Goal: Task Accomplishment & Management: Use online tool/utility

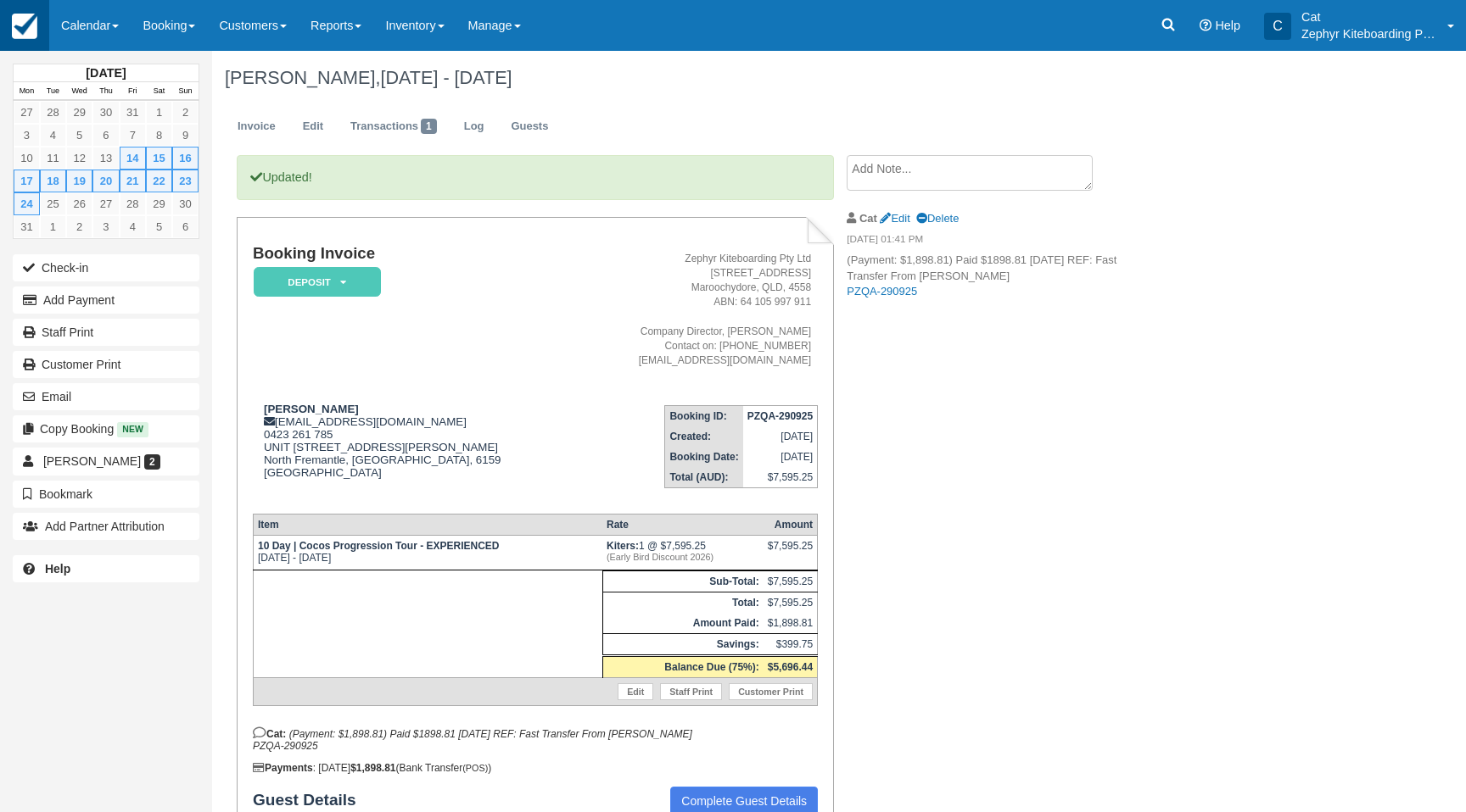
click at [28, 25] on img at bounding box center [24, 26] width 25 height 25
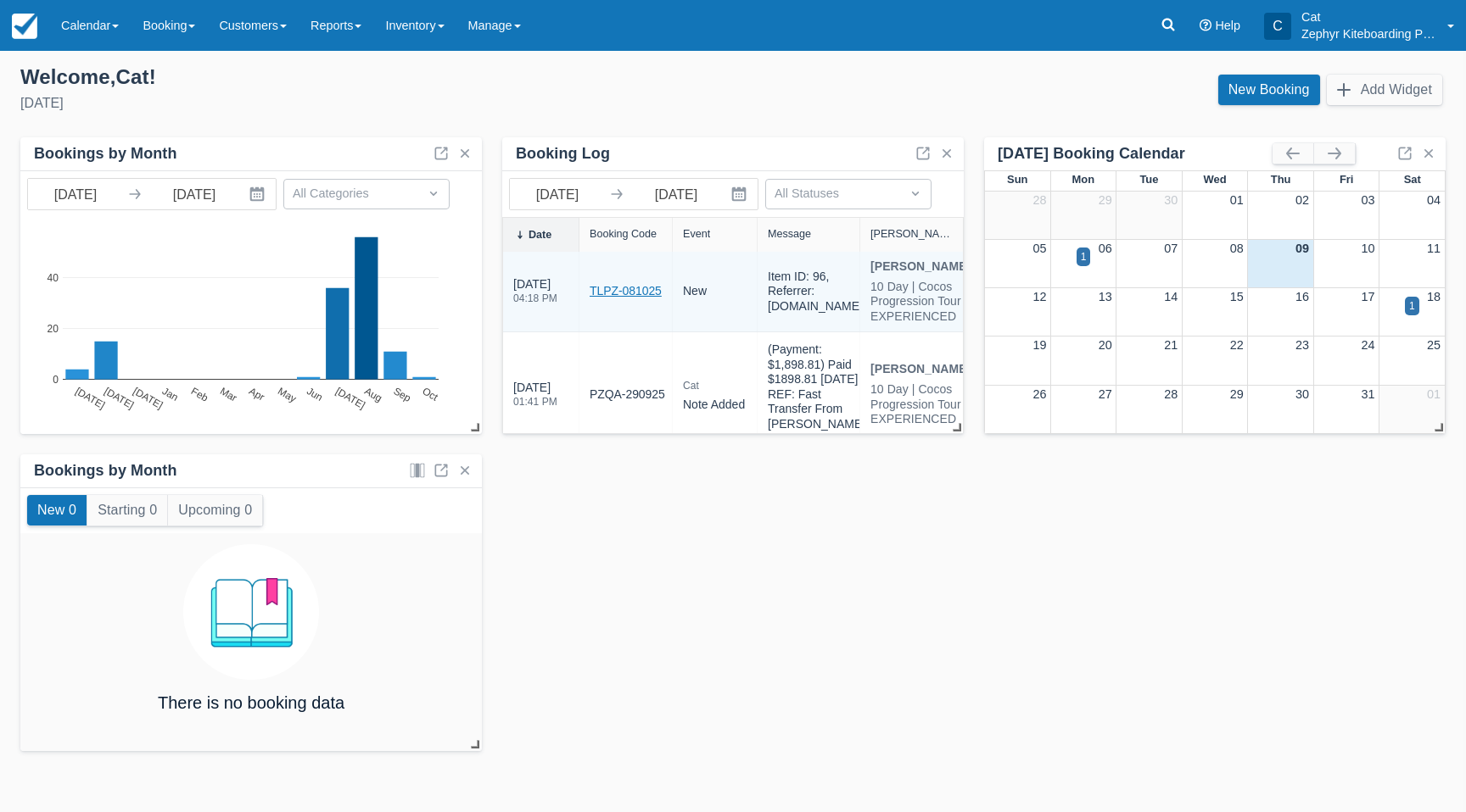
click at [639, 296] on link "TLPZ-081025" at bounding box center [626, 291] width 72 height 18
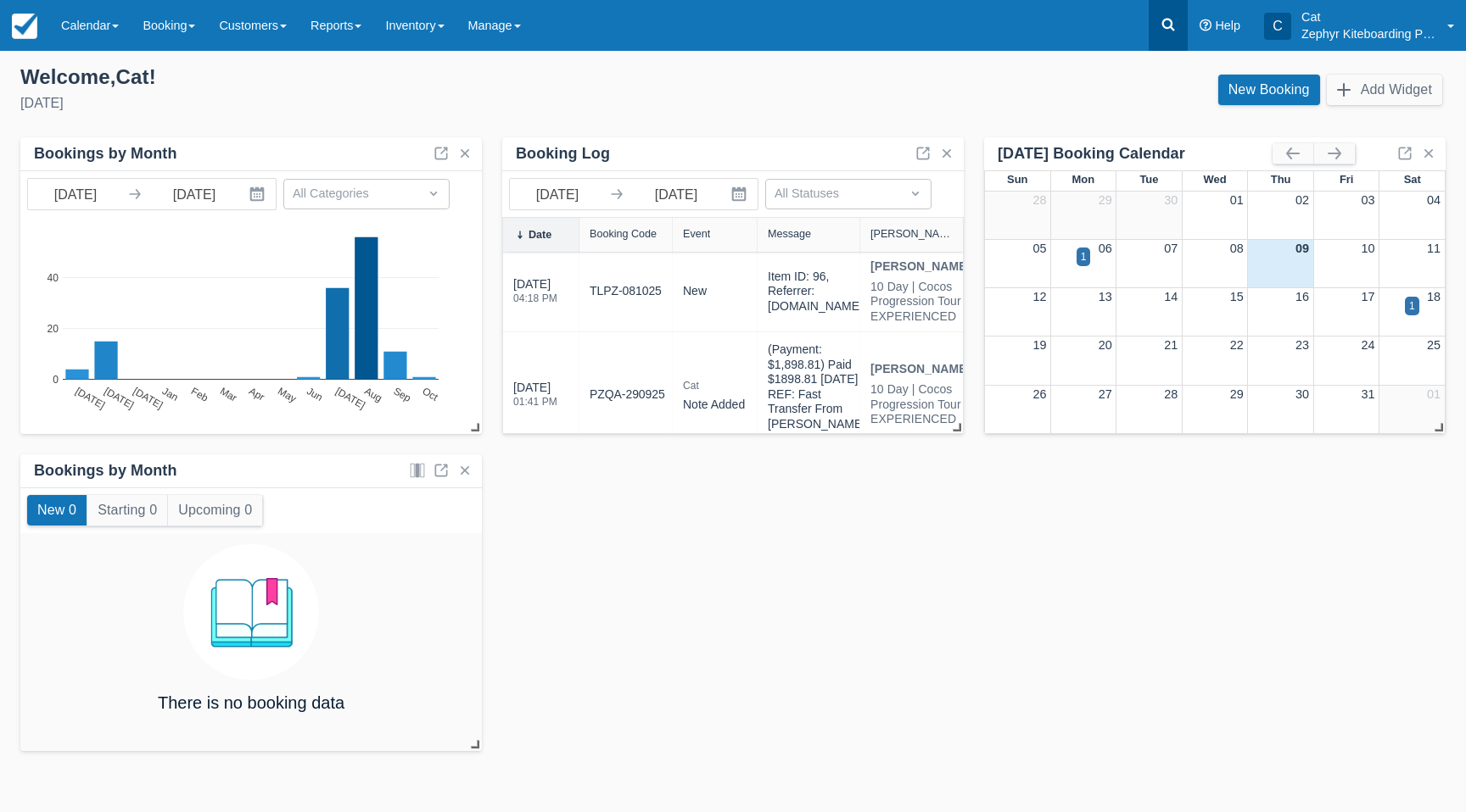
click at [1165, 35] on link at bounding box center [1168, 25] width 39 height 51
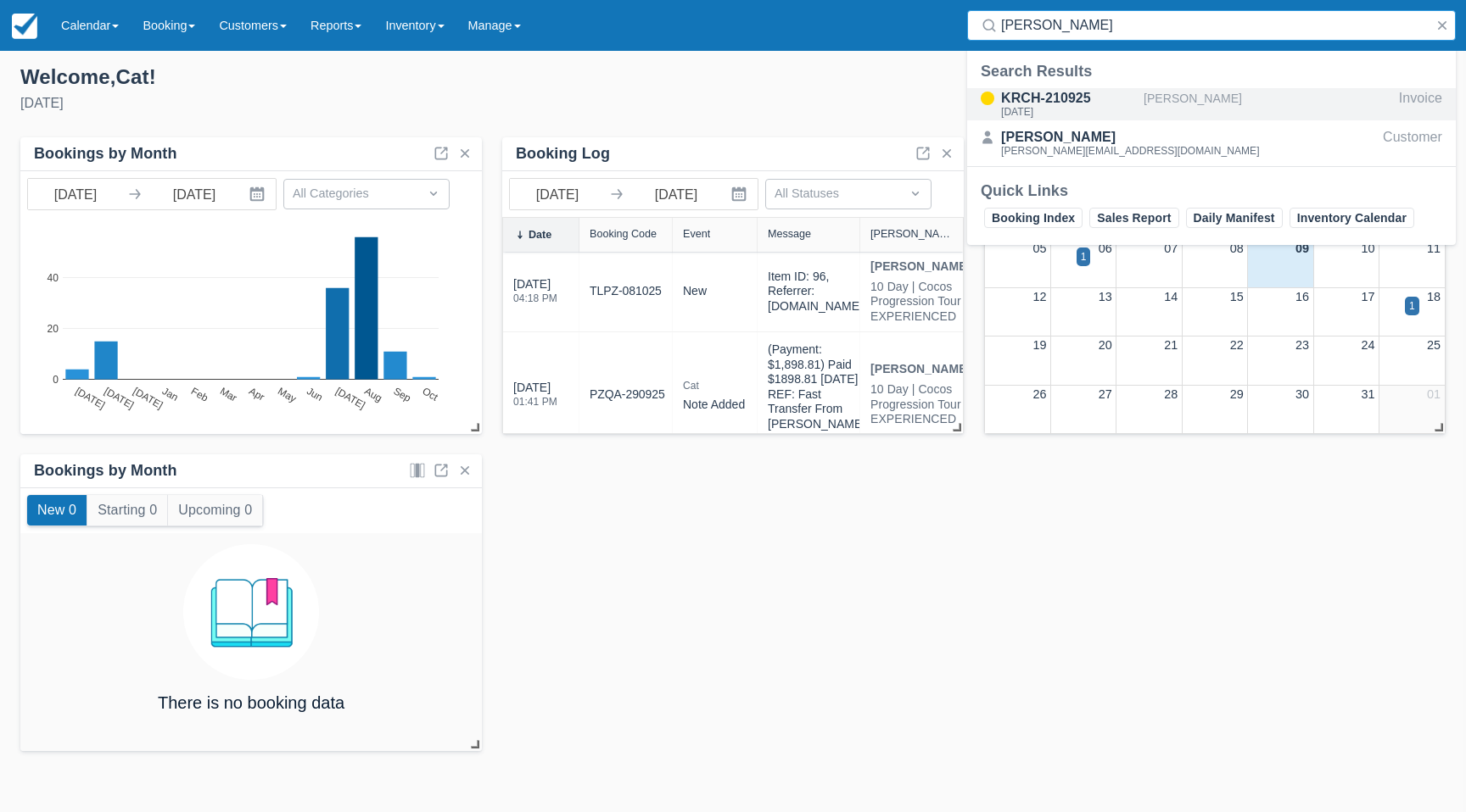
type input "dana"
click at [1046, 101] on div "KRCH-210925" at bounding box center [1069, 98] width 135 height 20
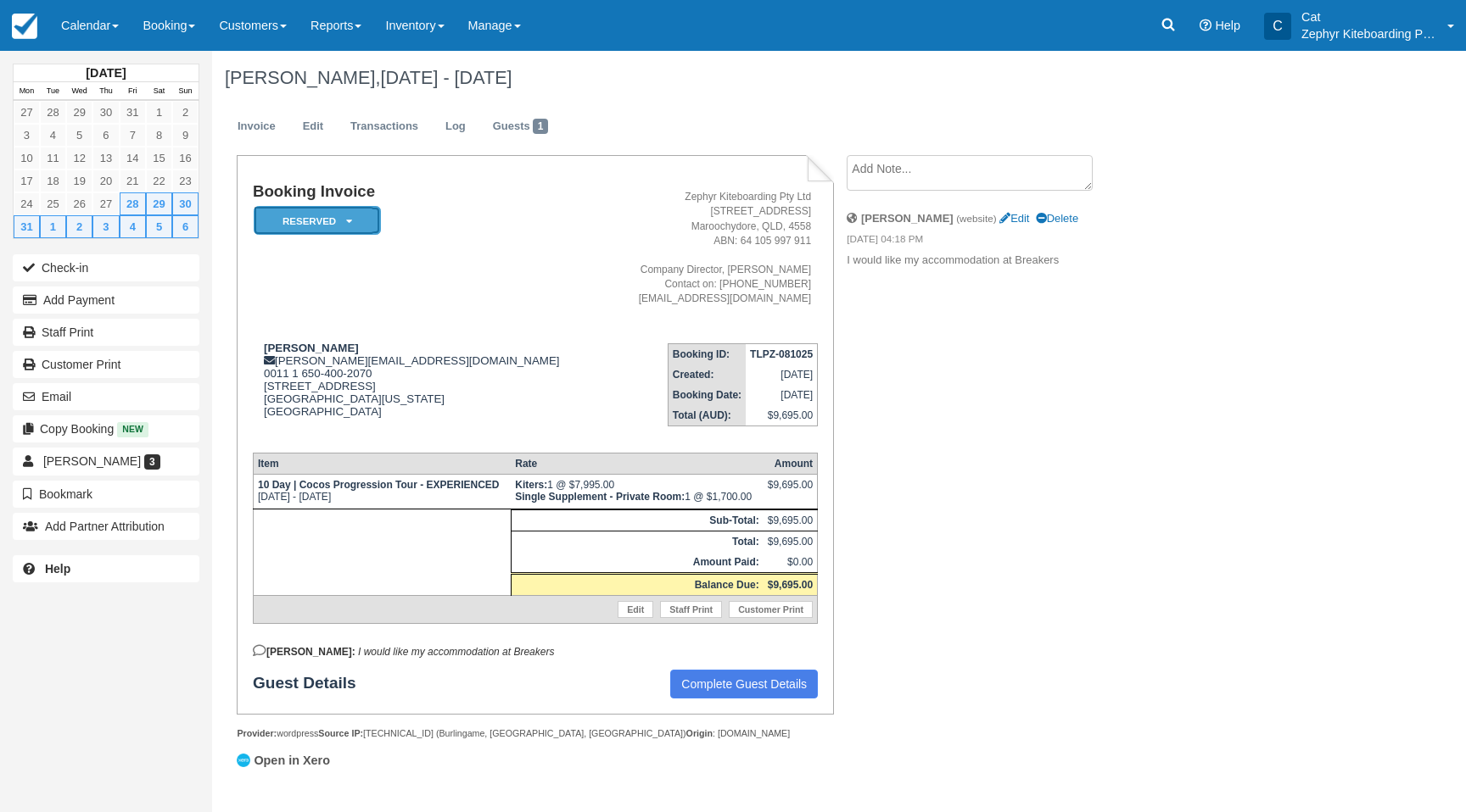
click at [335, 224] on em "Reserved" at bounding box center [317, 221] width 127 height 30
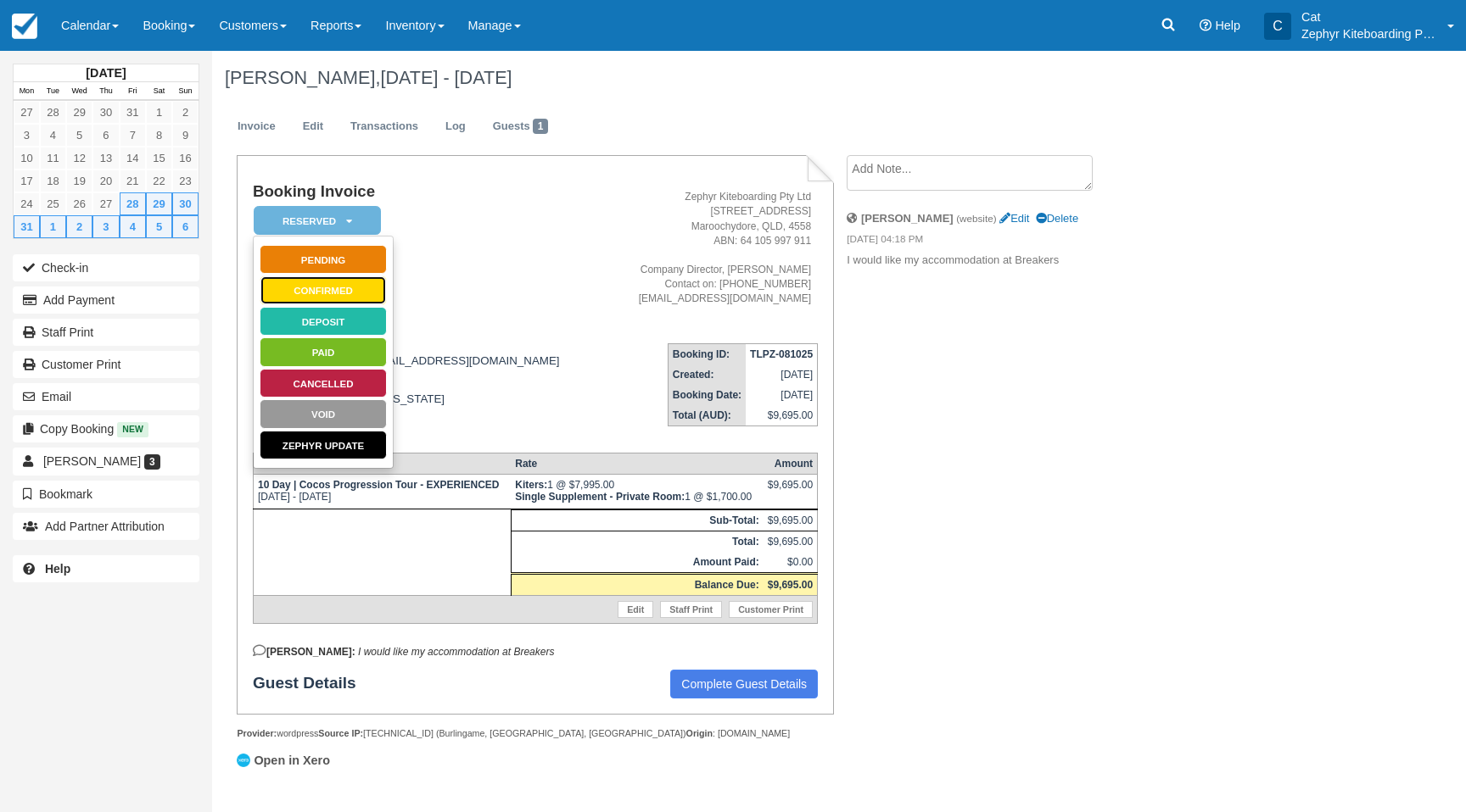
click at [312, 292] on link "Confirmed" at bounding box center [323, 290] width 127 height 30
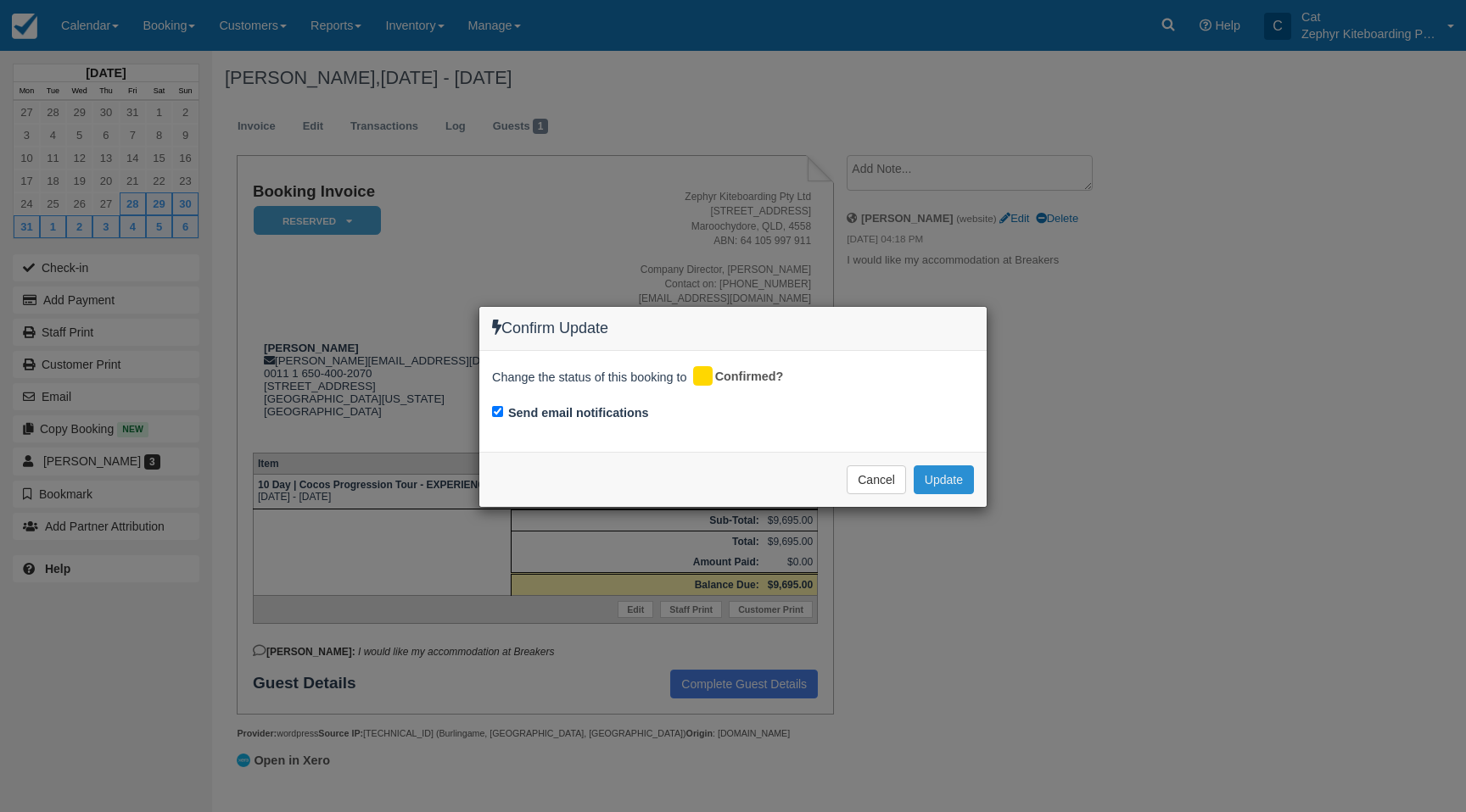
click at [935, 476] on button "Update" at bounding box center [943, 479] width 60 height 29
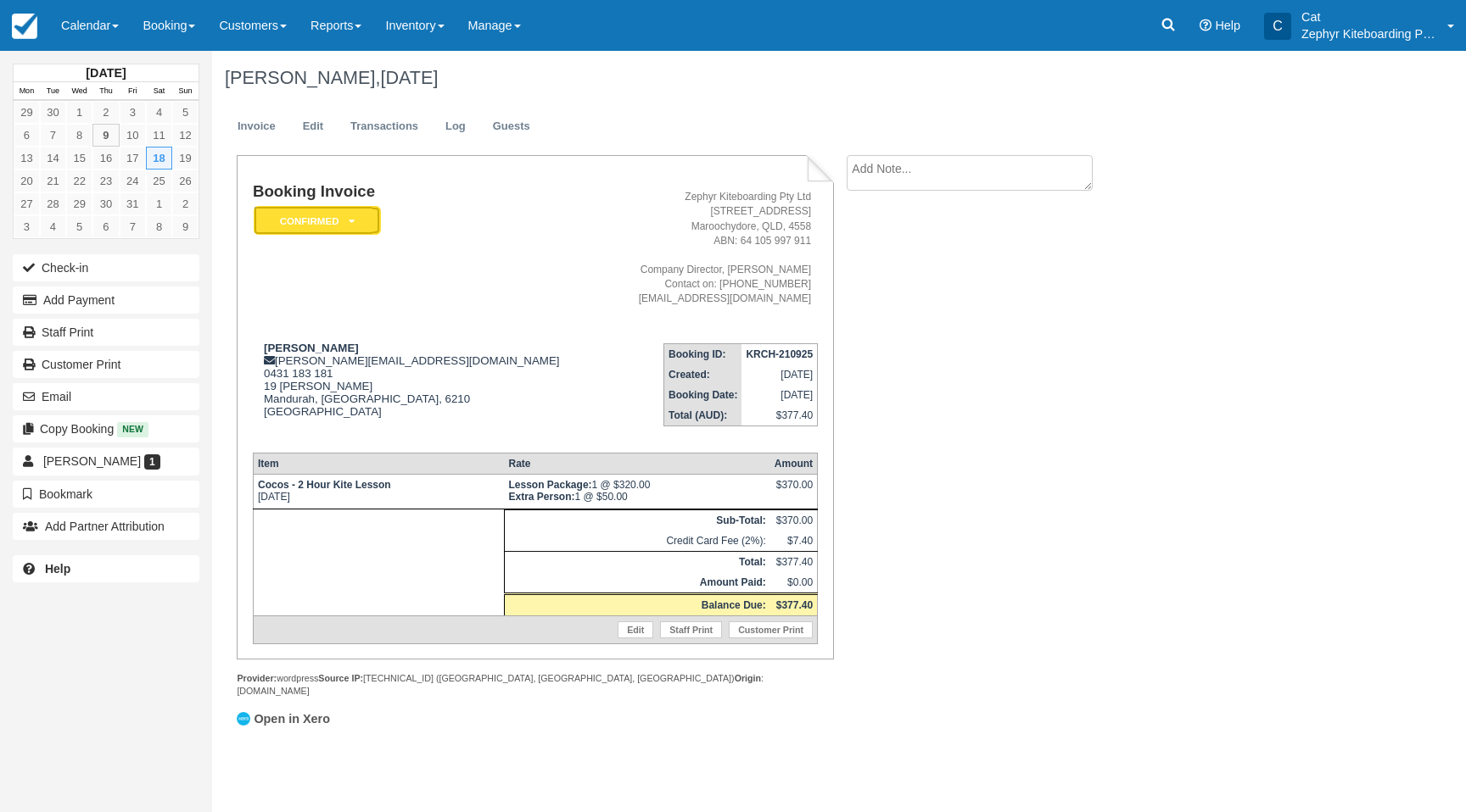
click at [337, 219] on em "Confirmed" at bounding box center [317, 221] width 127 height 30
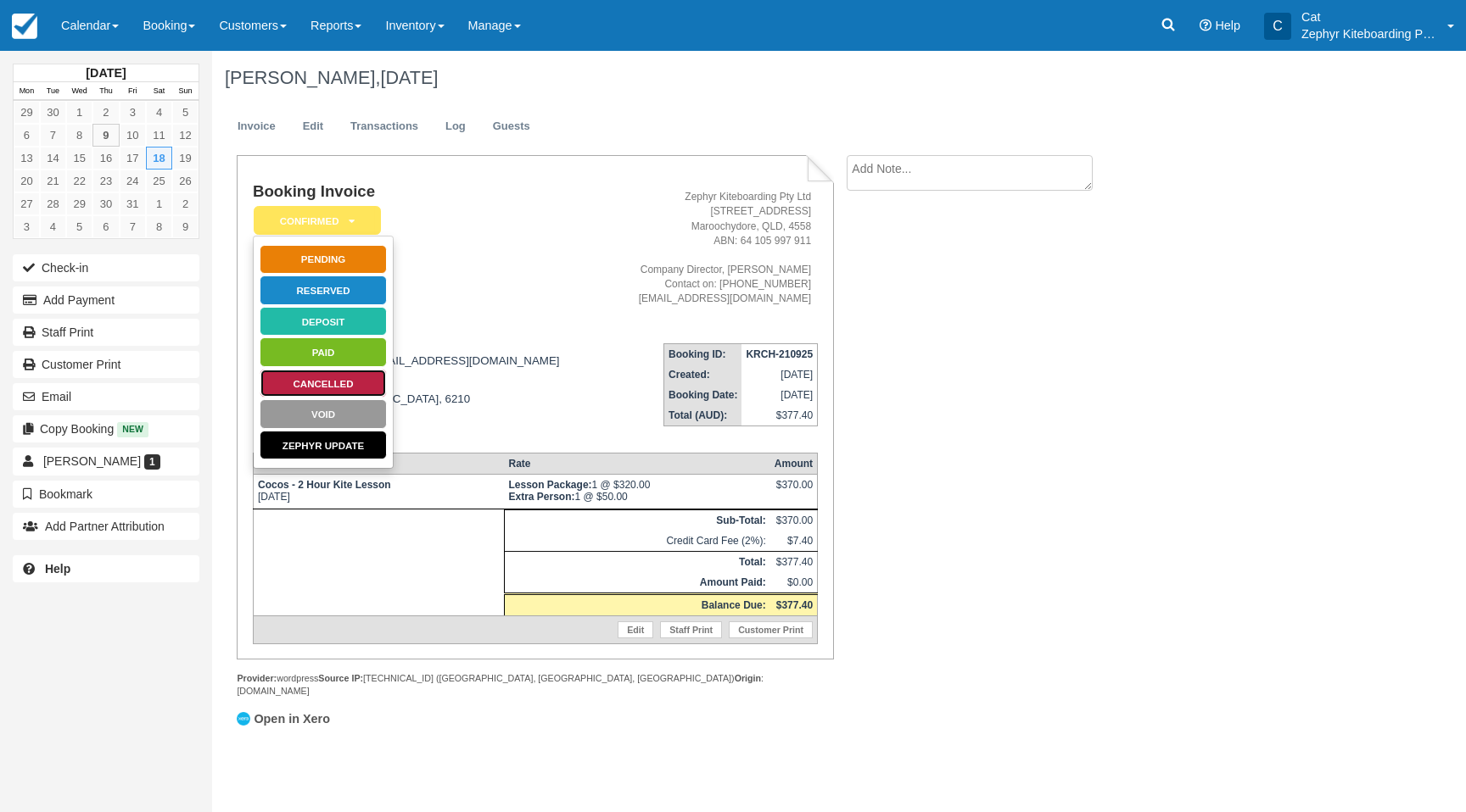
click at [300, 386] on link "Cancelled" at bounding box center [323, 384] width 127 height 30
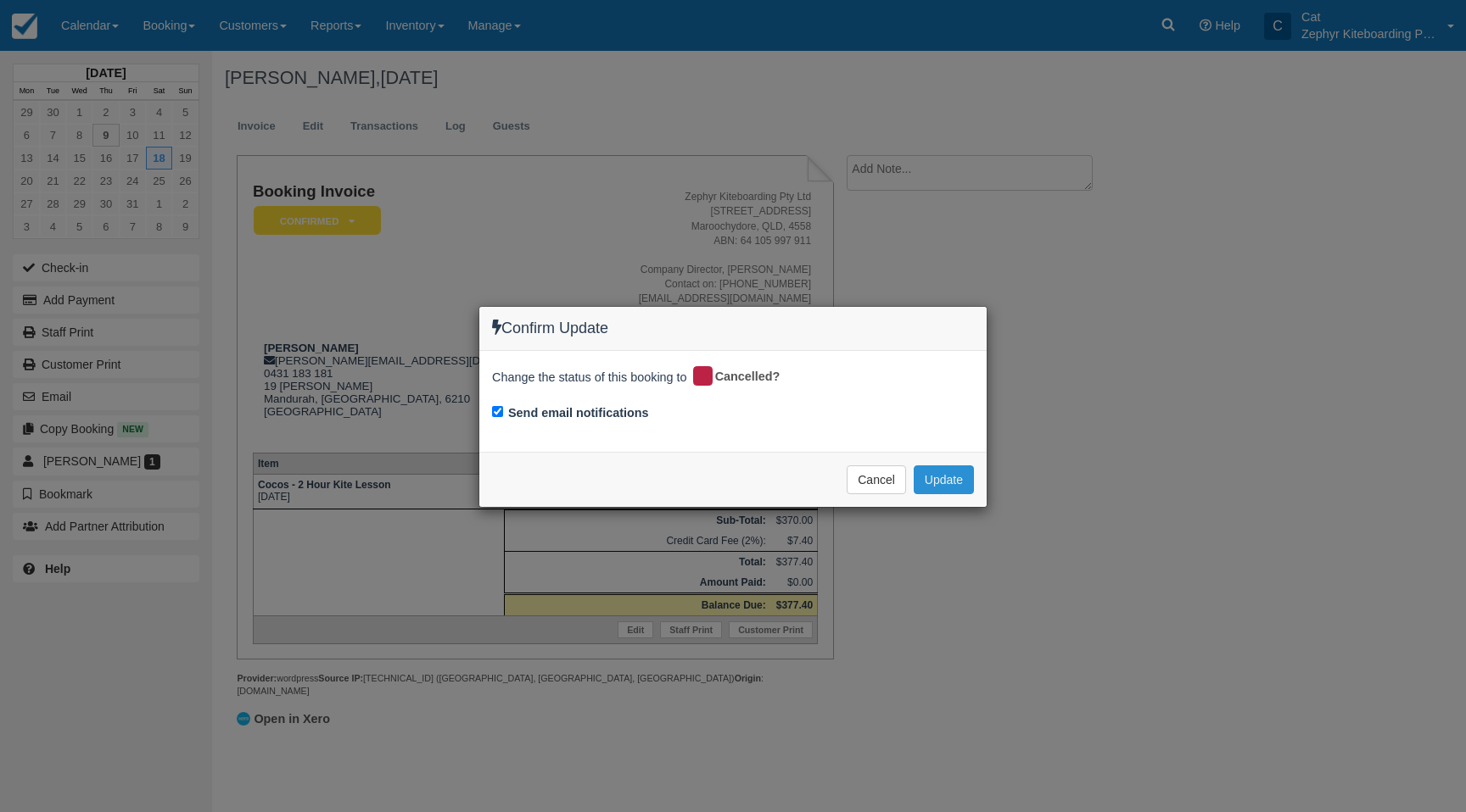
click at [922, 480] on button "Update" at bounding box center [943, 479] width 60 height 29
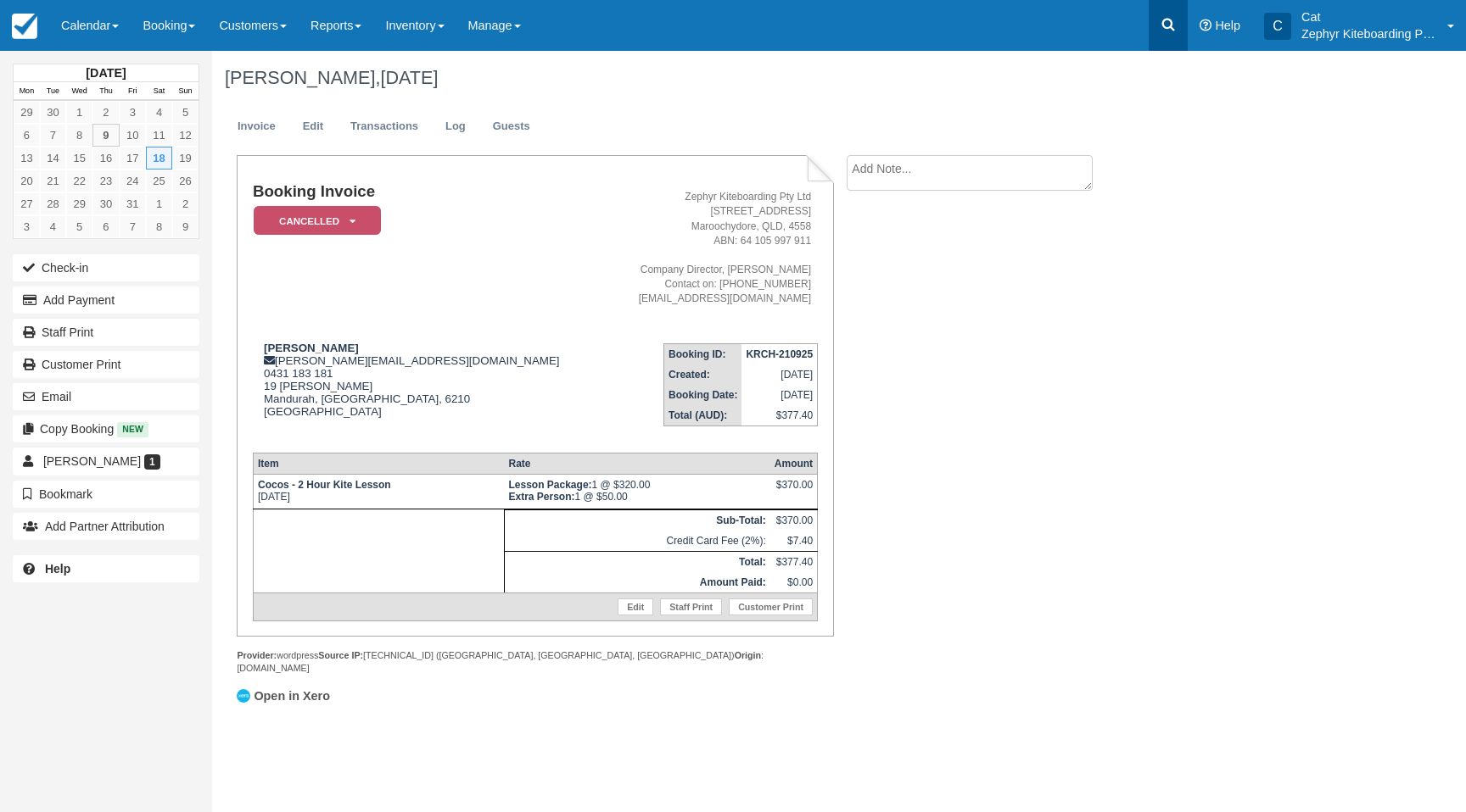
click at [1162, 24] on icon at bounding box center [1168, 25] width 13 height 13
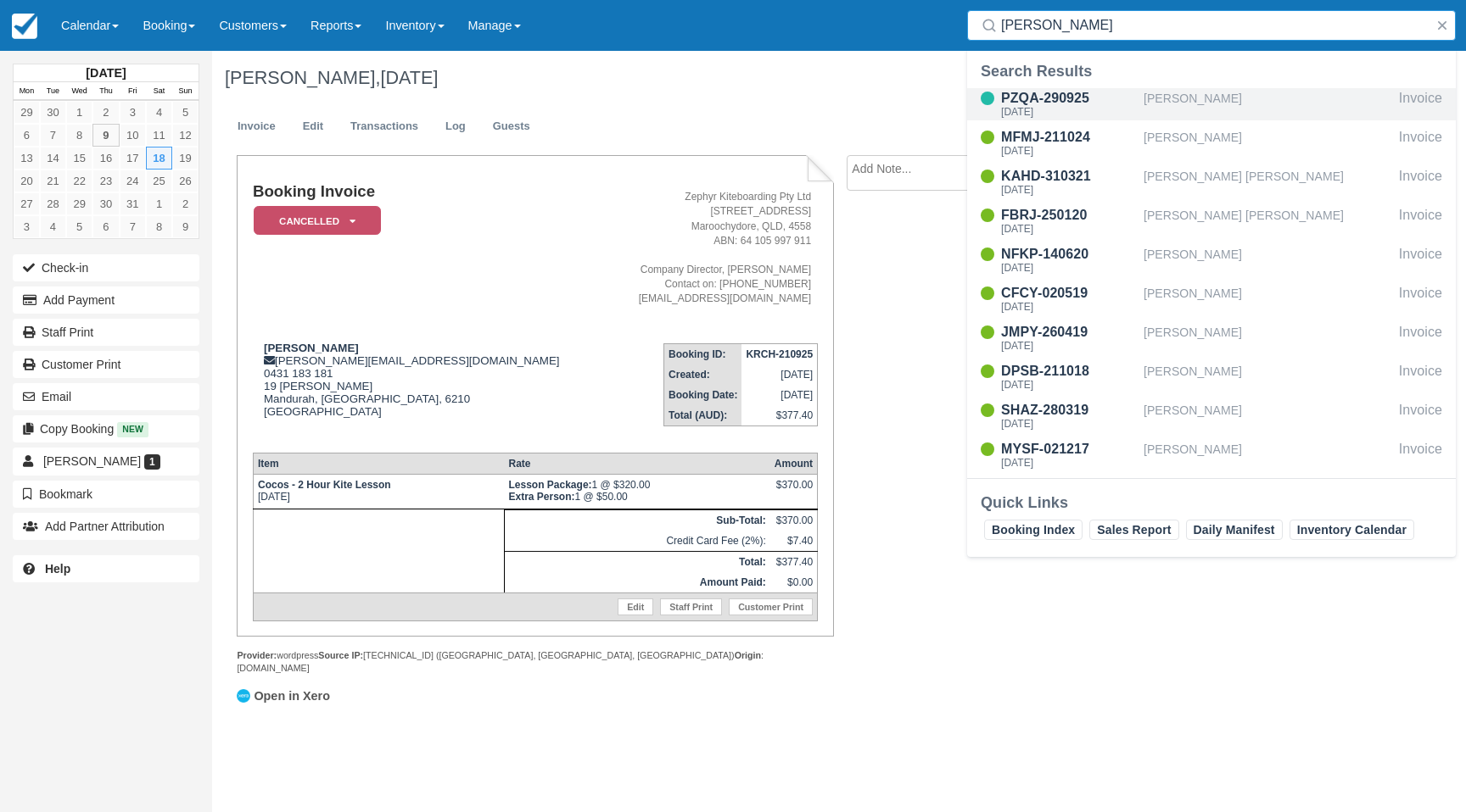
type input "richa"
click at [1116, 102] on div "PZQA-290925" at bounding box center [1069, 98] width 135 height 20
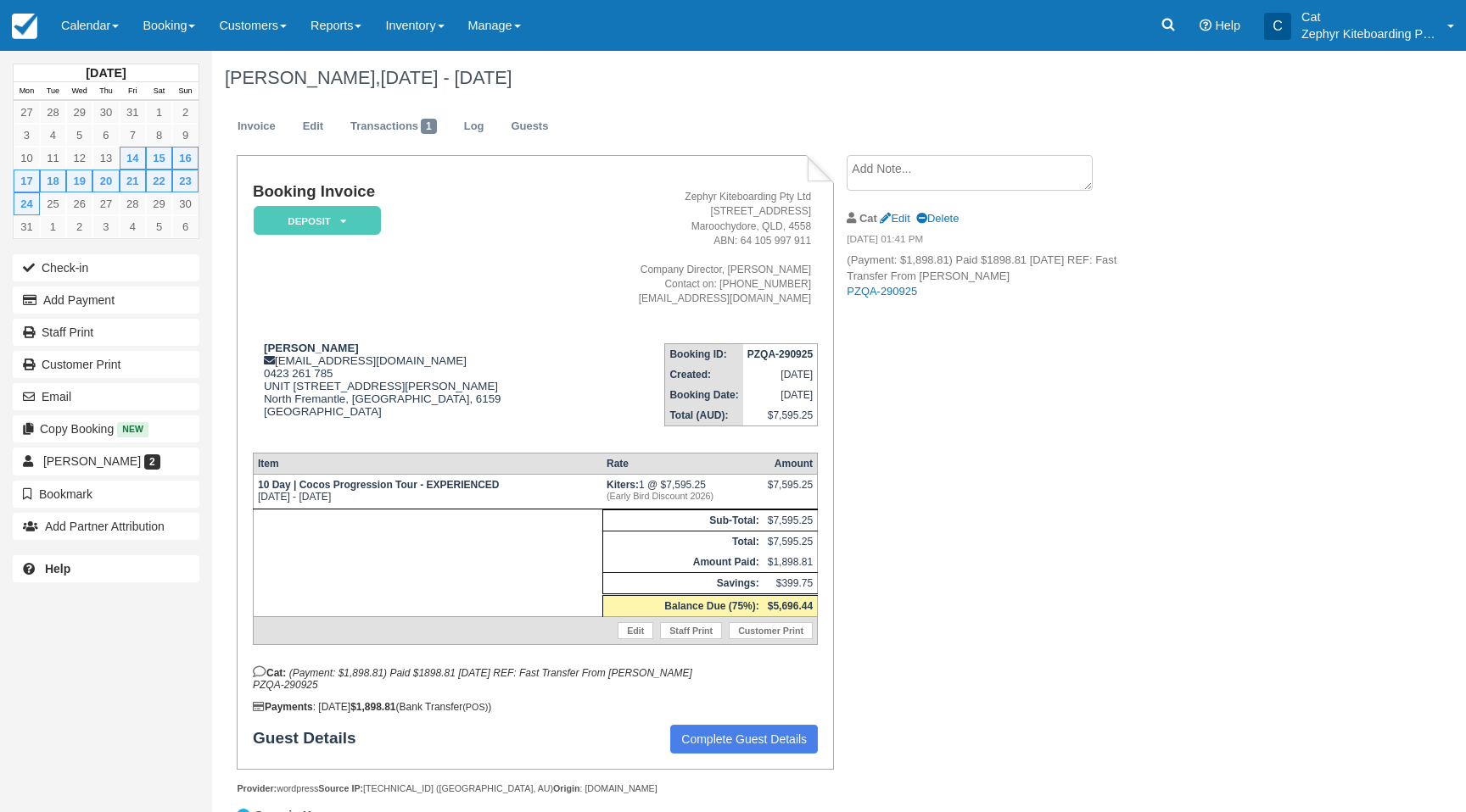
click at [762, 355] on strong "PZQA-290925" at bounding box center [780, 354] width 65 height 12
copy tbody "PZQA-290925"
click at [1173, 19] on icon at bounding box center [1168, 24] width 17 height 17
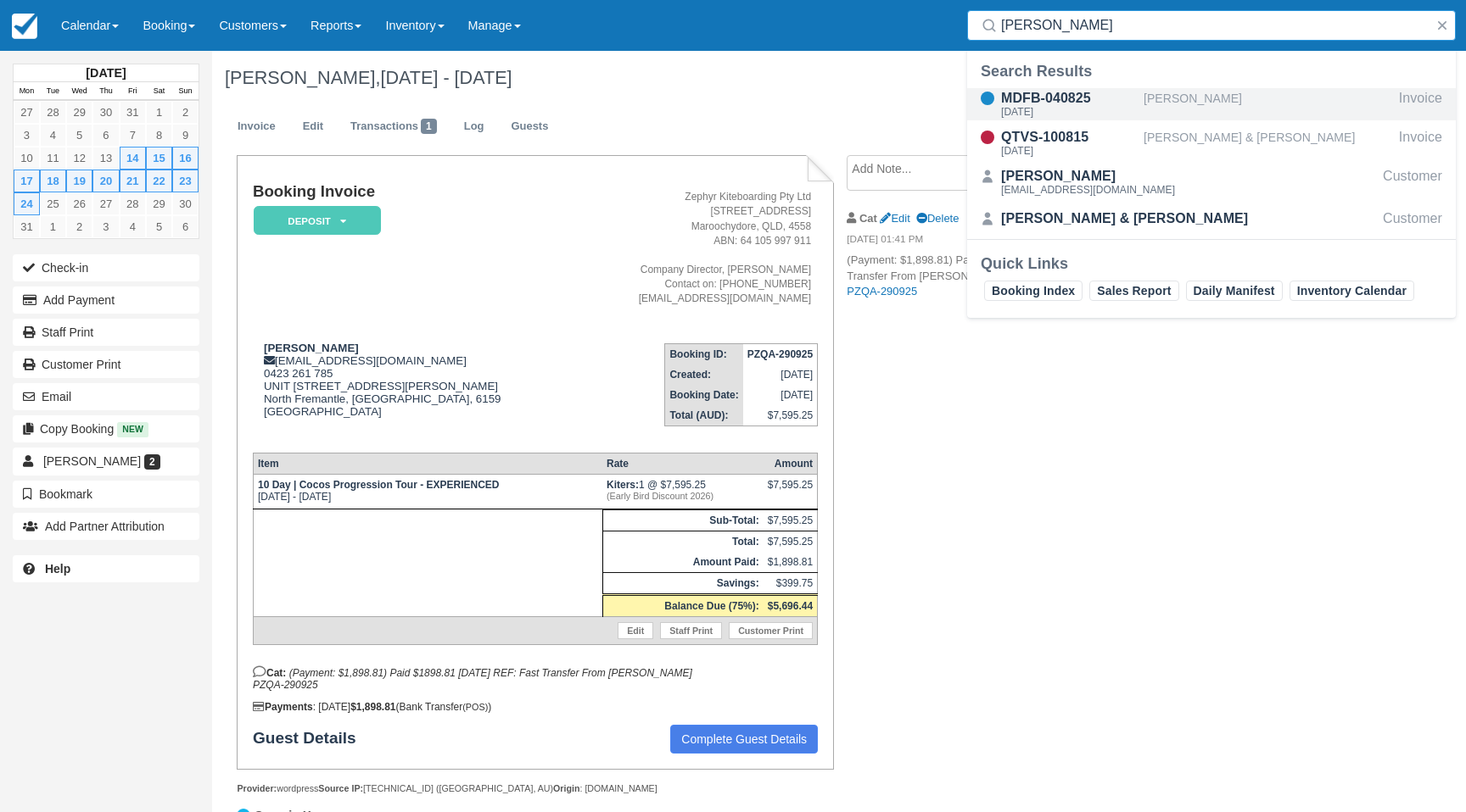
type input "clint"
click at [1064, 105] on div "MDFB-040825" at bounding box center [1069, 98] width 135 height 20
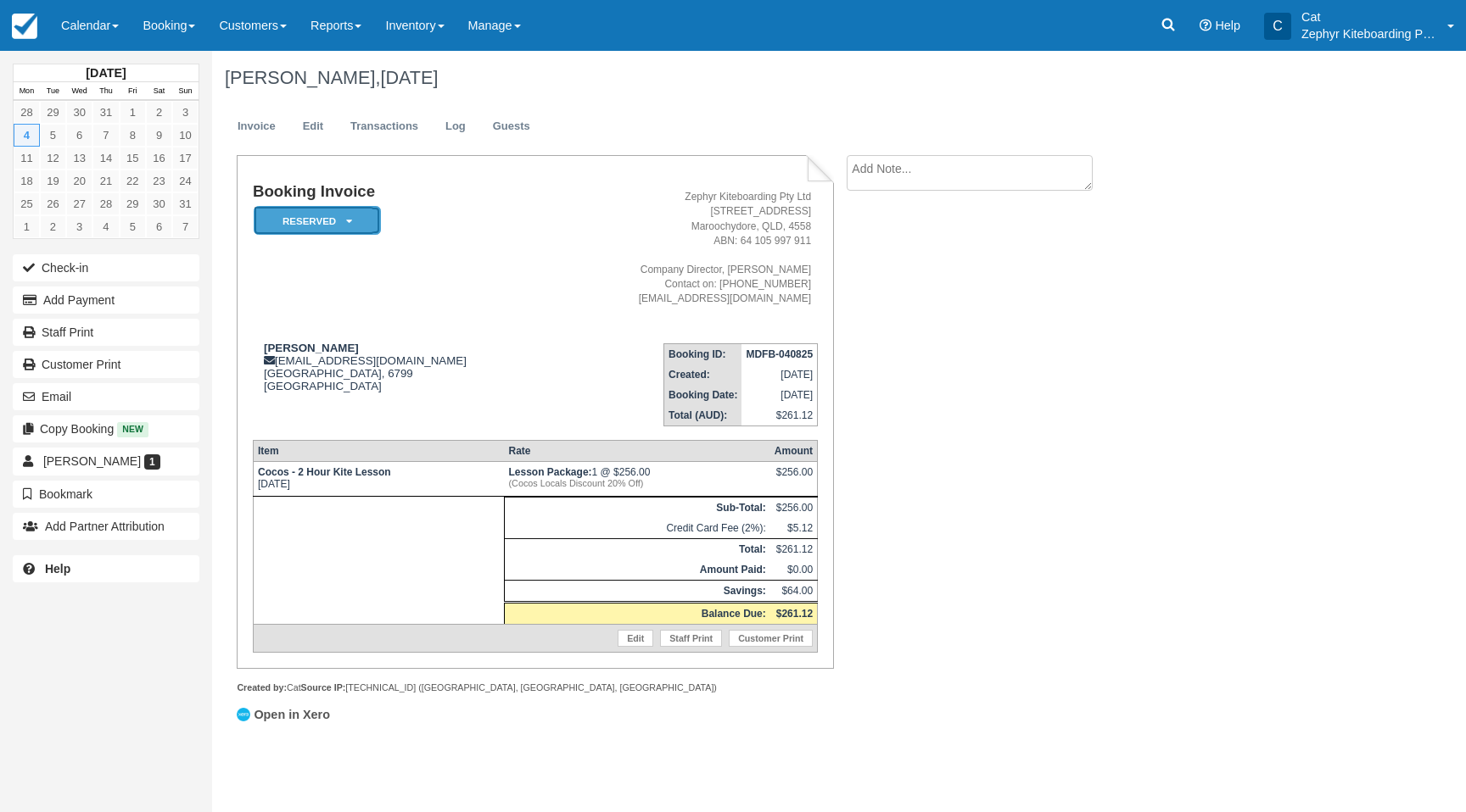
click at [357, 226] on em "Reserved" at bounding box center [317, 221] width 127 height 30
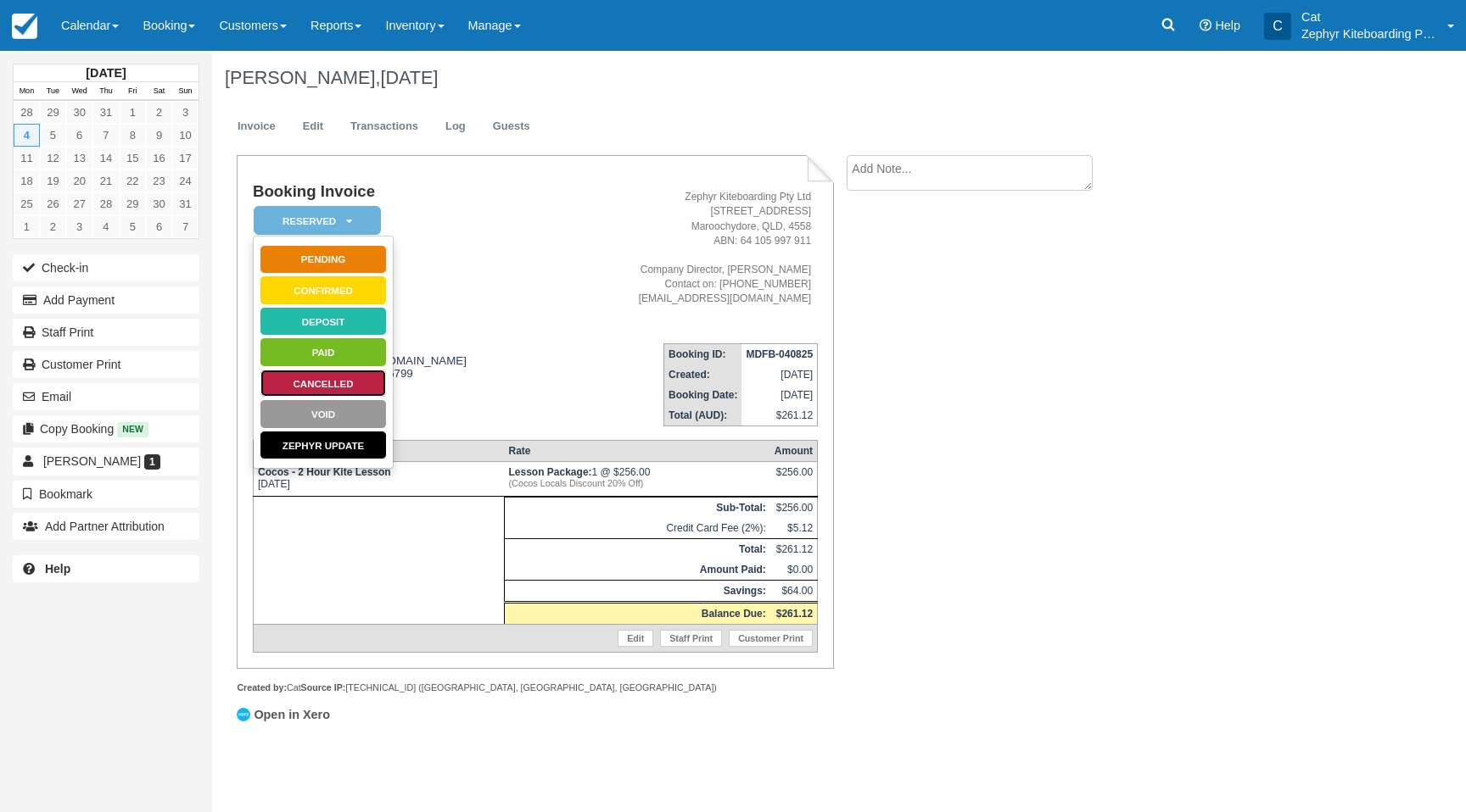
click at [324, 383] on link "Cancelled" at bounding box center [323, 384] width 127 height 30
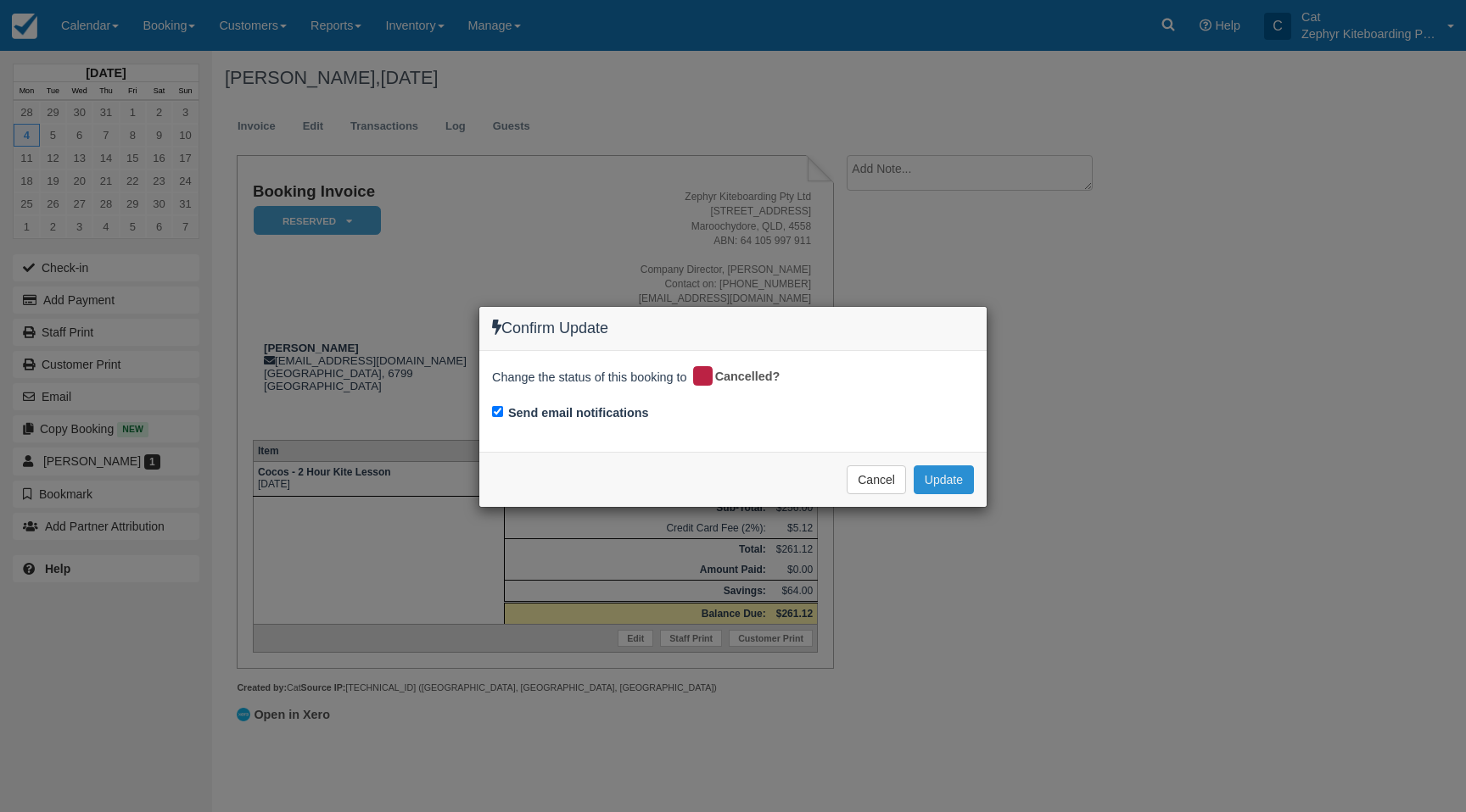
click at [941, 484] on button "Update" at bounding box center [943, 479] width 60 height 29
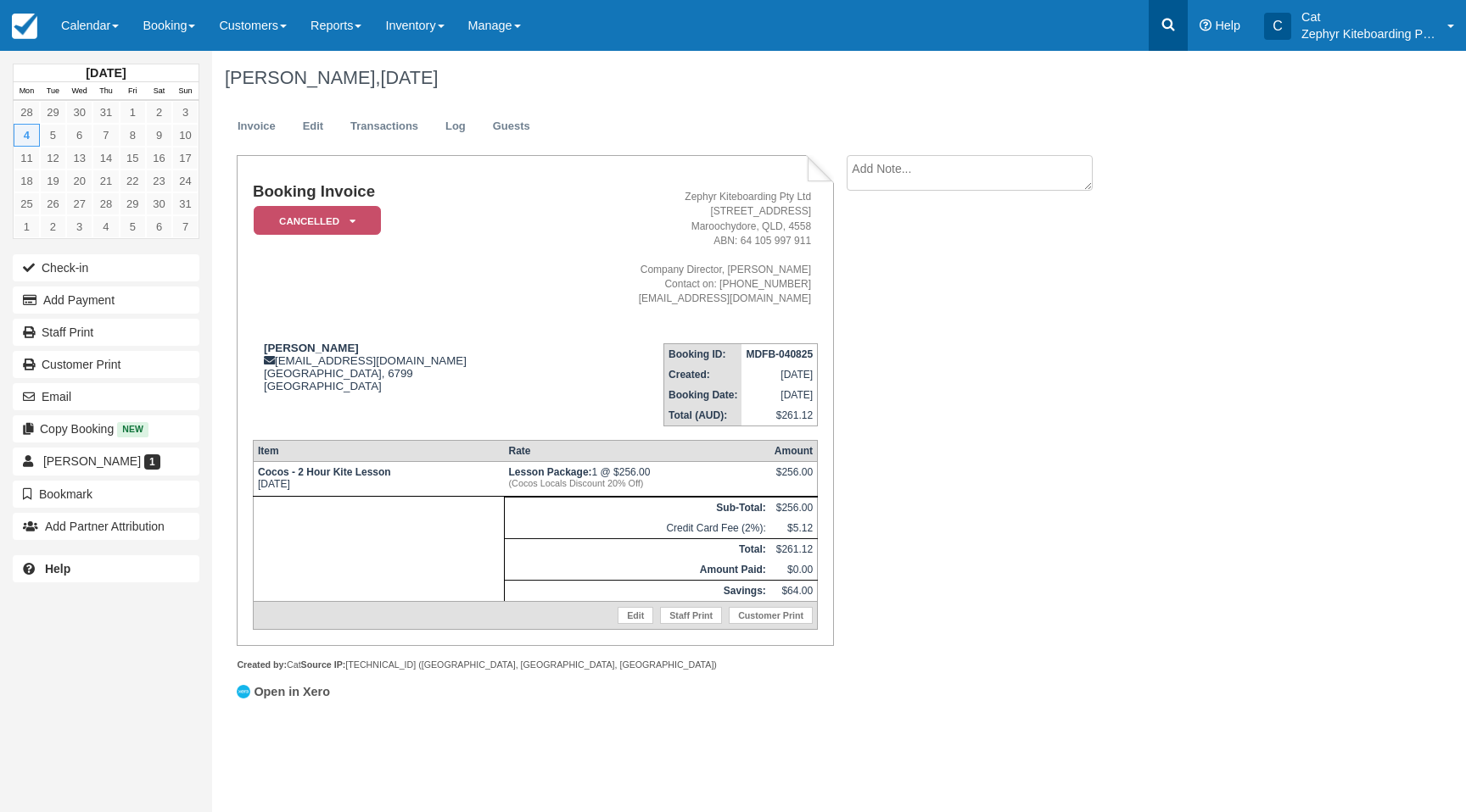
click at [1171, 20] on icon at bounding box center [1168, 24] width 17 height 17
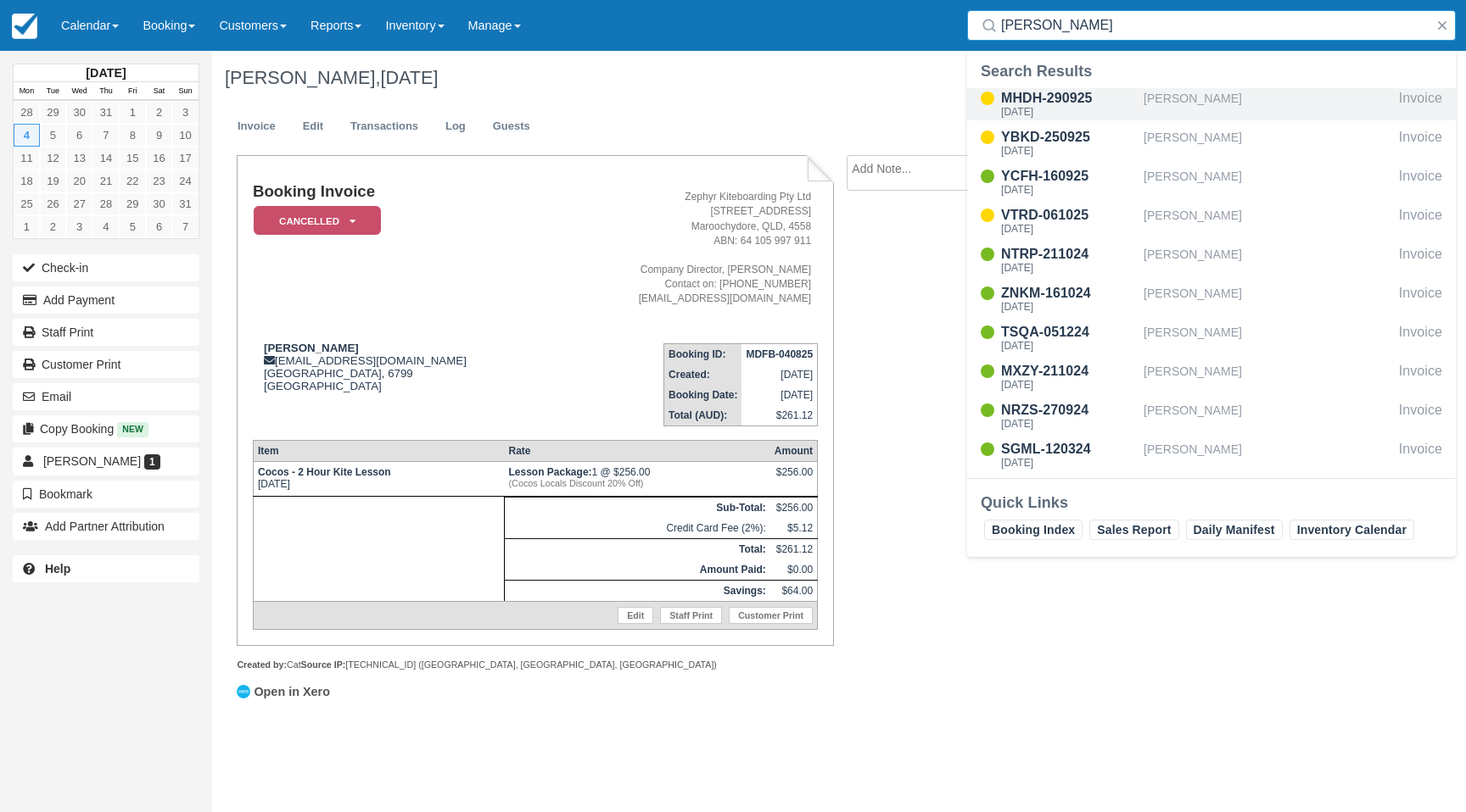
type input "chris"
click at [1068, 105] on div "MHDH-290925" at bounding box center [1069, 98] width 135 height 20
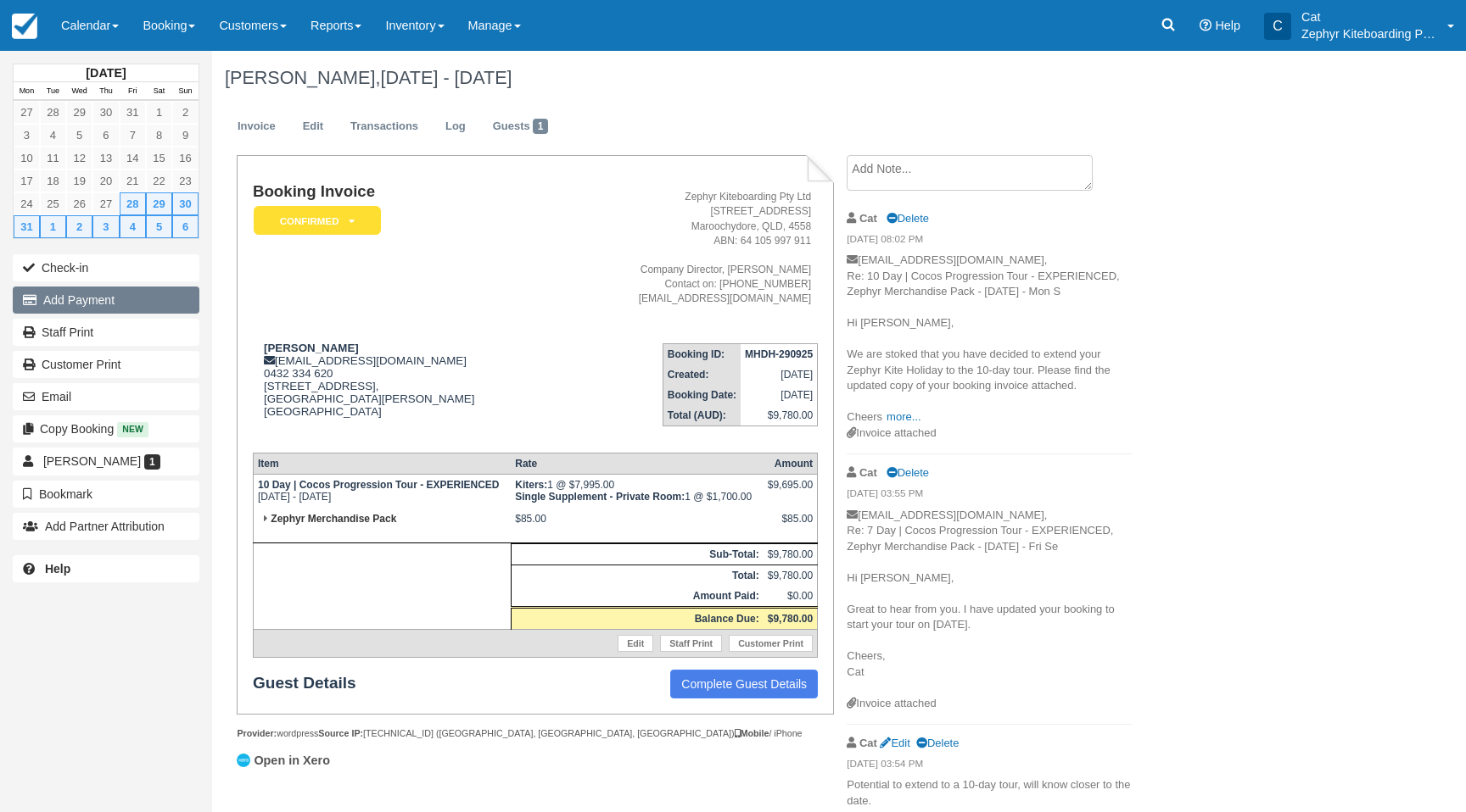
click at [88, 299] on button "Add Payment" at bounding box center [106, 299] width 186 height 27
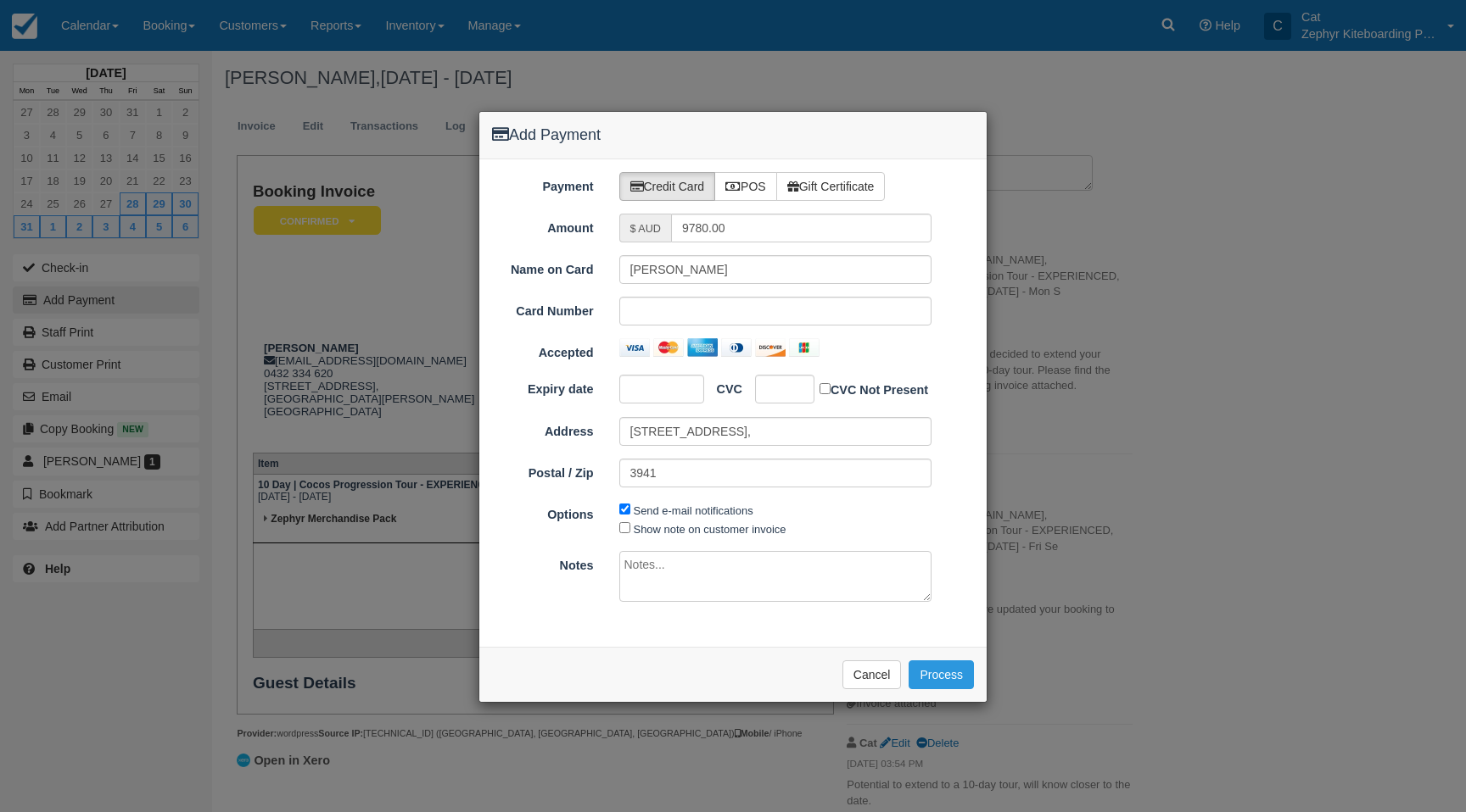
type input "09/10/25"
click at [753, 191] on label "POS" at bounding box center [746, 186] width 63 height 29
radio input "true"
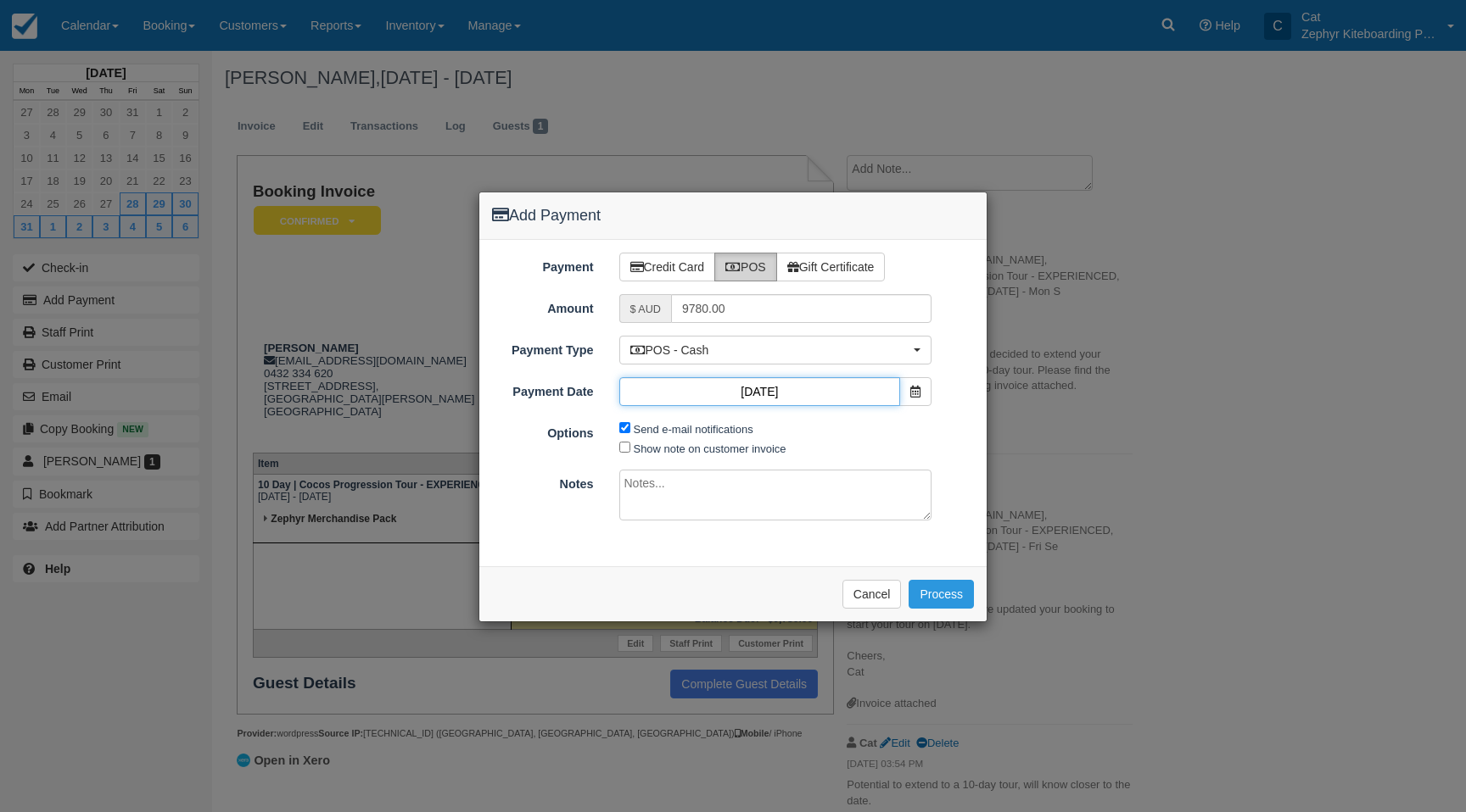
click at [775, 394] on input "09/10/25" at bounding box center [760, 391] width 282 height 29
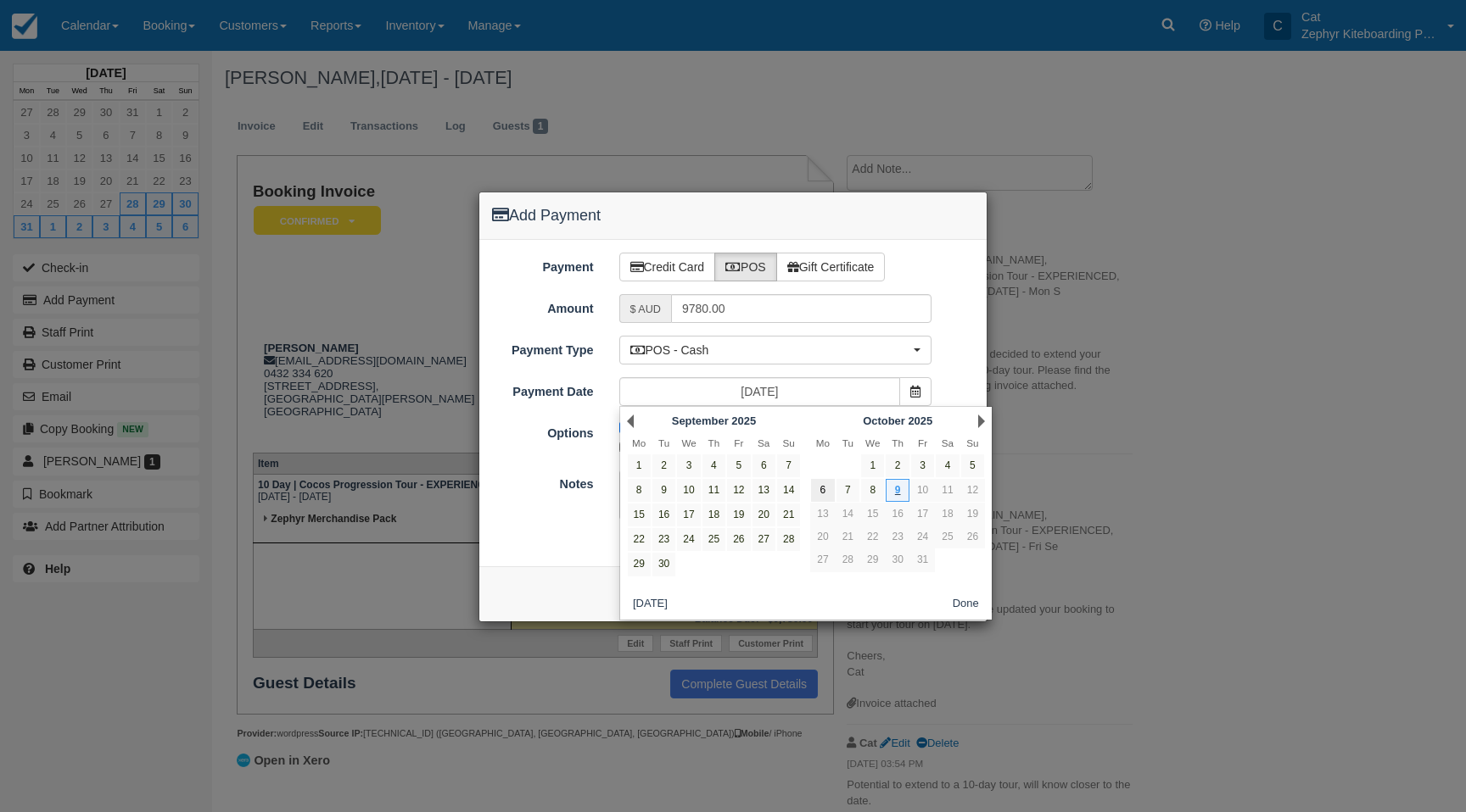
click at [822, 488] on link "6" at bounding box center [822, 490] width 23 height 23
type input "06/10/25"
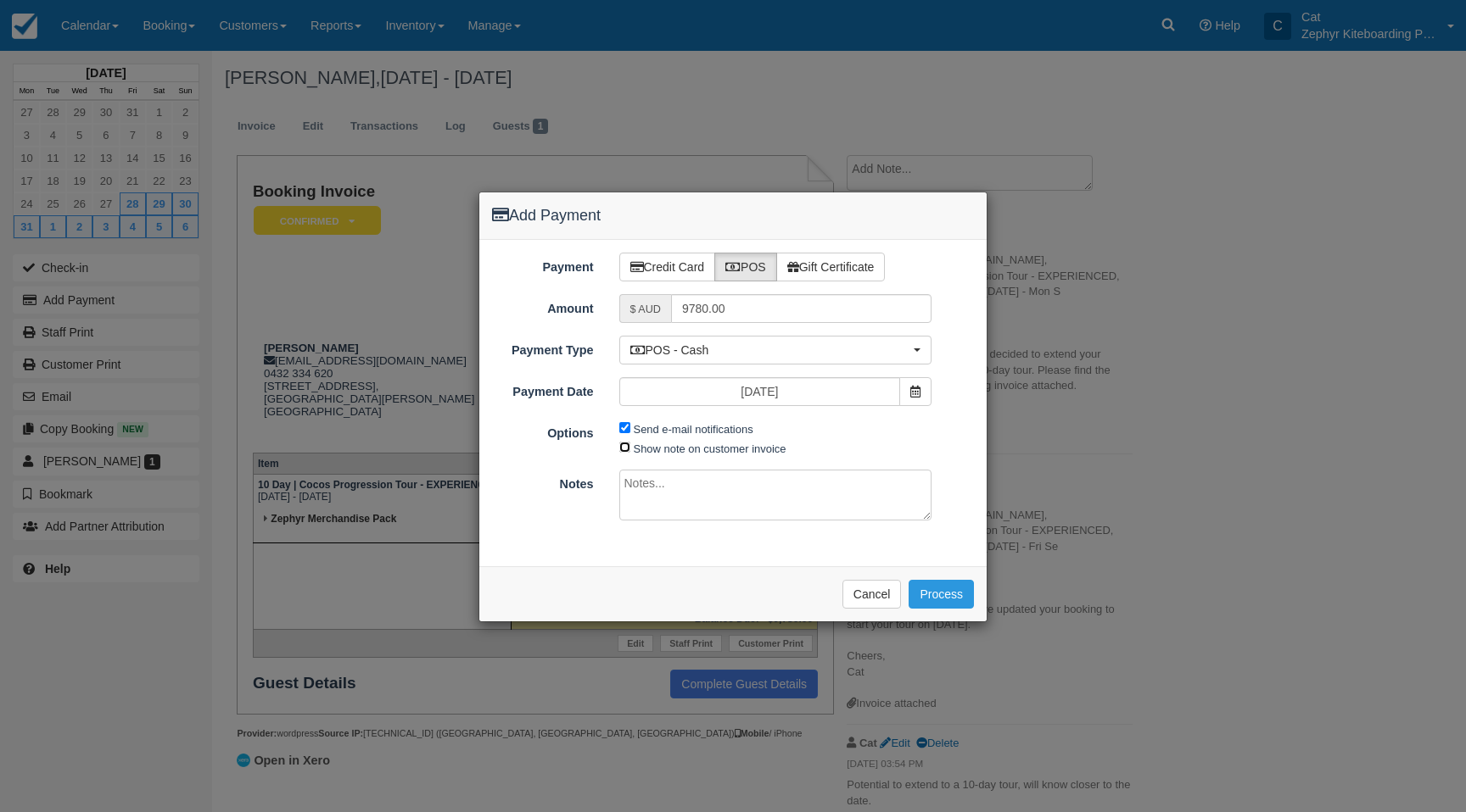
click at [623, 446] on input "Show note on customer invoice" at bounding box center [625, 448] width 11 height 11
checkbox input "true"
click at [708, 352] on span "POS - Cash" at bounding box center [771, 350] width 280 height 17
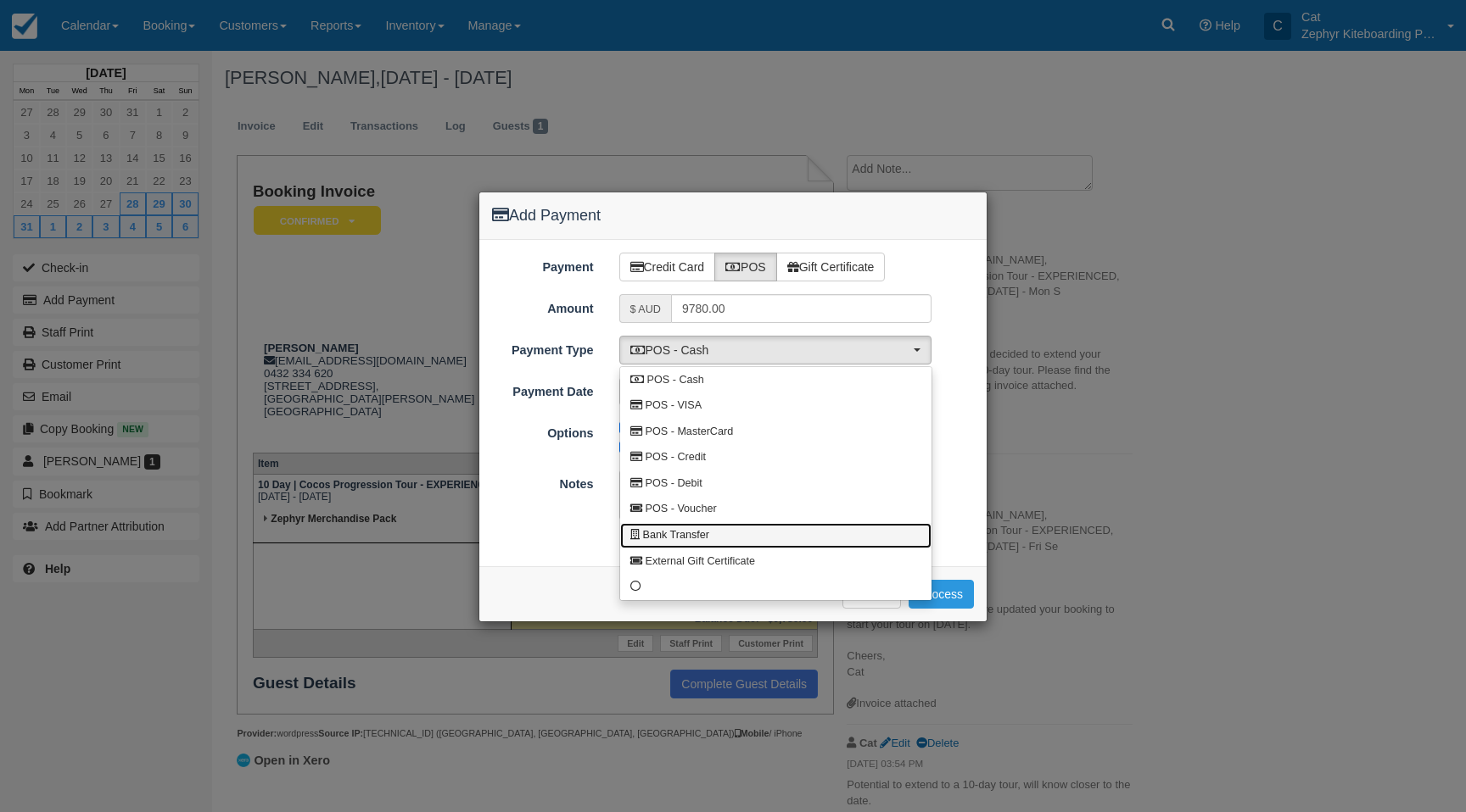
click at [701, 530] on span "Bank Transfer" at bounding box center [675, 536] width 66 height 15
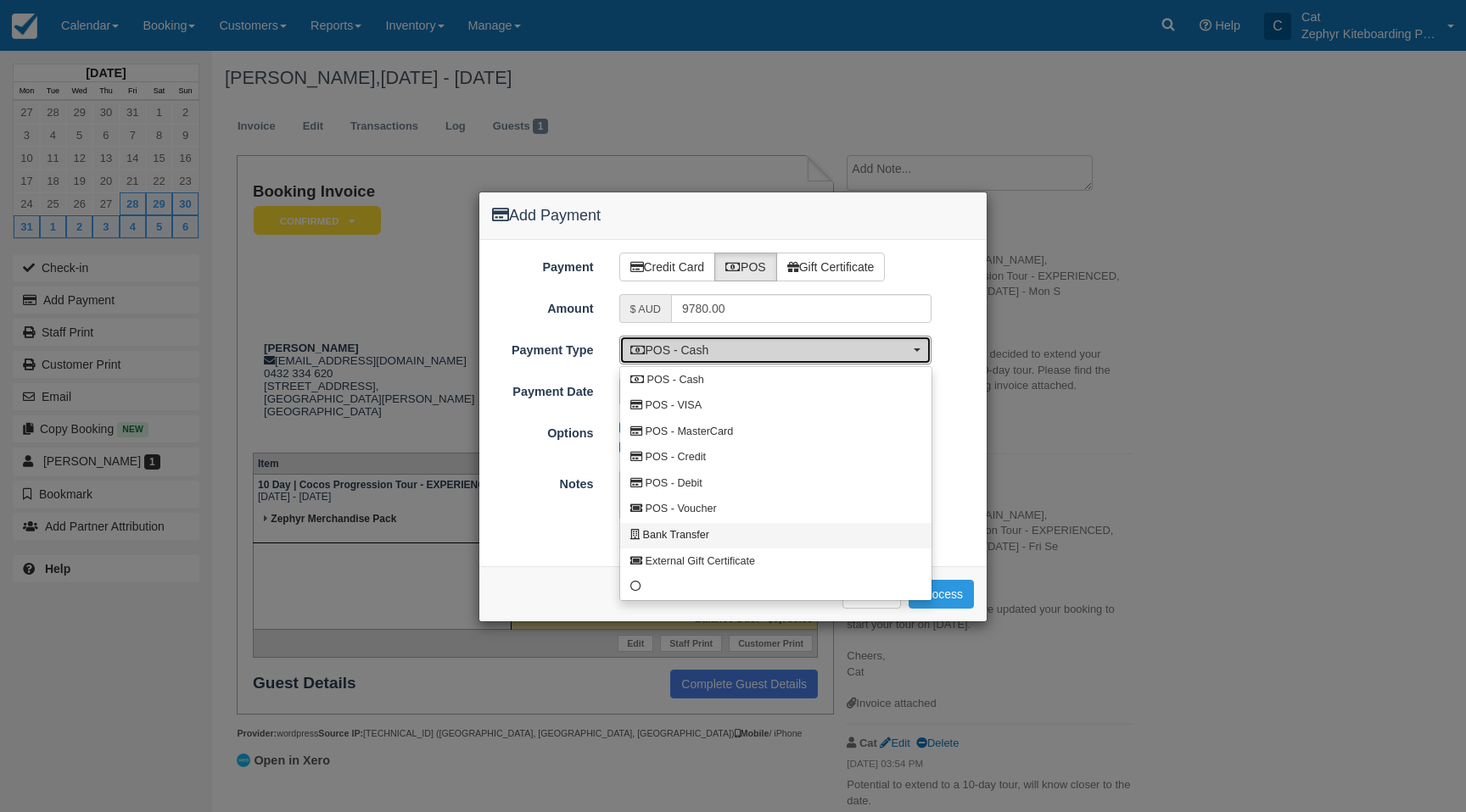
select select "BANK"
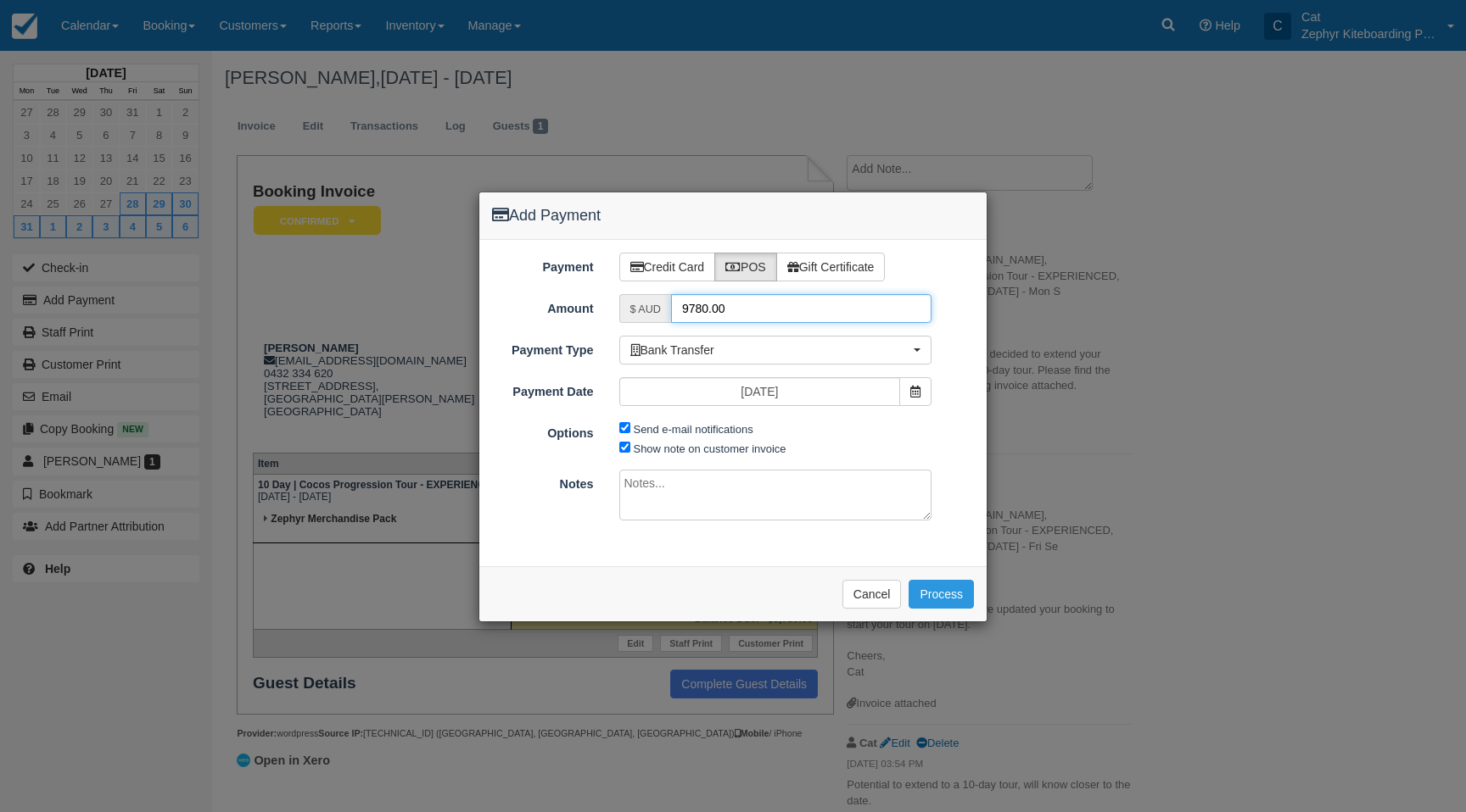
drag, startPoint x: 746, startPoint y: 311, endPoint x: 625, endPoint y: 310, distance: 121.0
click at [625, 310] on div "$ AUD 9780.00" at bounding box center [776, 308] width 313 height 29
type input "4890"
click at [659, 488] on textarea at bounding box center [776, 495] width 313 height 51
paste textarea "Fast Transfer From CHRISTOPHER THOM NPP Chris Thomas 28 aug"
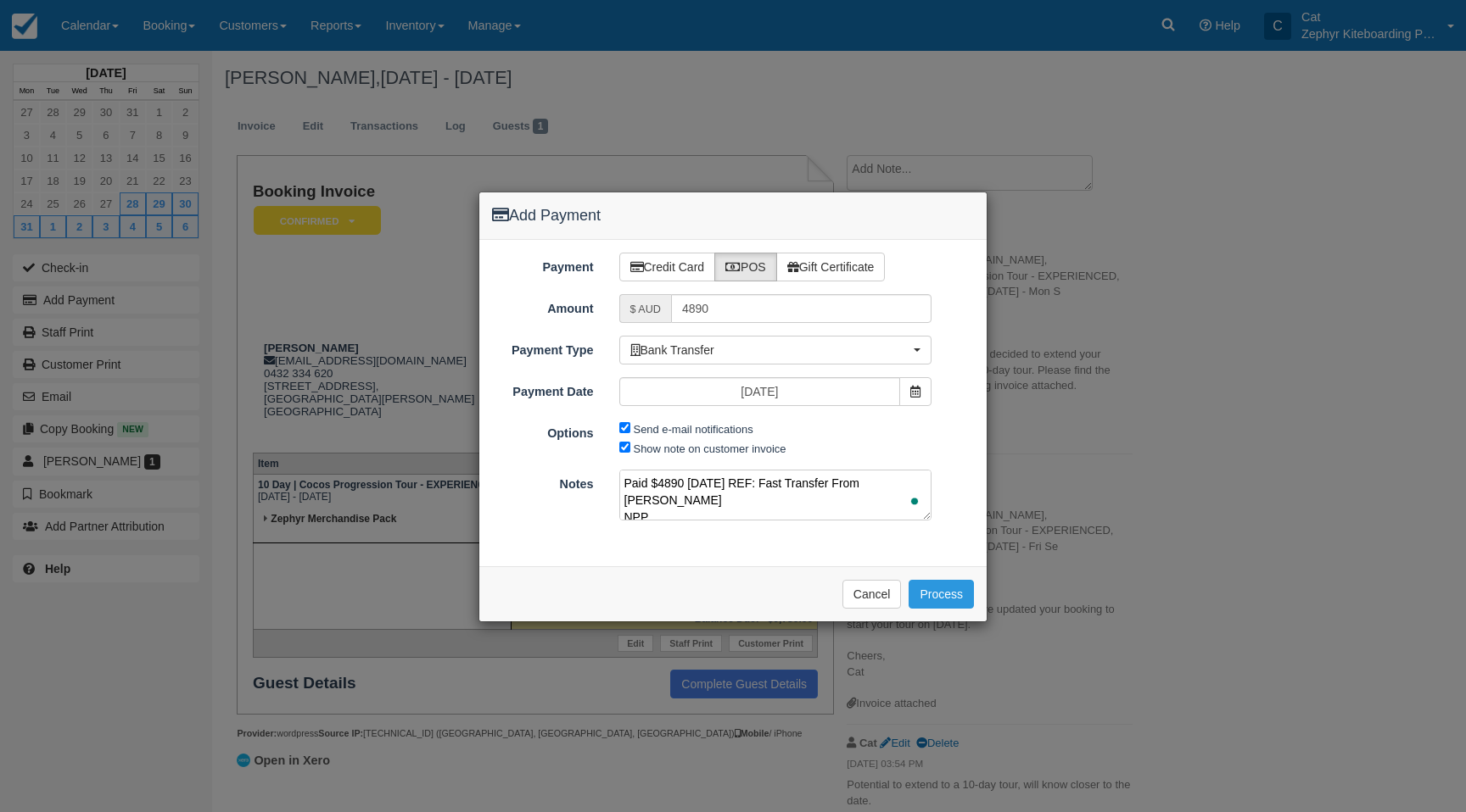
scroll to position [21, 0]
click at [641, 494] on textarea "Paid $4890 6/10/25 REF: Fast Transfer From CHRISTOPHER THOM NPP Chris Thomas 28…" at bounding box center [776, 495] width 313 height 51
type textarea "Paid $4890 6/10/25 REF: Fast Transfer From CHRISTOPHER THOM Chris Thomas 28 aug"
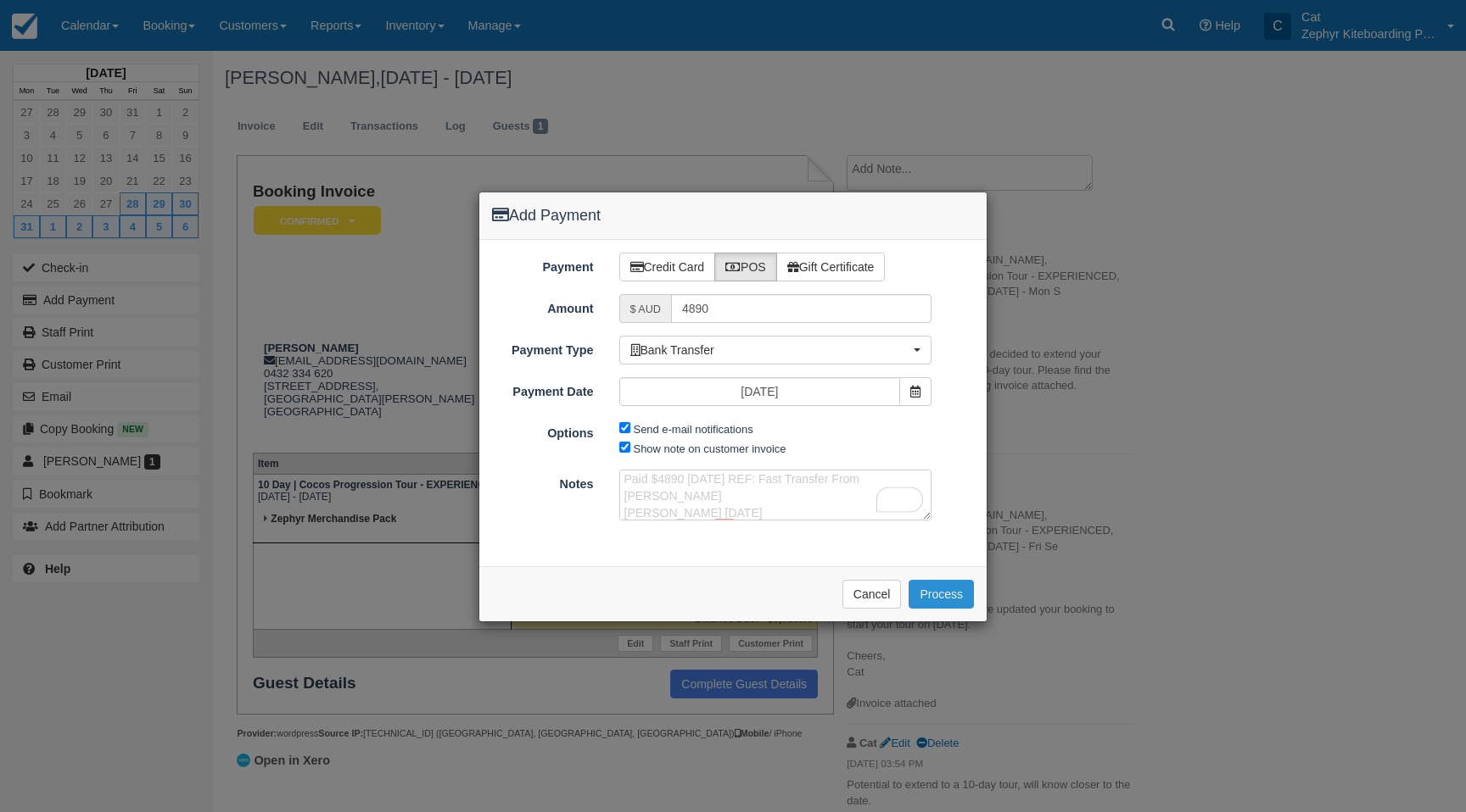
click at [935, 593] on button "Process" at bounding box center [941, 594] width 65 height 29
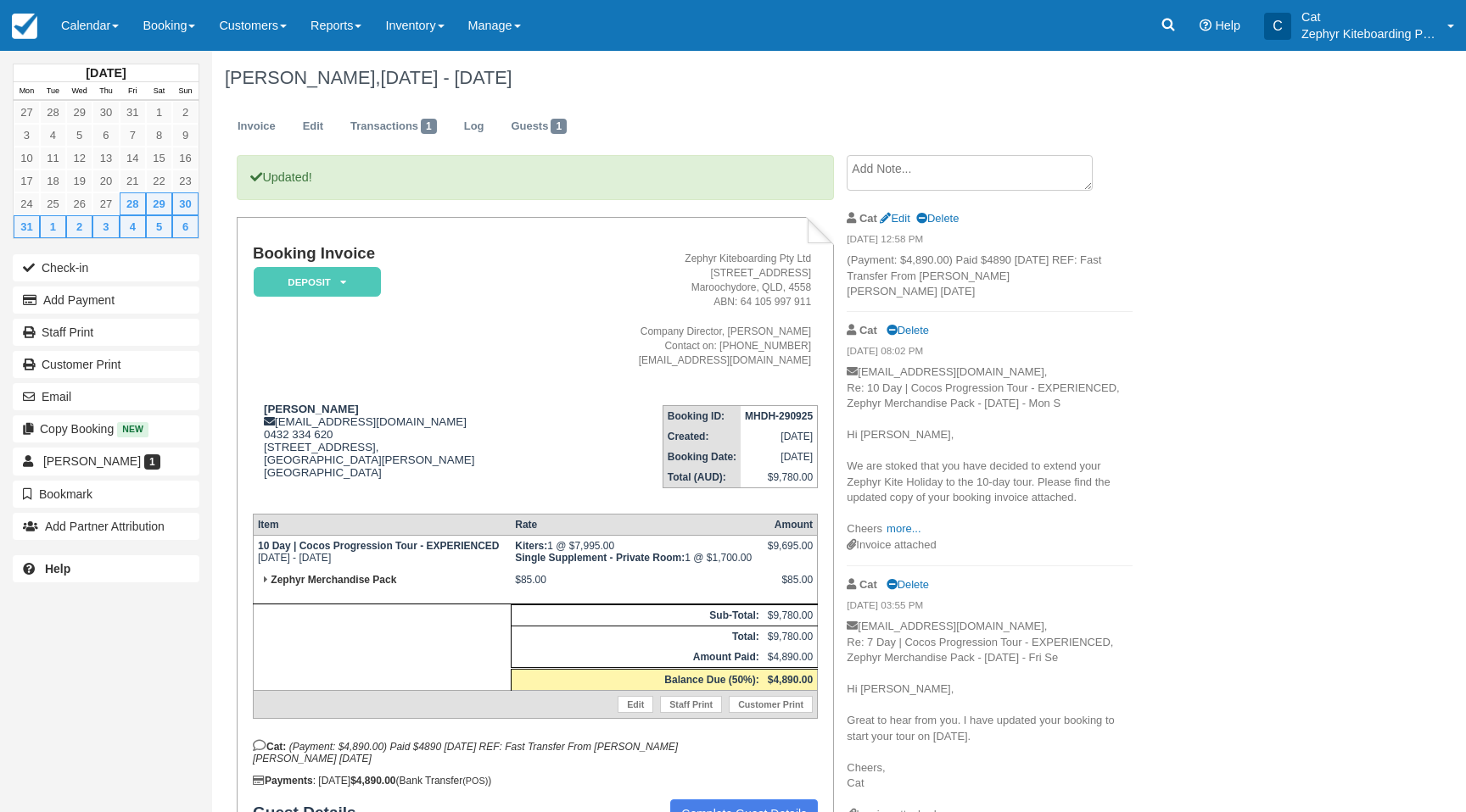
click at [765, 415] on strong "MHDH-290925" at bounding box center [778, 416] width 68 height 12
copy tbody "MHDH-290925"
click at [1171, 28] on icon at bounding box center [1168, 25] width 13 height 13
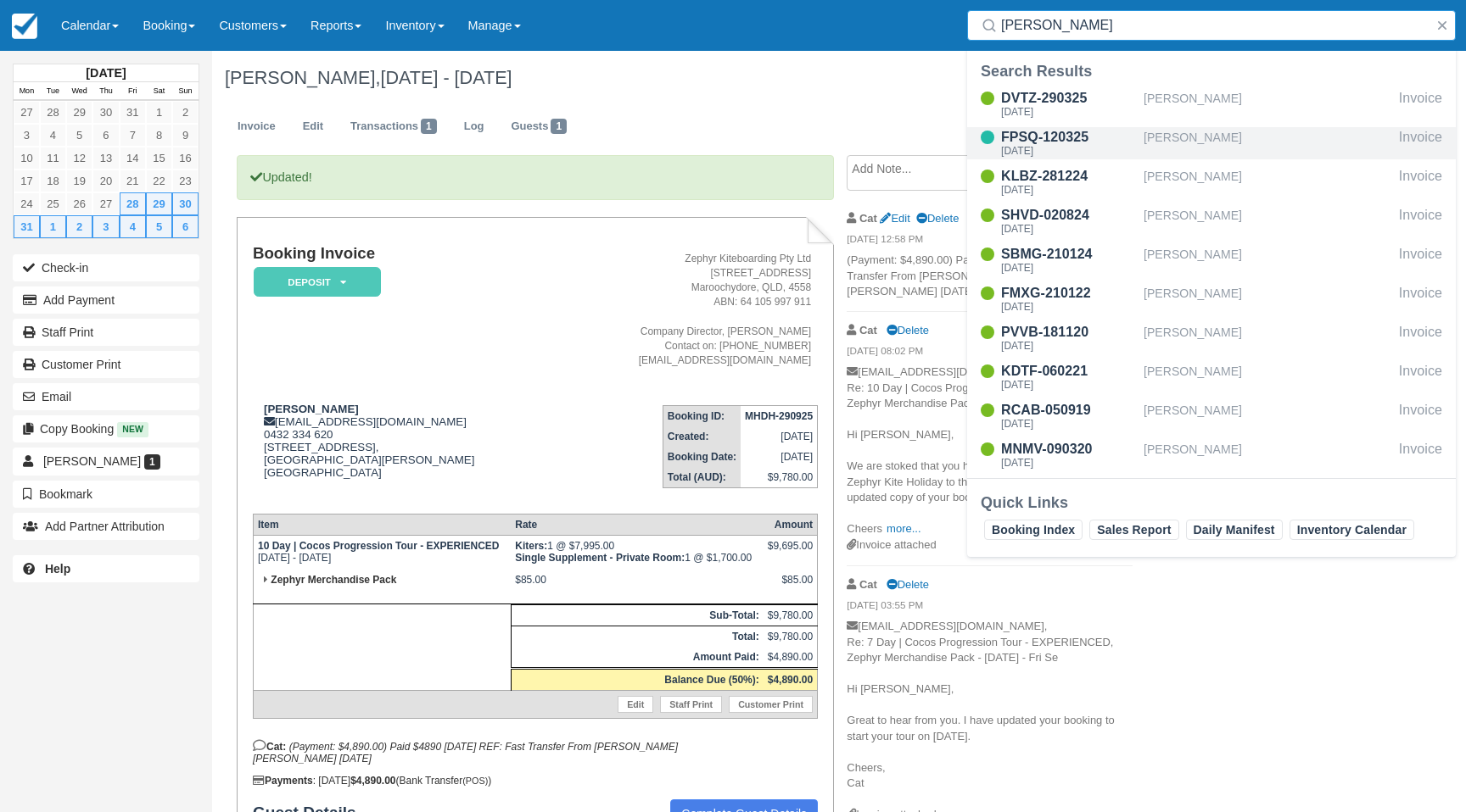
type input "[PERSON_NAME]"
click at [1080, 141] on div "FPSQ-120325" at bounding box center [1069, 137] width 135 height 20
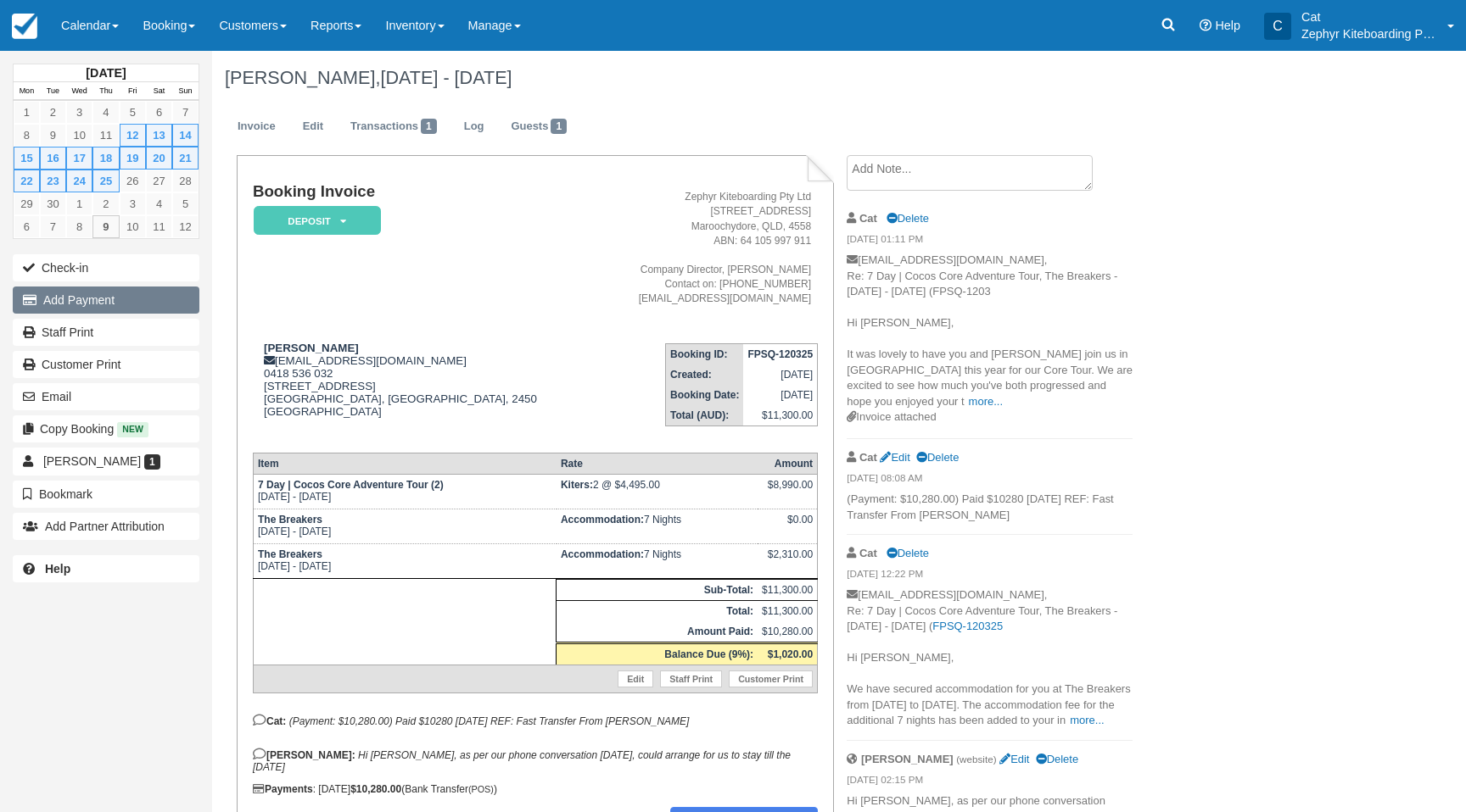
click at [122, 300] on button "Add Payment" at bounding box center [106, 299] width 186 height 27
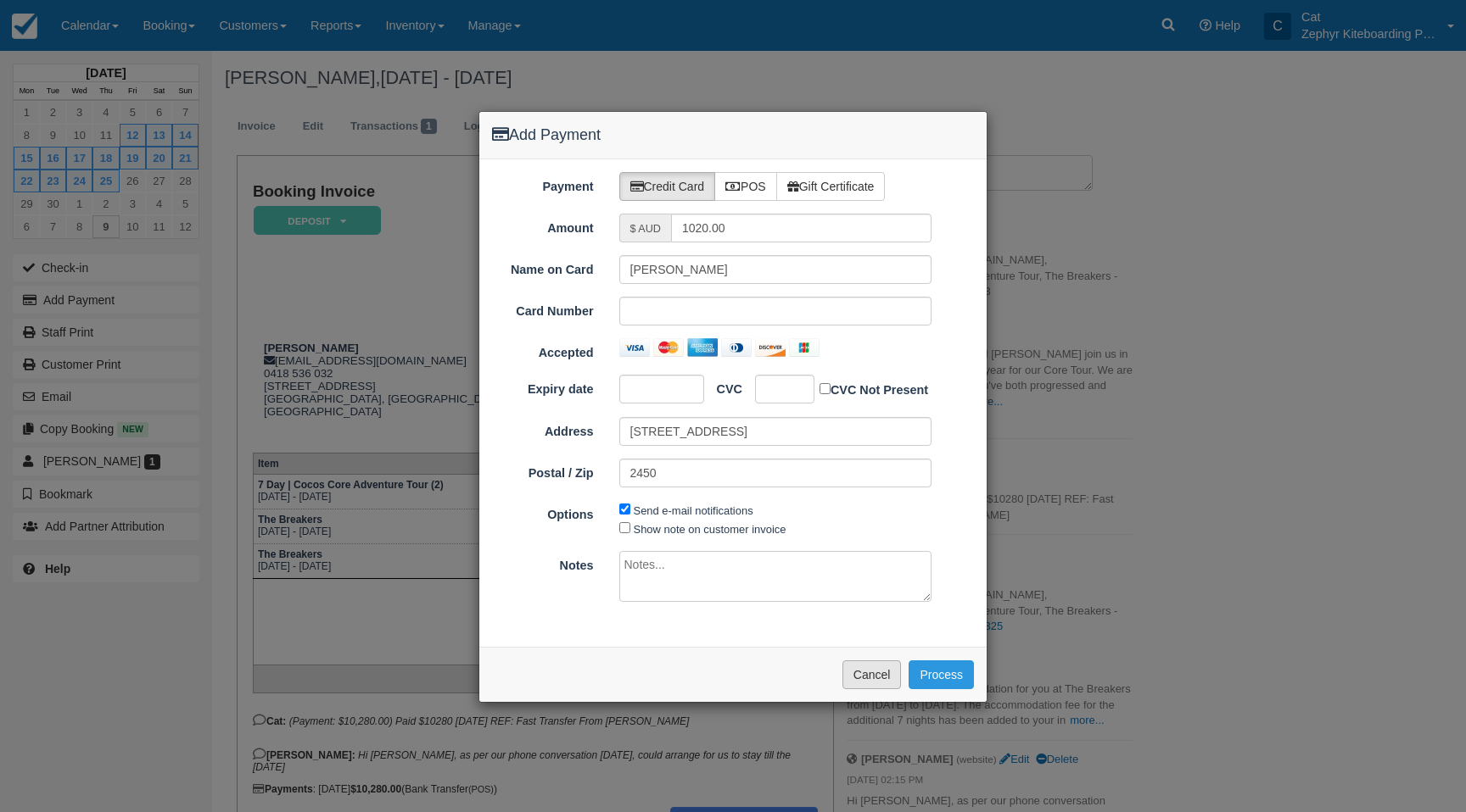
click at [867, 670] on button "Cancel" at bounding box center [872, 675] width 59 height 29
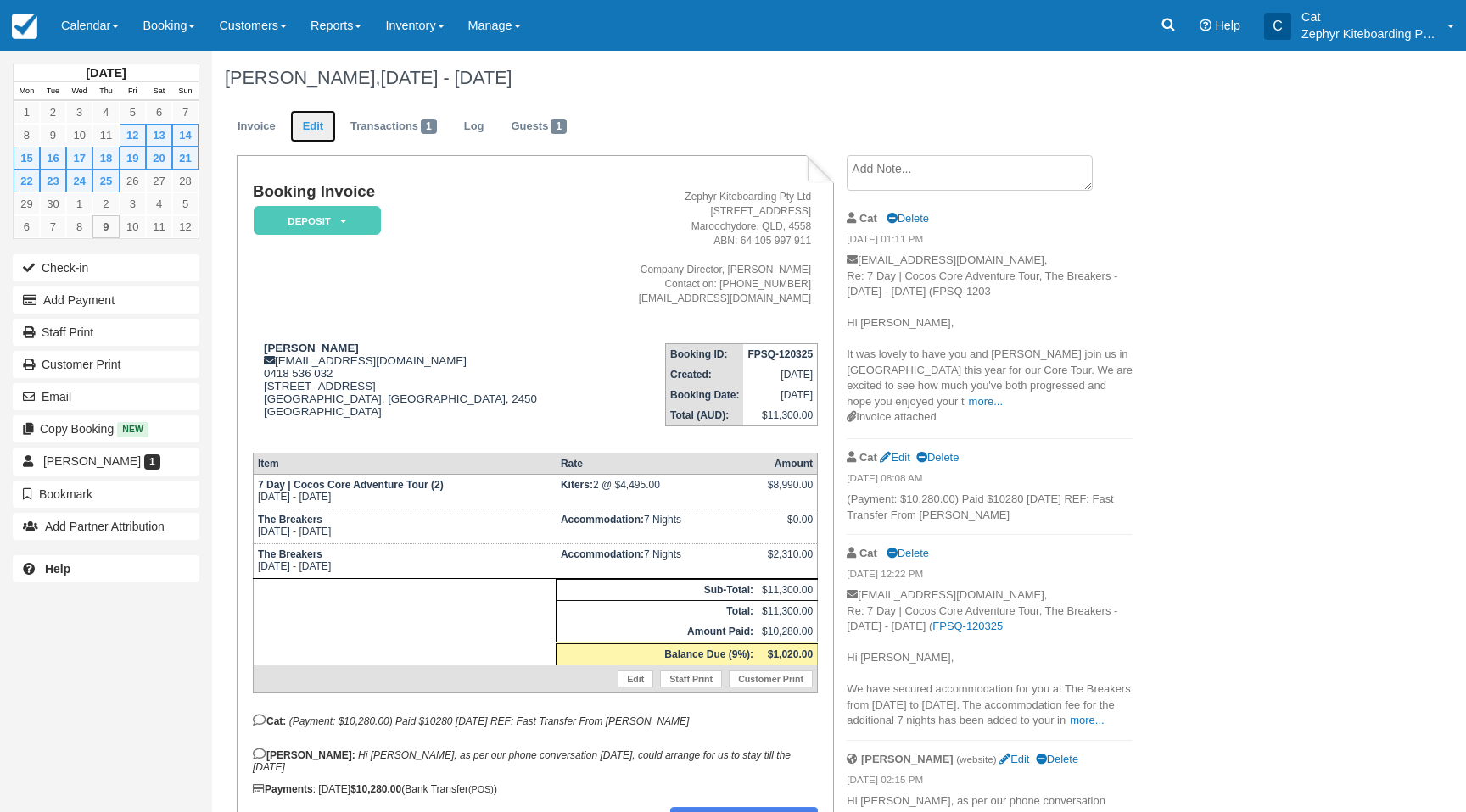
click at [316, 133] on link "Edit" at bounding box center [312, 127] width 45 height 33
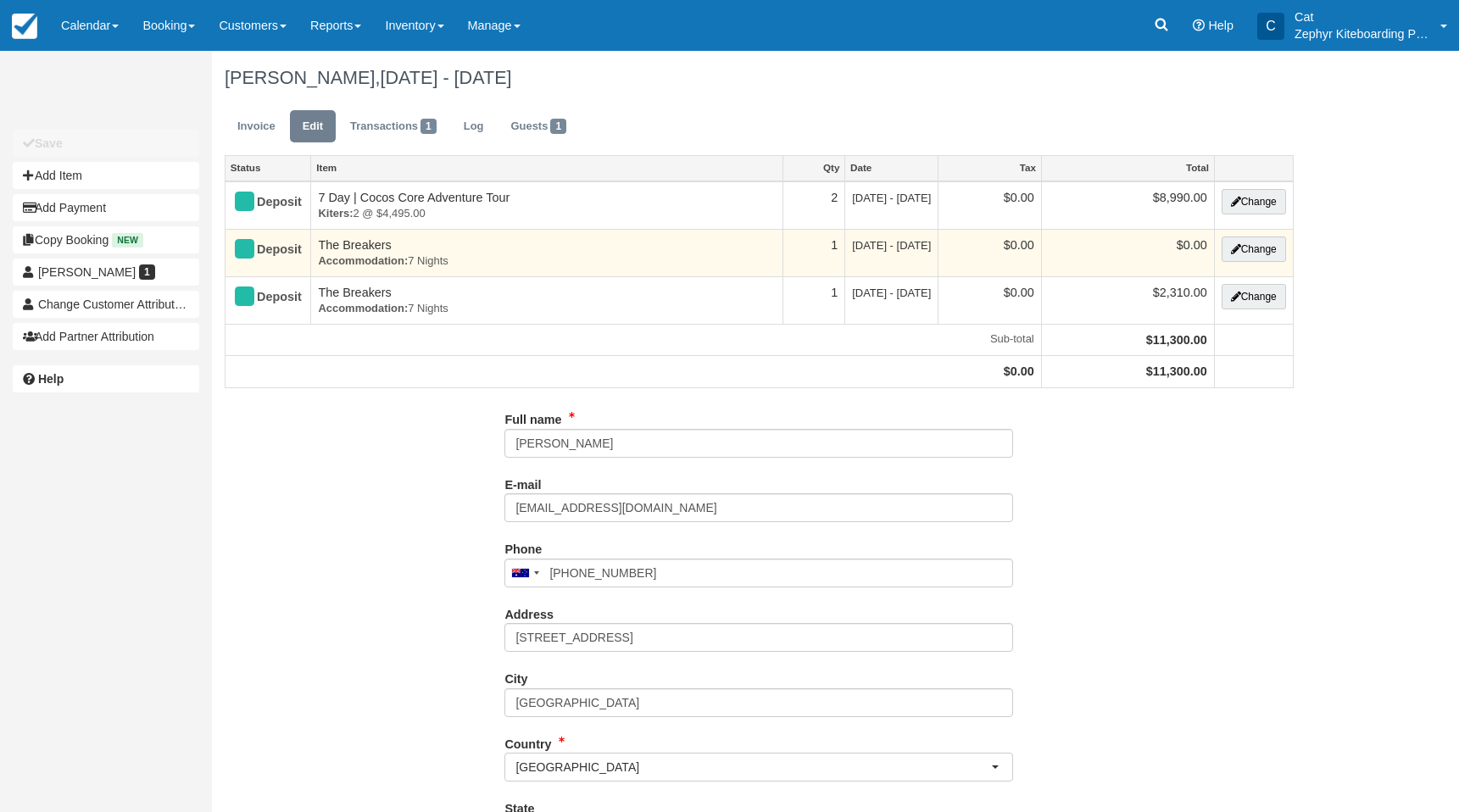
type input "0418 536 032"
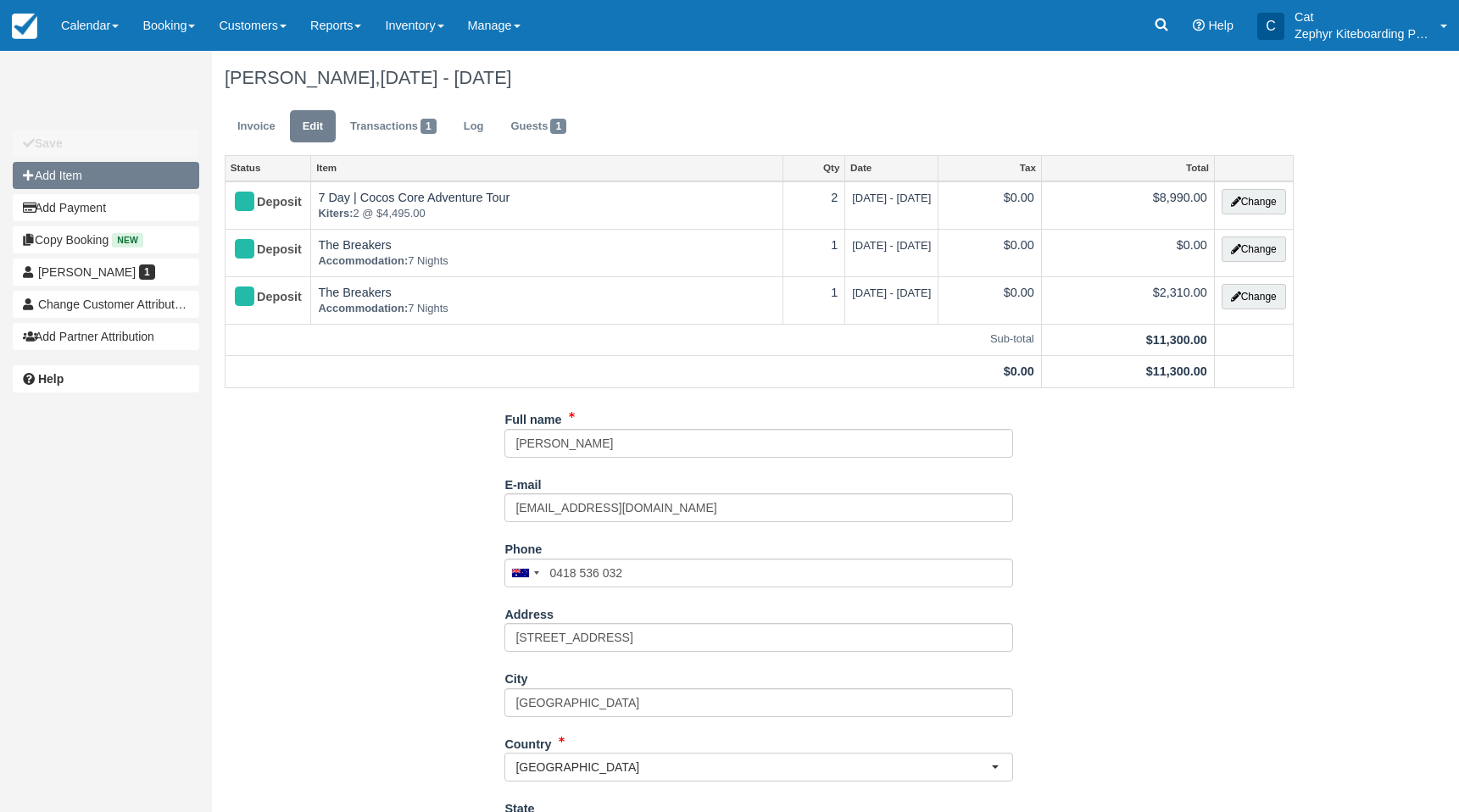
click at [98, 174] on button "Add Item" at bounding box center [106, 175] width 186 height 27
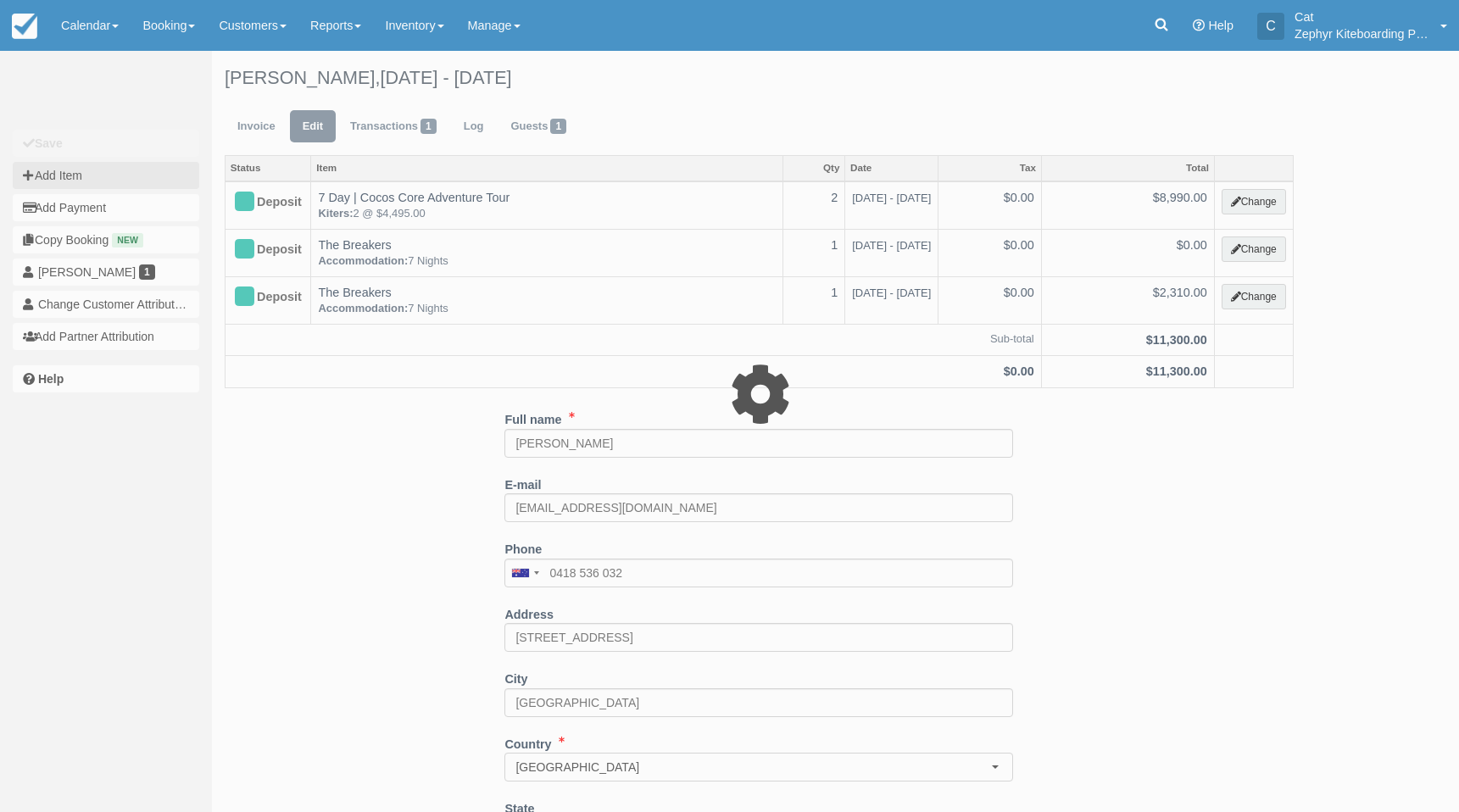
type input "0.00"
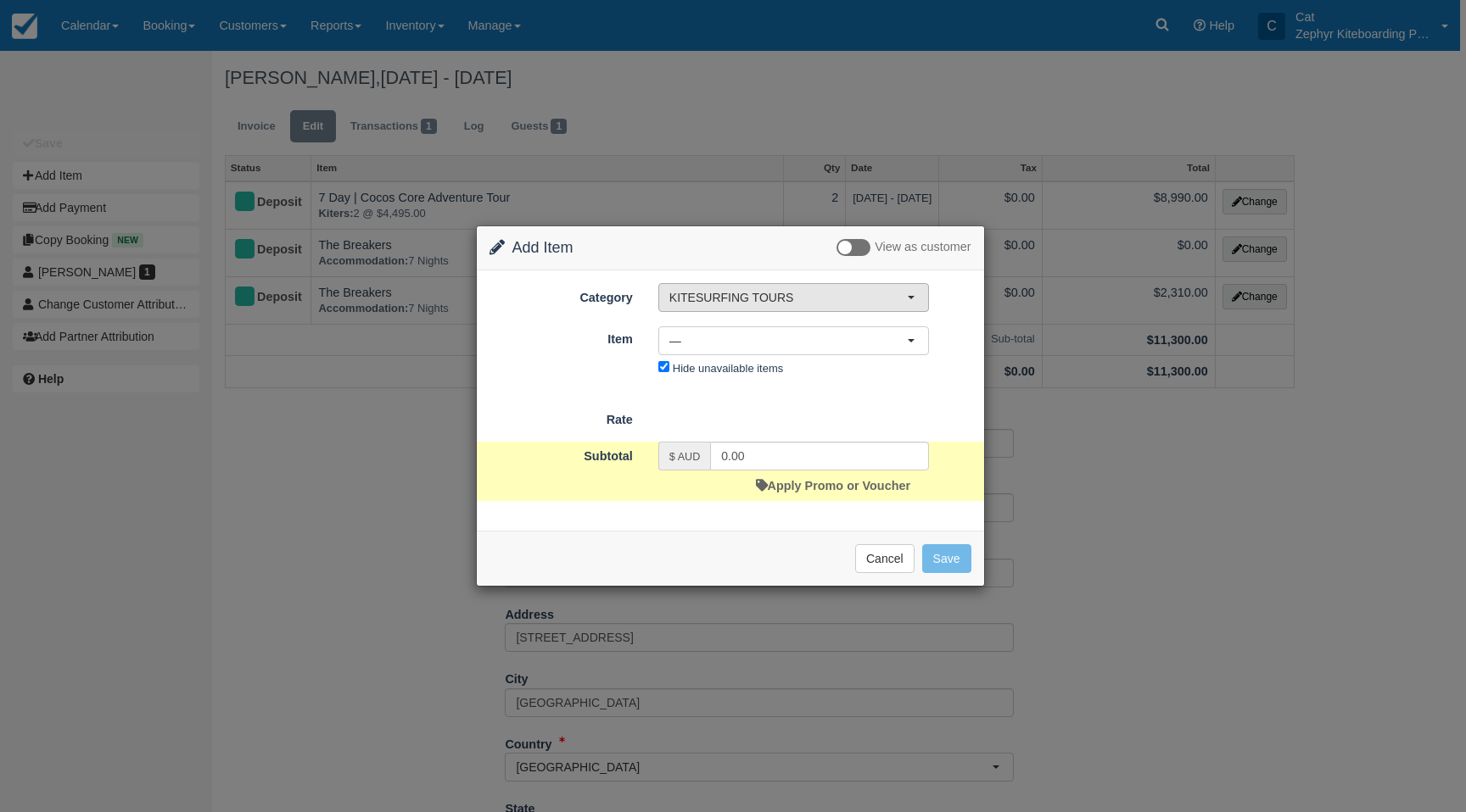
click at [860, 293] on span "KITESURFING TOURS" at bounding box center [788, 298] width 237 height 17
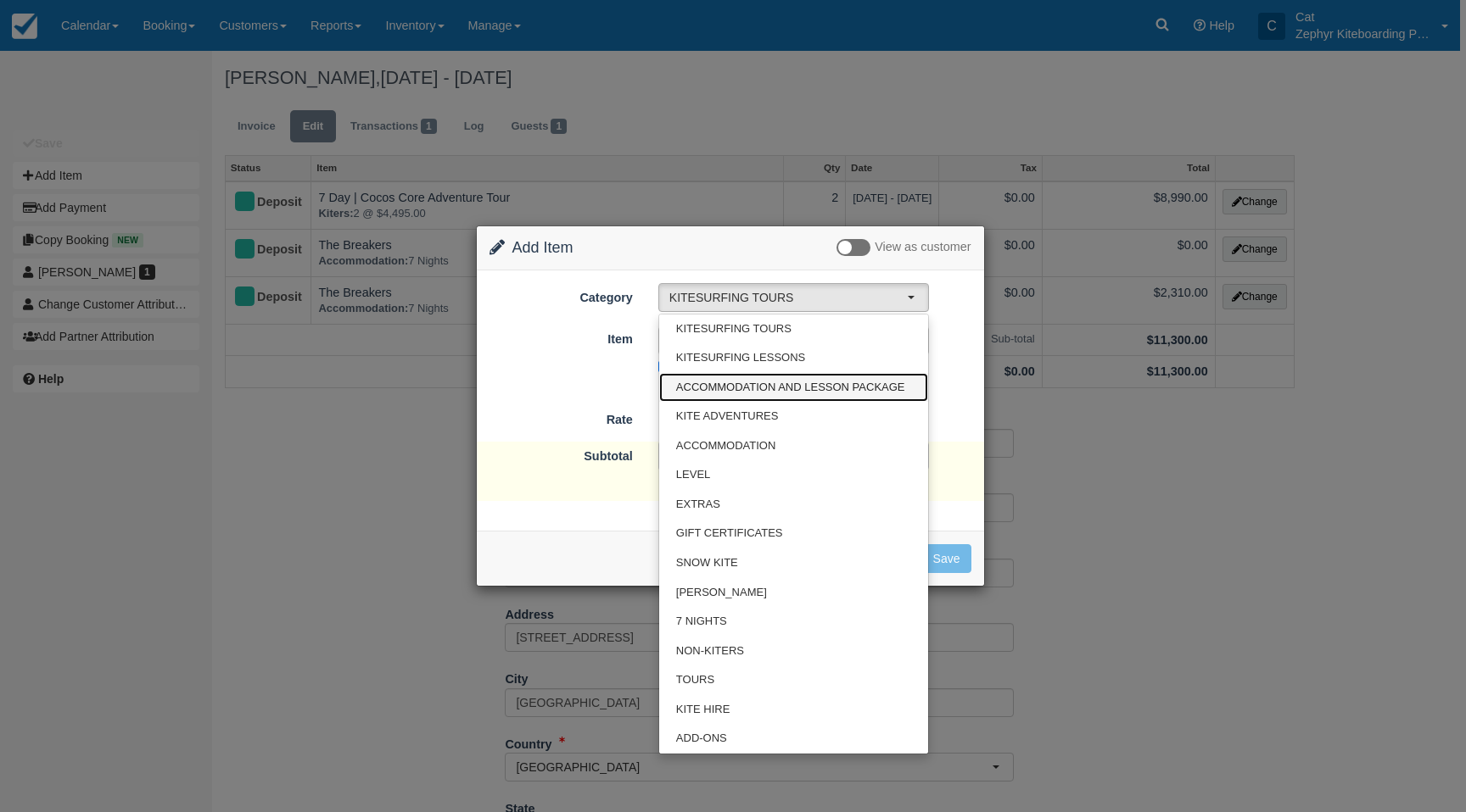
click at [822, 377] on link "ACCOMMODATION AND LESSON PACKAGE" at bounding box center [794, 388] width 269 height 30
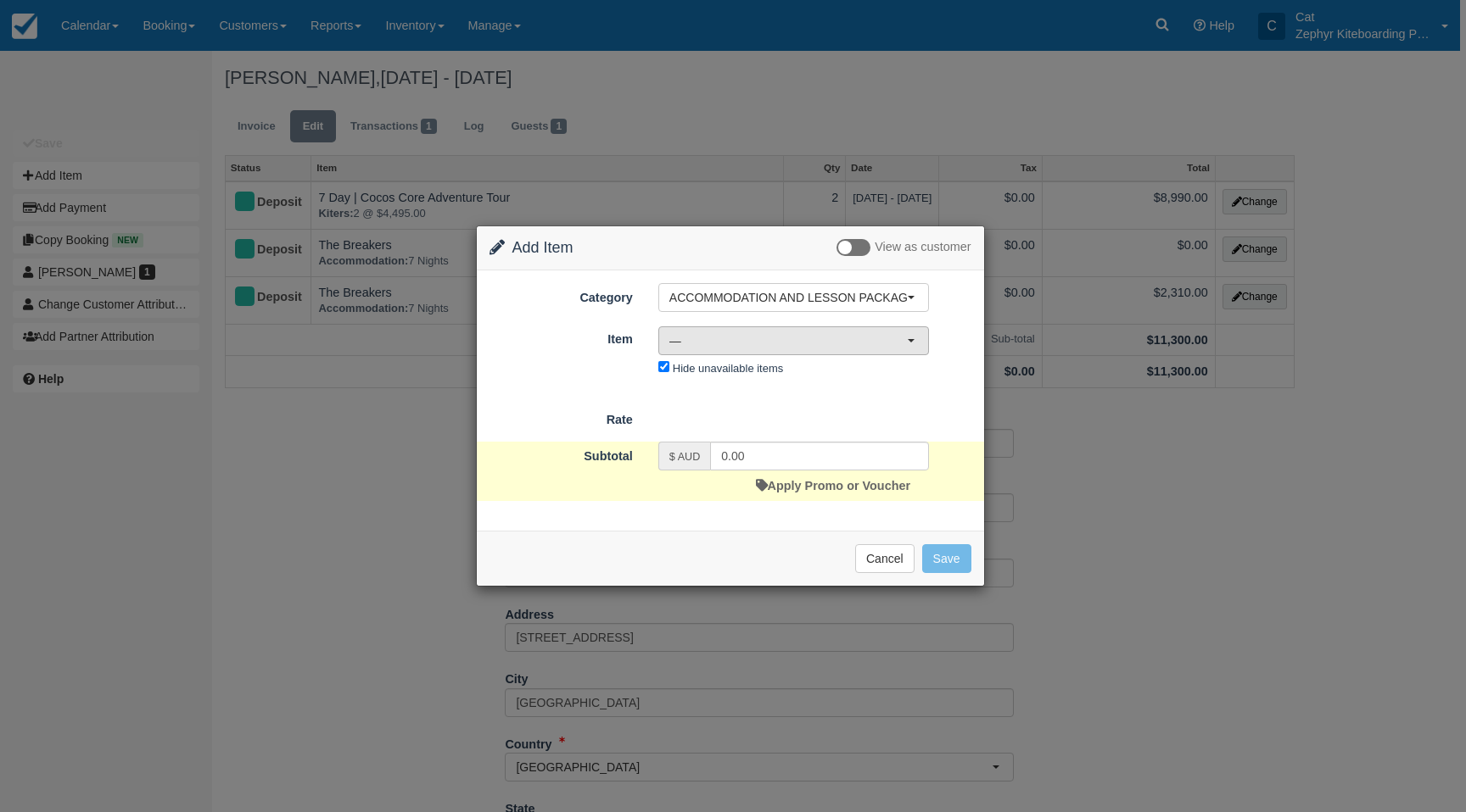
click at [872, 343] on span "—" at bounding box center [788, 341] width 237 height 17
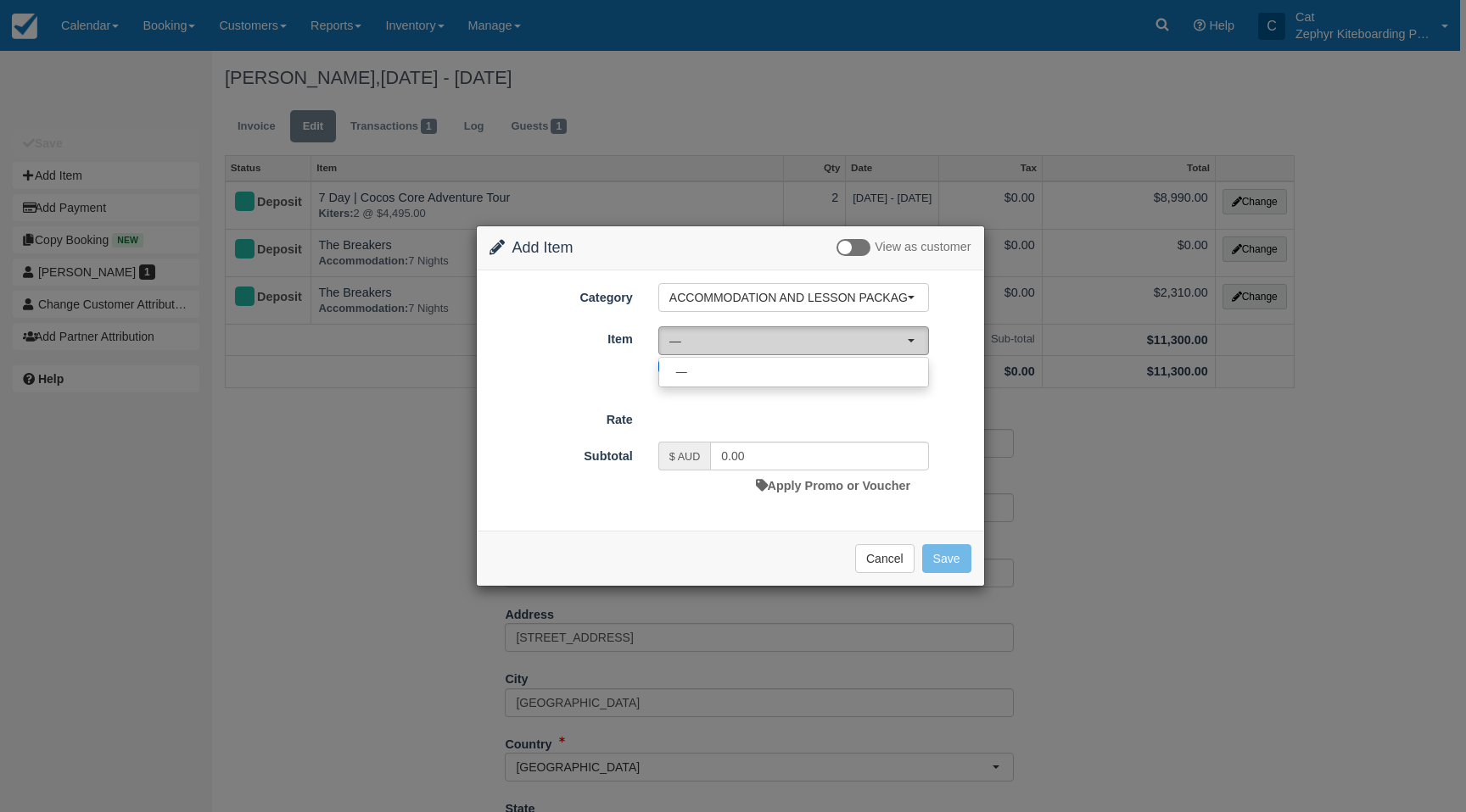
click at [872, 343] on span "—" at bounding box center [788, 341] width 237 height 17
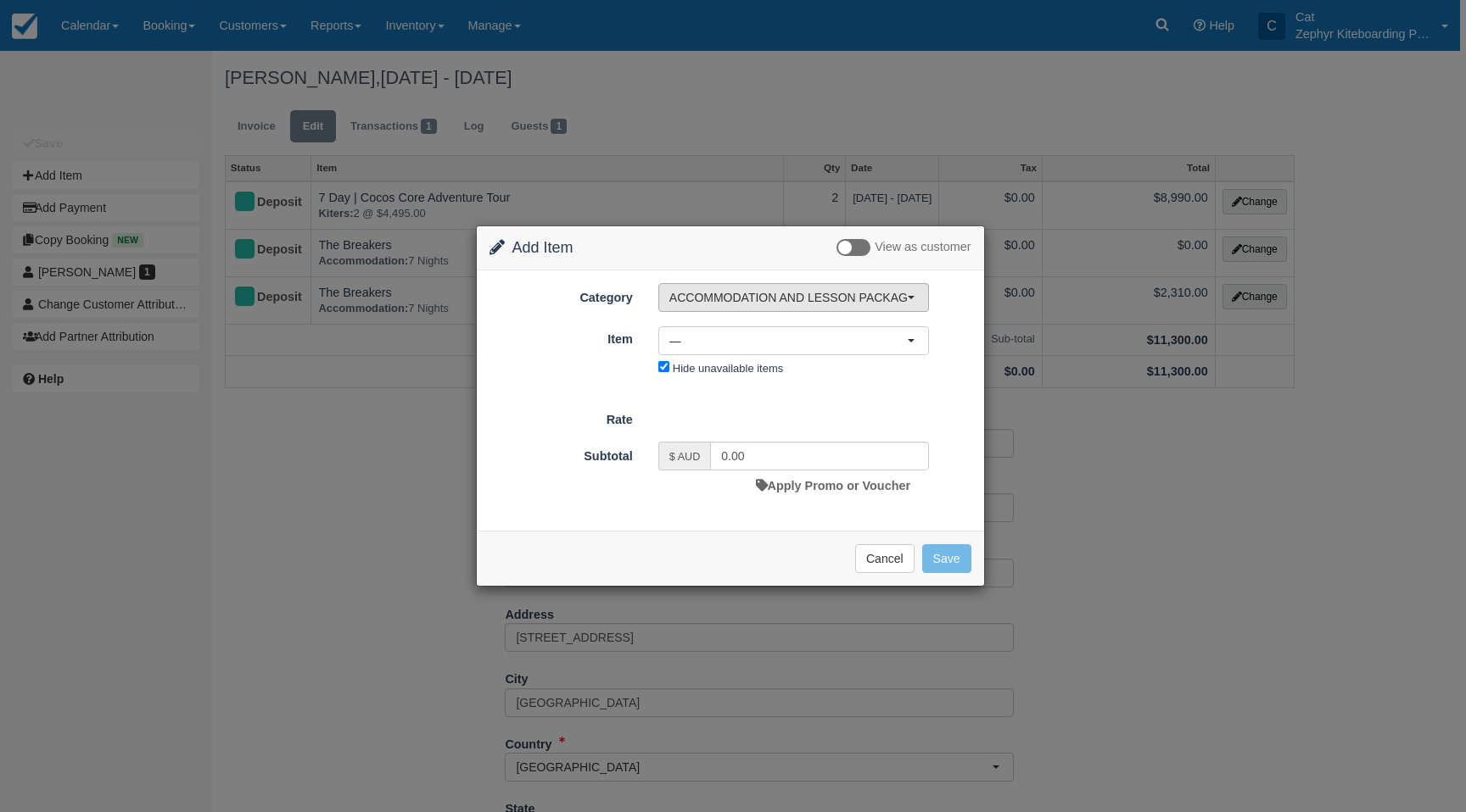
click at [867, 297] on span "ACCOMMODATION AND LESSON PACKAGE" at bounding box center [788, 298] width 237 height 17
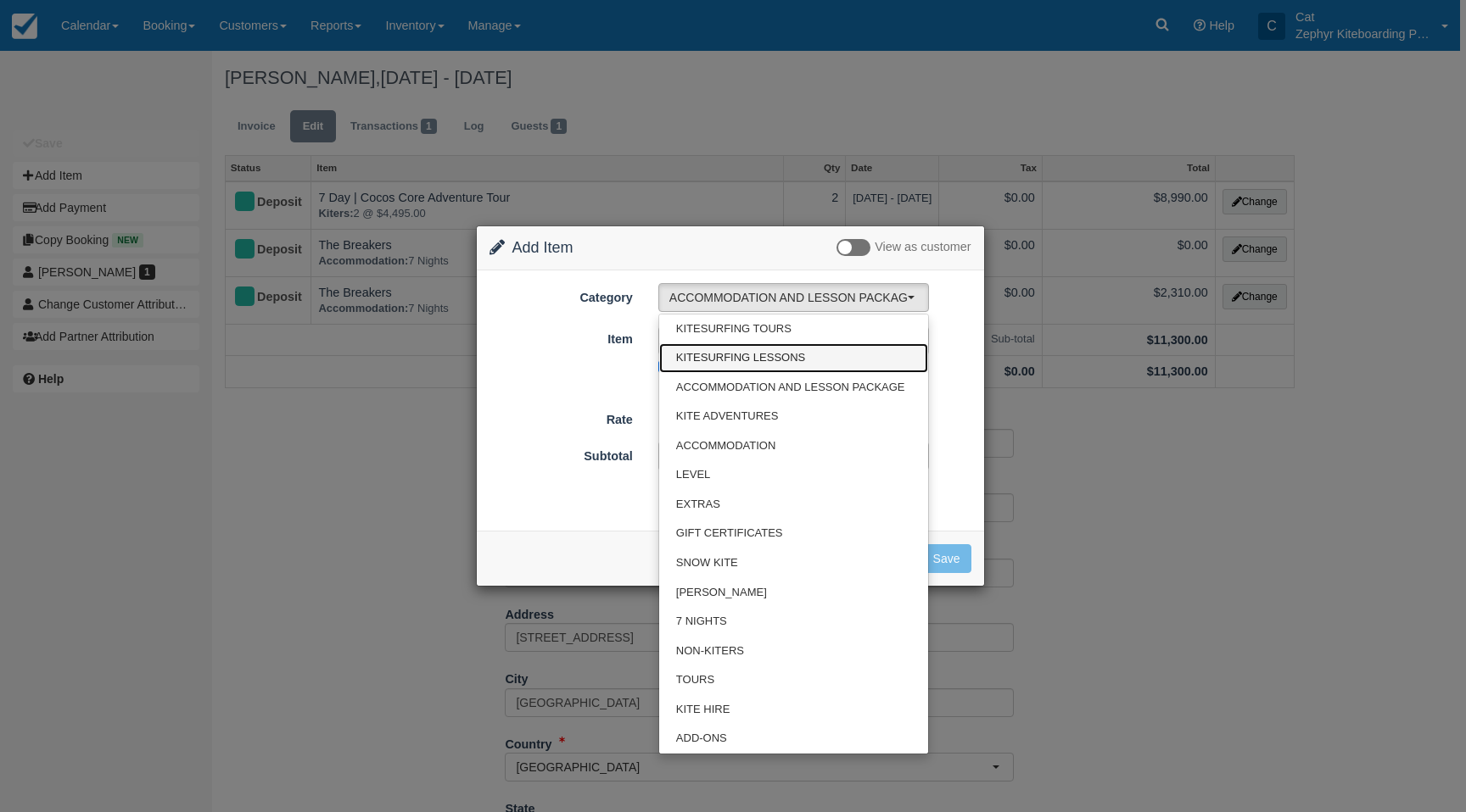
click at [778, 352] on span "KITESURFING LESSONS" at bounding box center [740, 358] width 129 height 16
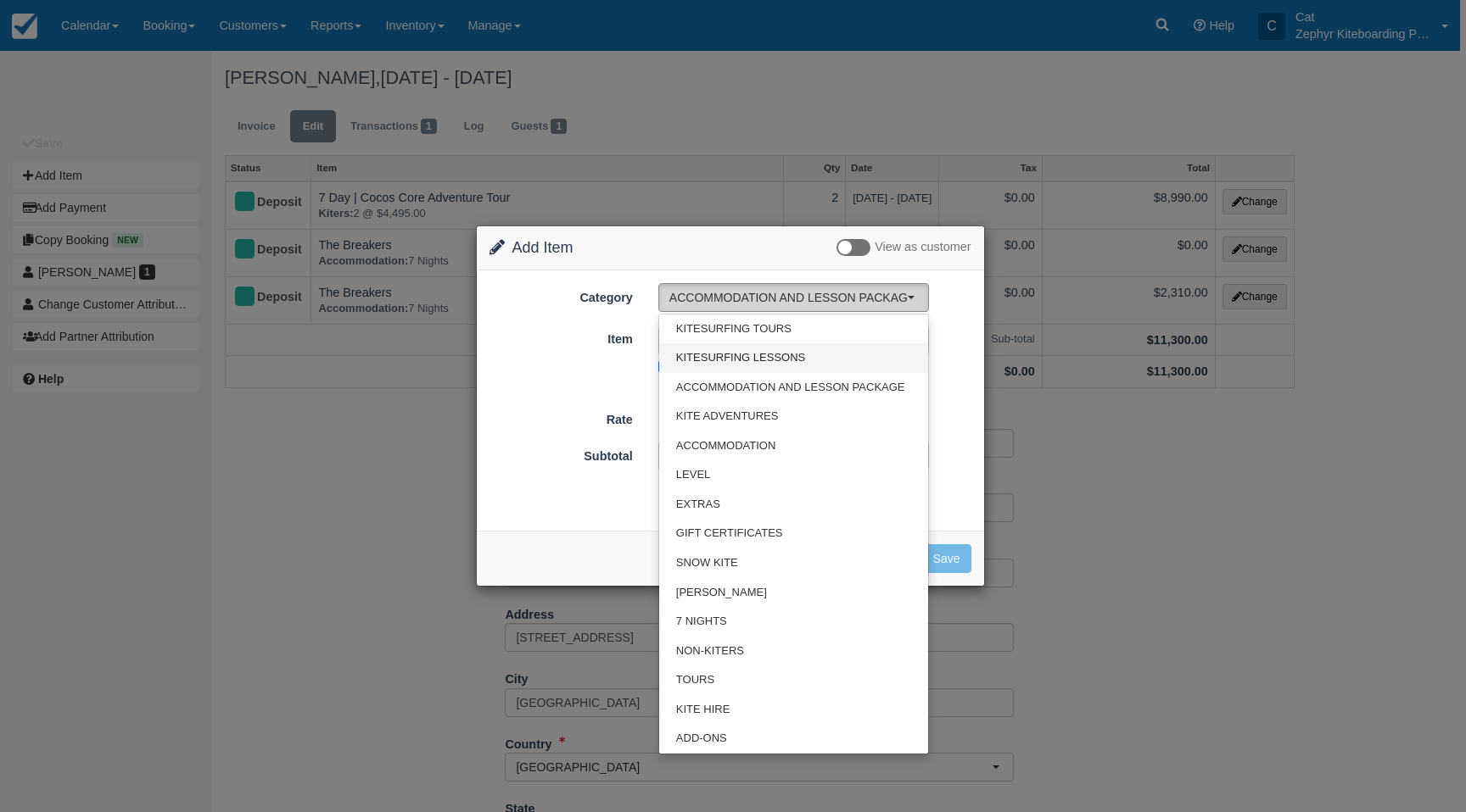
select select "13"
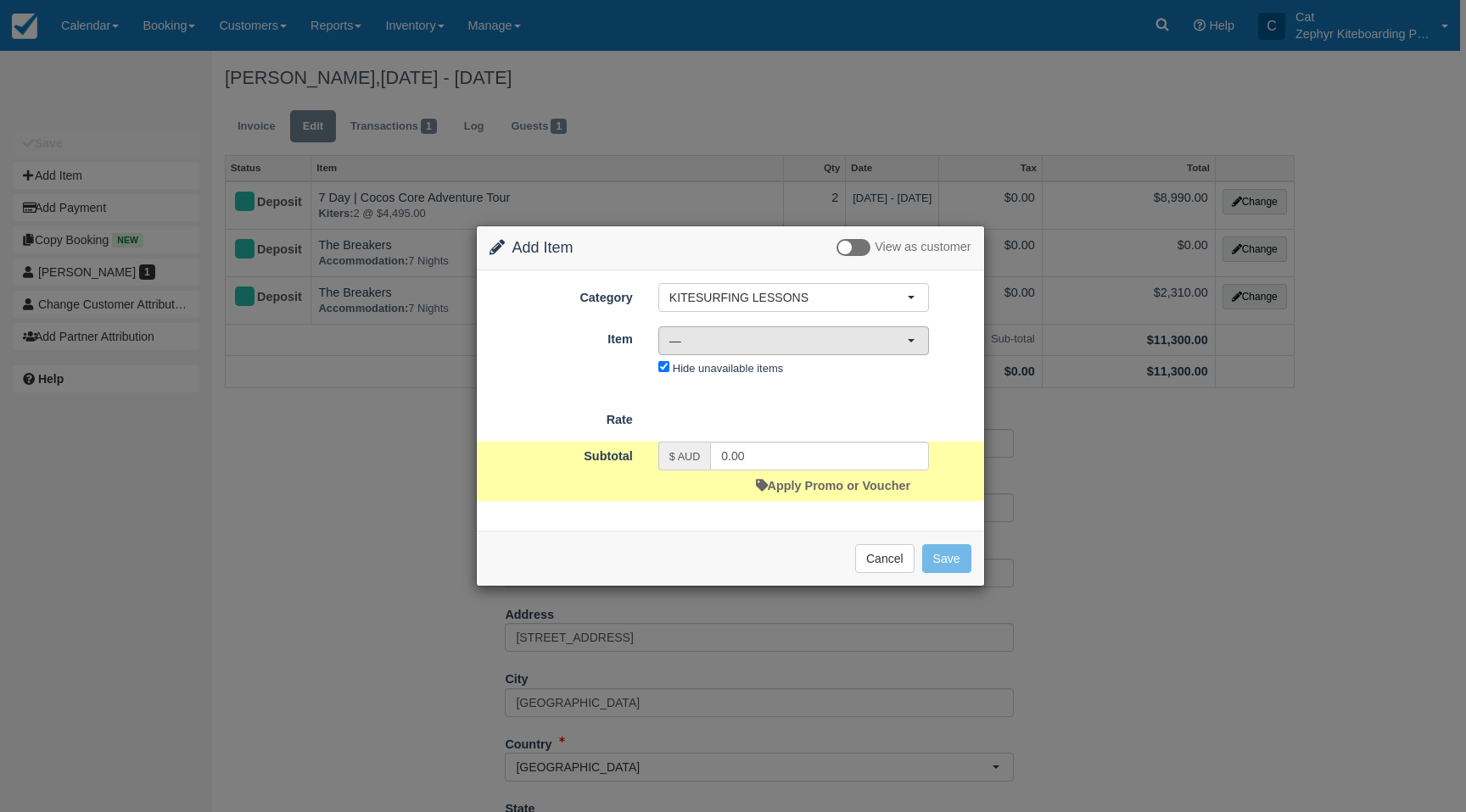
click at [802, 346] on span "—" at bounding box center [788, 341] width 237 height 17
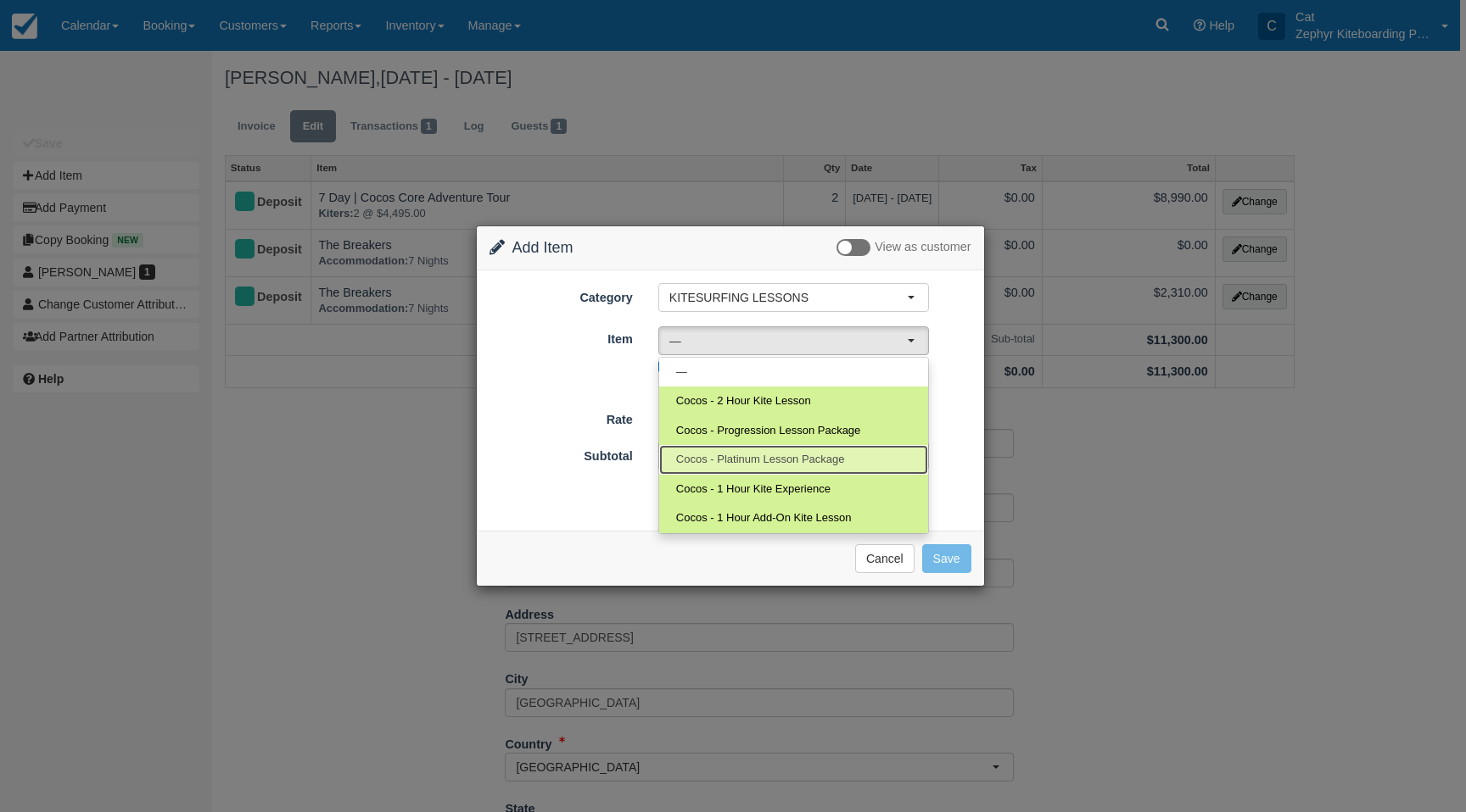
click at [772, 450] on link "Cocos - Platinum Lesson Package" at bounding box center [794, 460] width 269 height 30
select select "160"
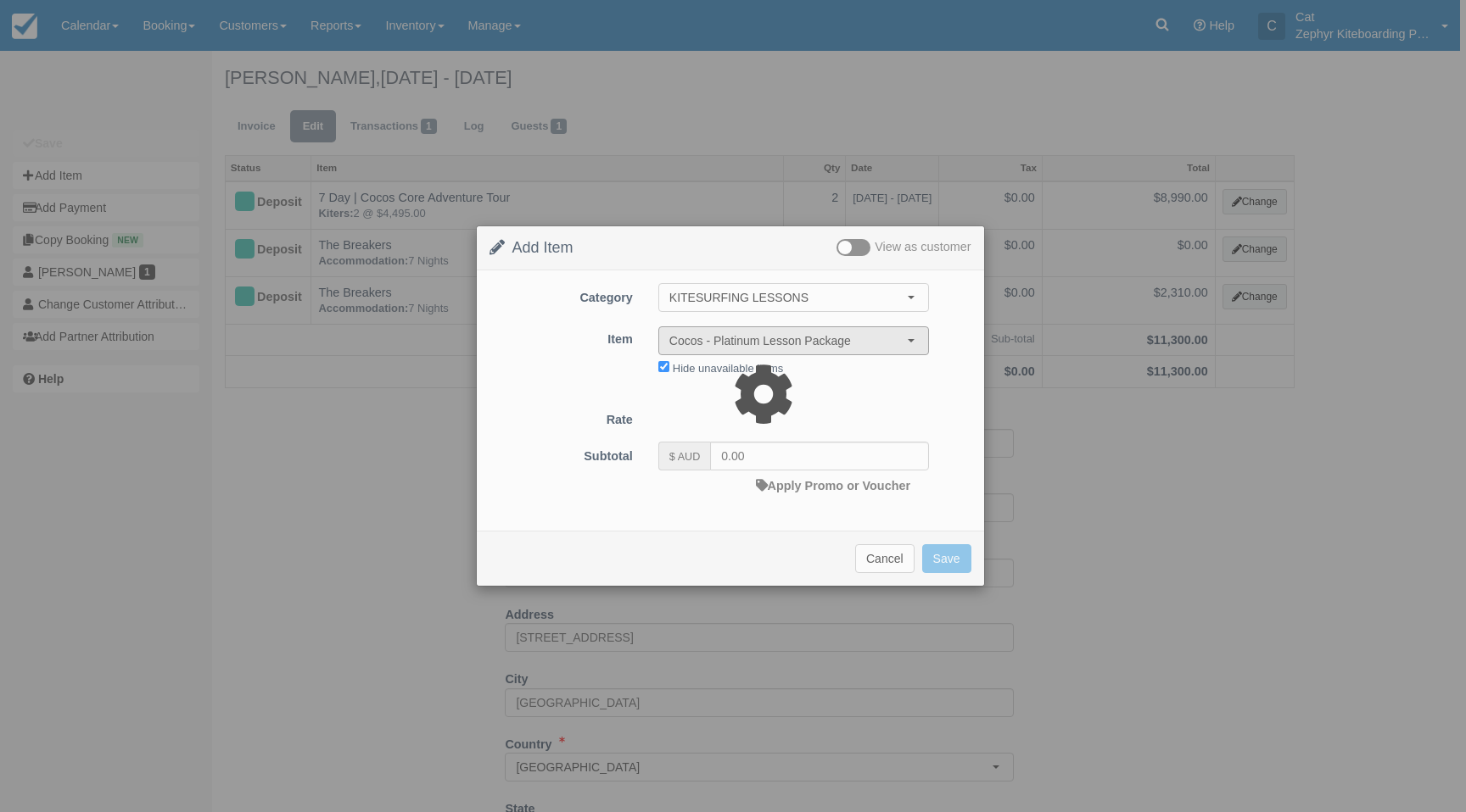
type input "1400.00"
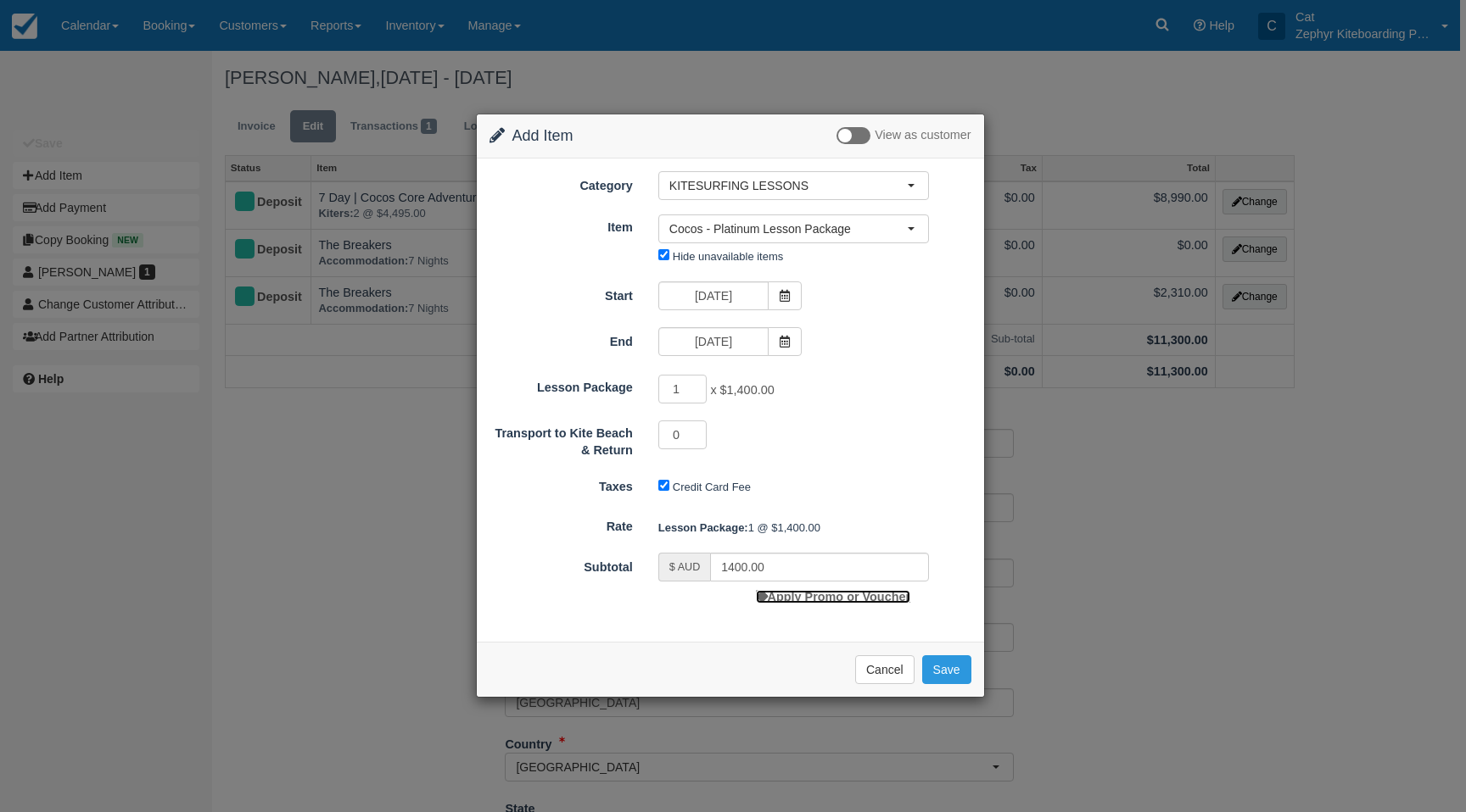
click at [822, 599] on link "Apply Promo or Voucher" at bounding box center [833, 597] width 155 height 14
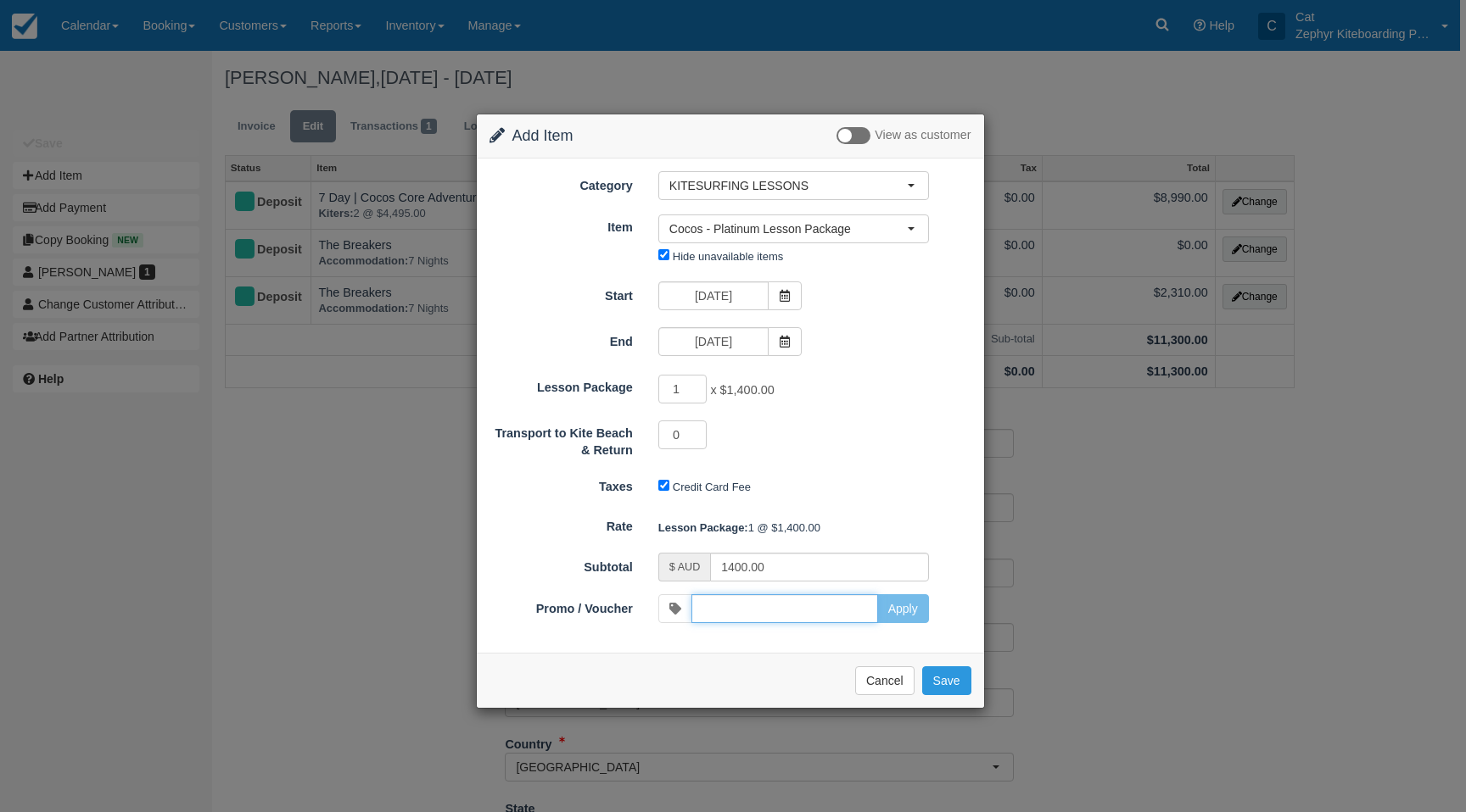
type input "CUSTOM"
click at [899, 606] on button "Apply" at bounding box center [903, 608] width 52 height 29
type input "1310.00"
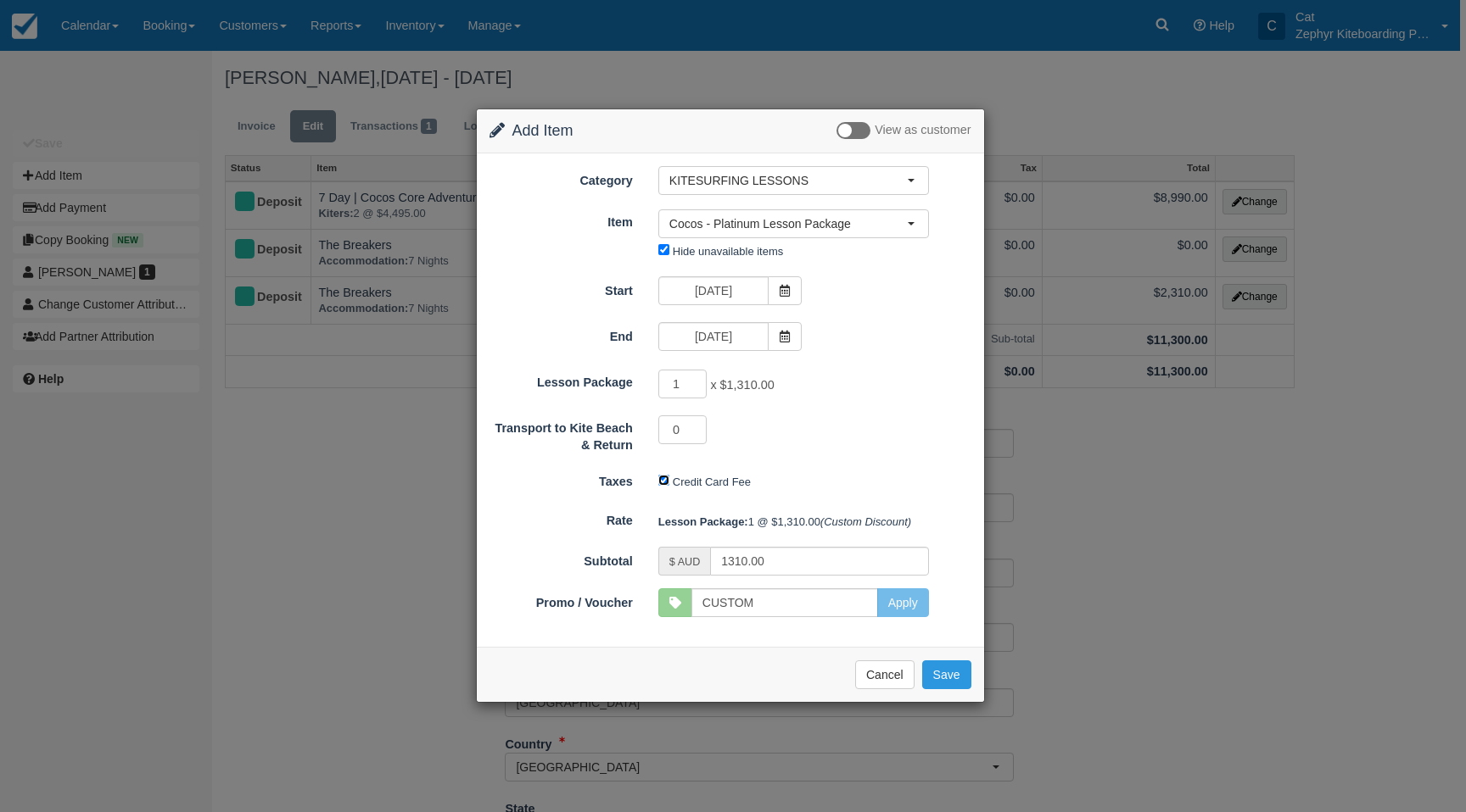
click at [662, 485] on input "Credit Card Fee" at bounding box center [664, 480] width 11 height 11
checkbox input "false"
drag, startPoint x: 787, startPoint y: 566, endPoint x: 708, endPoint y: 566, distance: 79.0
click at [708, 566] on div "$ AUD 1310.00" at bounding box center [794, 561] width 271 height 29
type input "980"
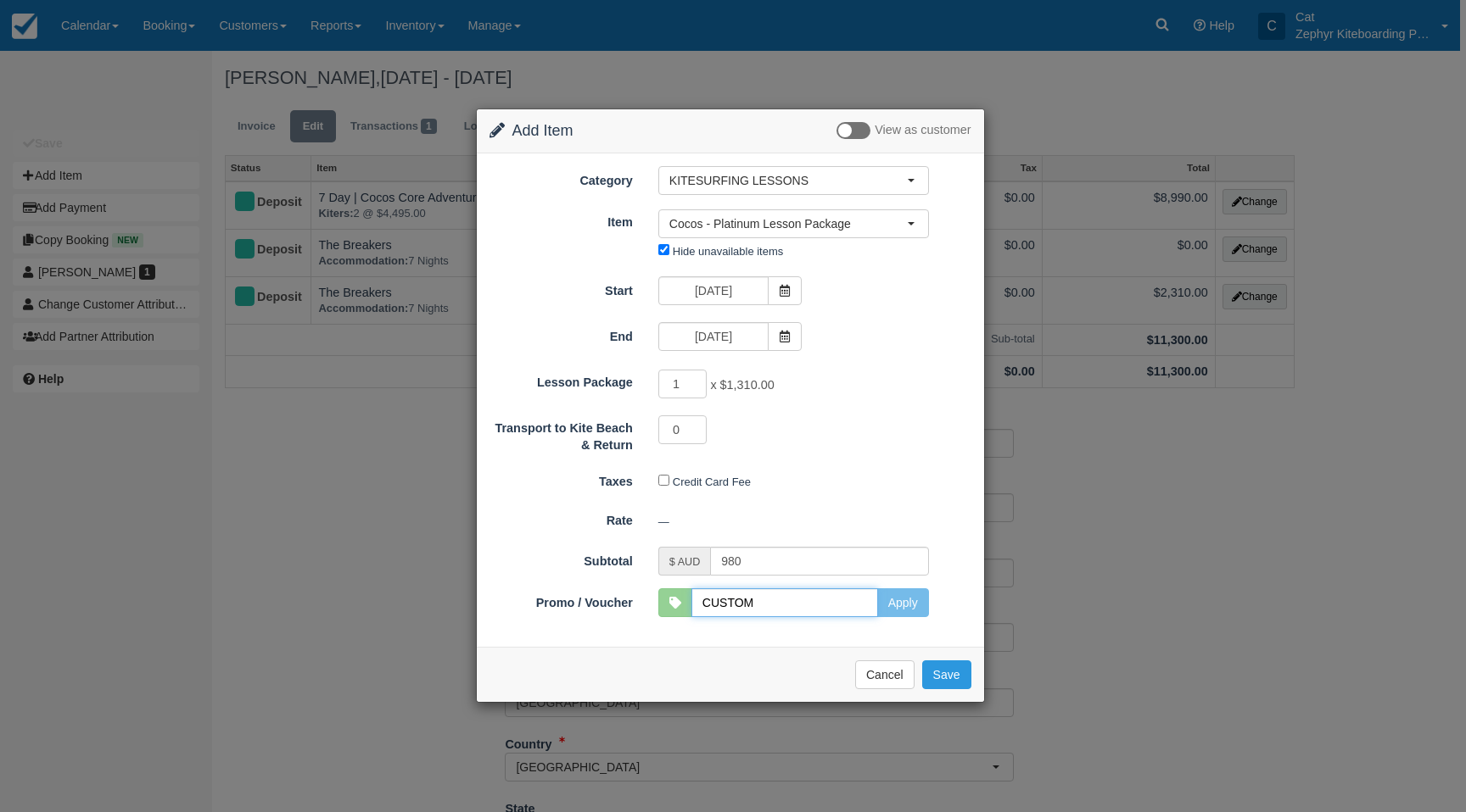
click at [786, 603] on input "CUSTOM" at bounding box center [784, 603] width 186 height 29
click at [950, 625] on div "Category KITESURFING LESSONS KITESURFING TOURS KITESURFING LESSONS ACCOMMODATIO…" at bounding box center [730, 400] width 507 height 494
click at [950, 680] on button "Save" at bounding box center [946, 675] width 49 height 29
checkbox input "false"
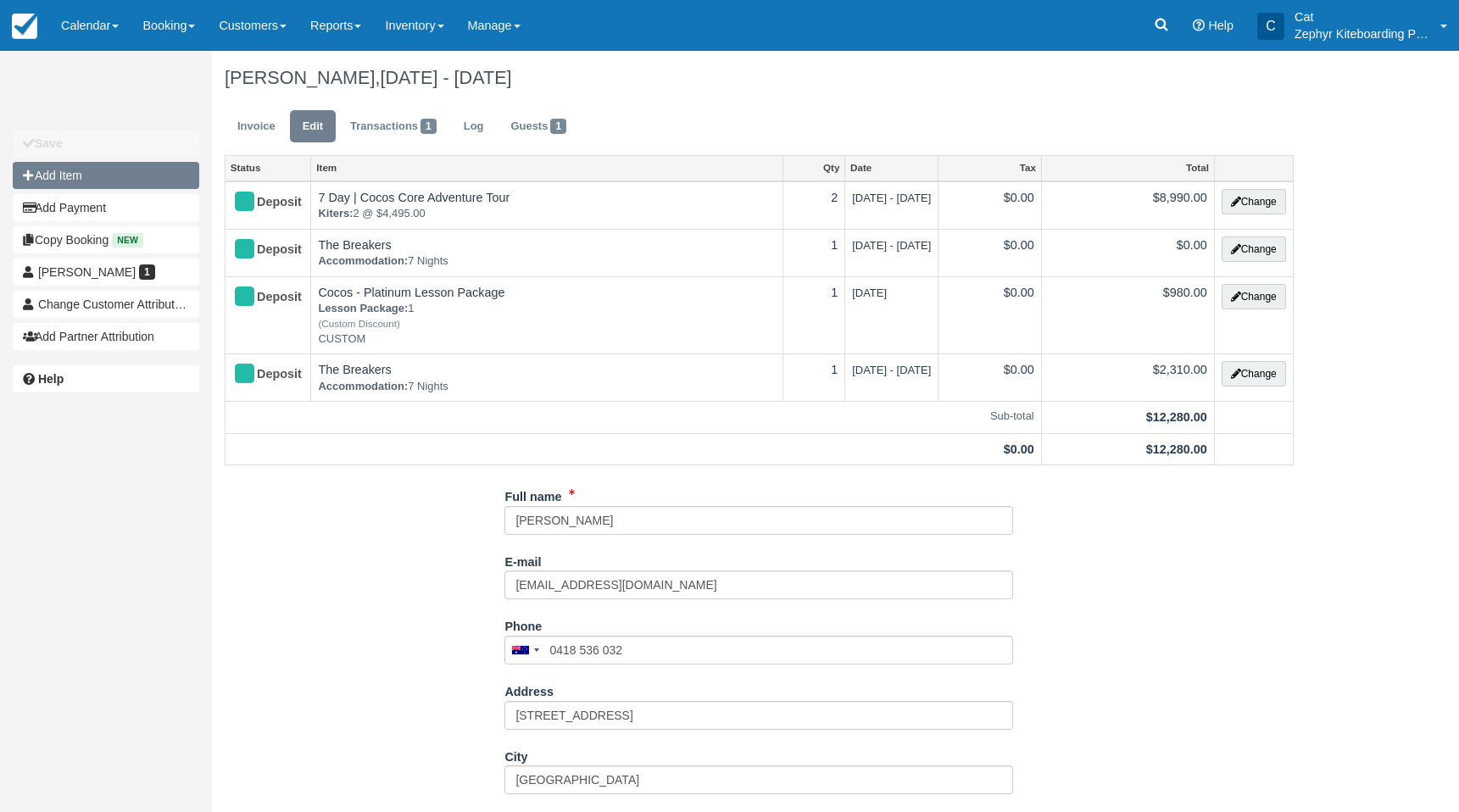
click at [133, 184] on button "Add Item" at bounding box center [106, 175] width 186 height 27
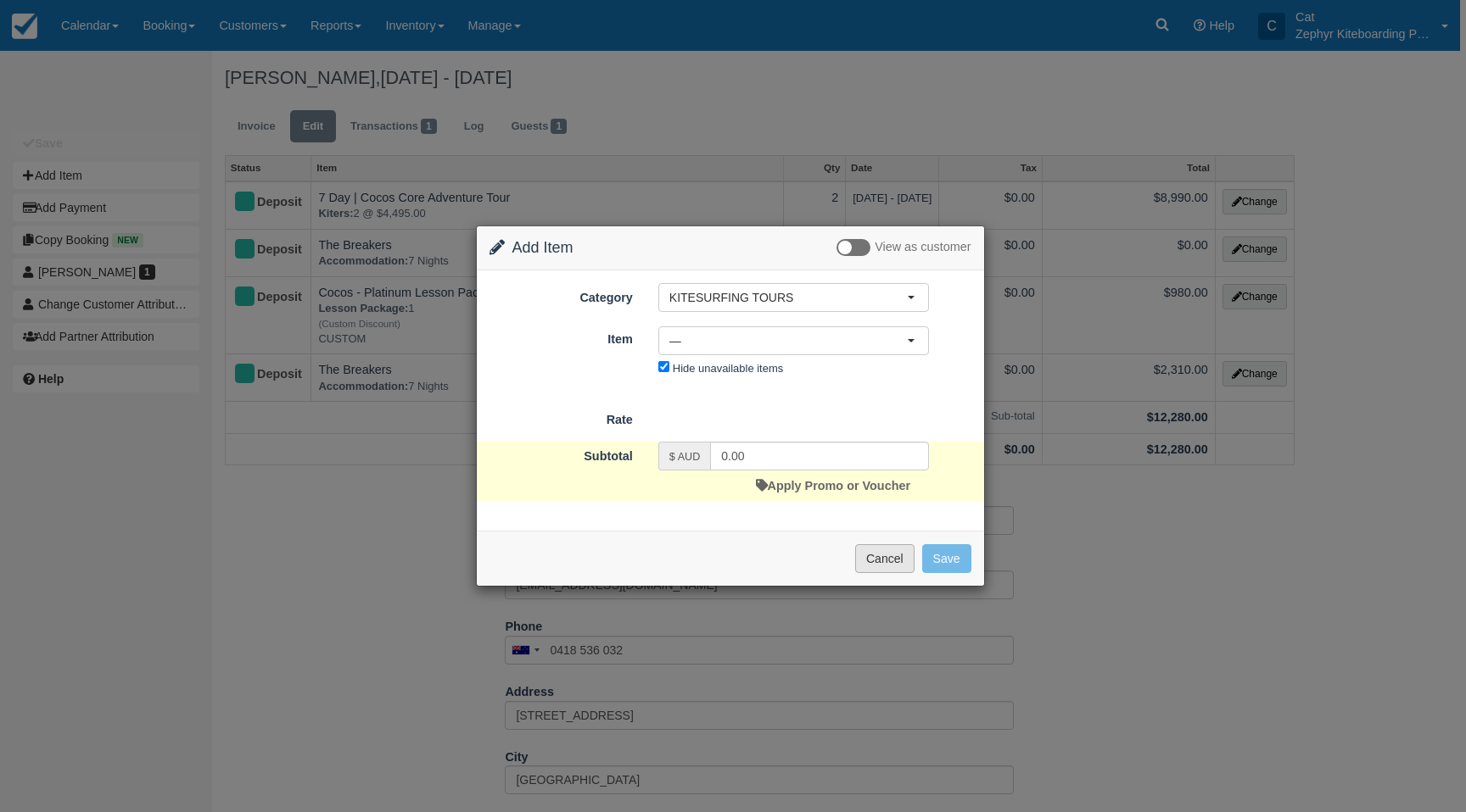
click at [899, 559] on button "Cancel" at bounding box center [885, 558] width 59 height 29
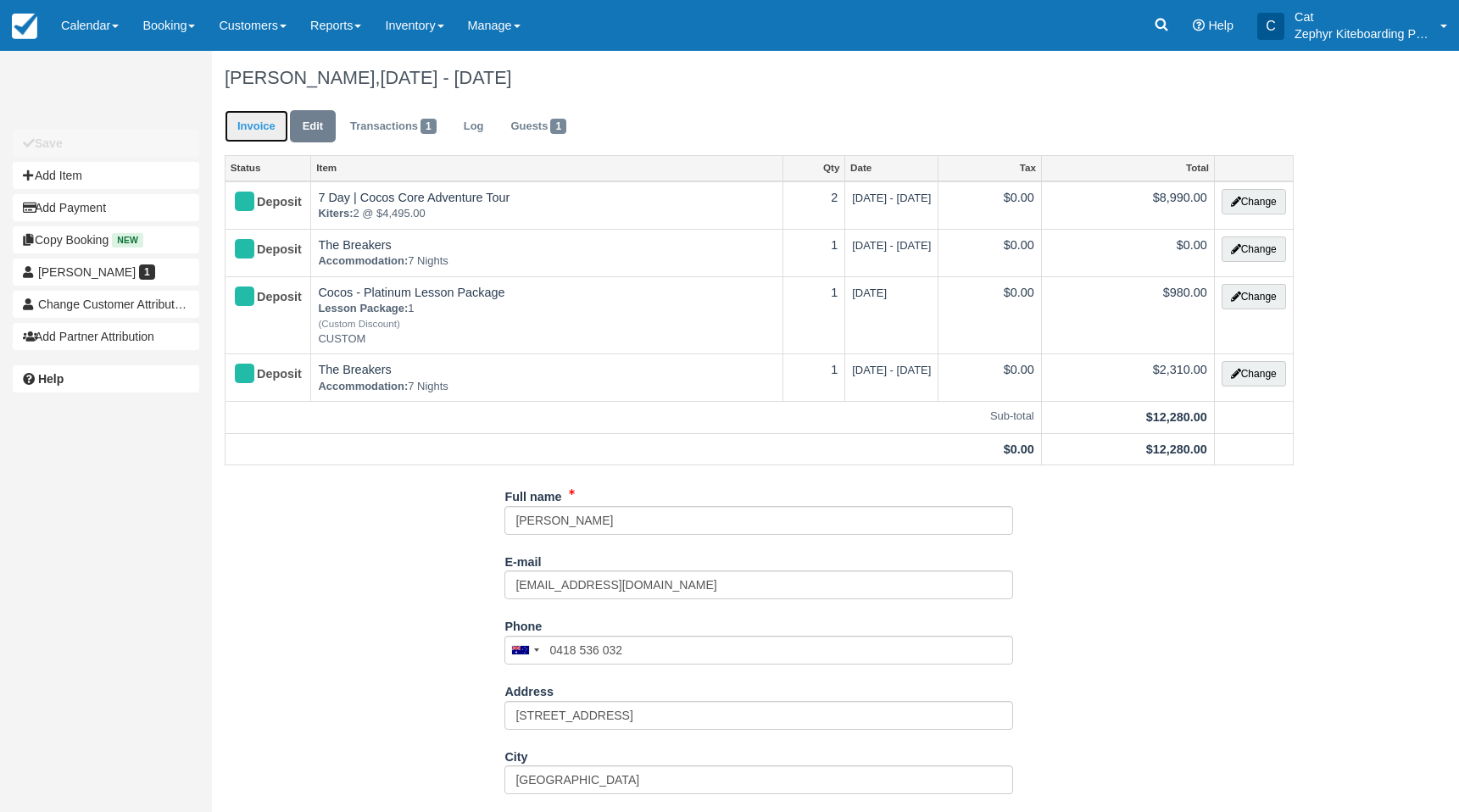
click at [260, 124] on link "Invoice" at bounding box center [256, 127] width 64 height 33
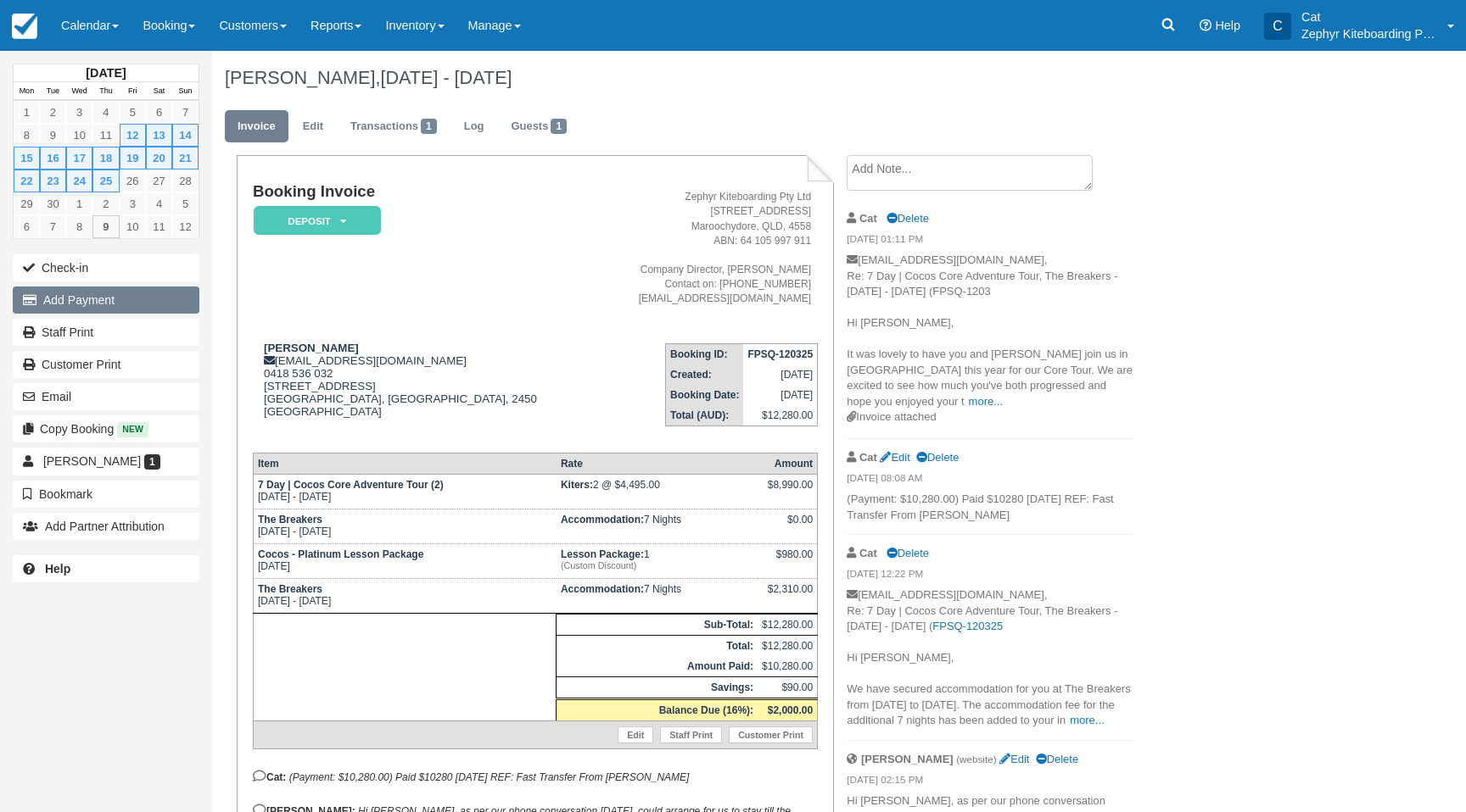
click at [116, 295] on button "Add Payment" at bounding box center [106, 299] width 186 height 27
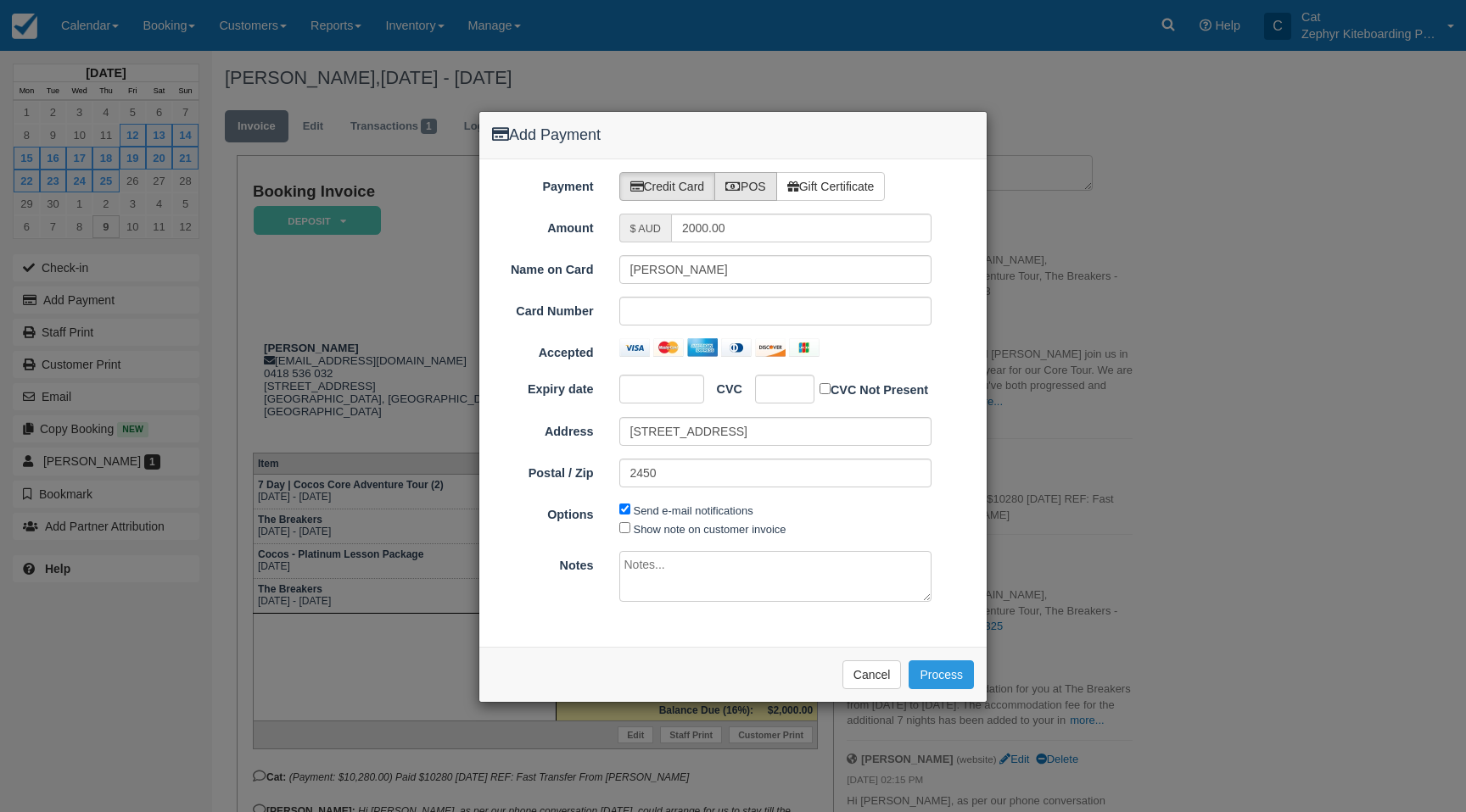
click at [738, 188] on icon at bounding box center [733, 186] width 15 height 12
radio input "true"
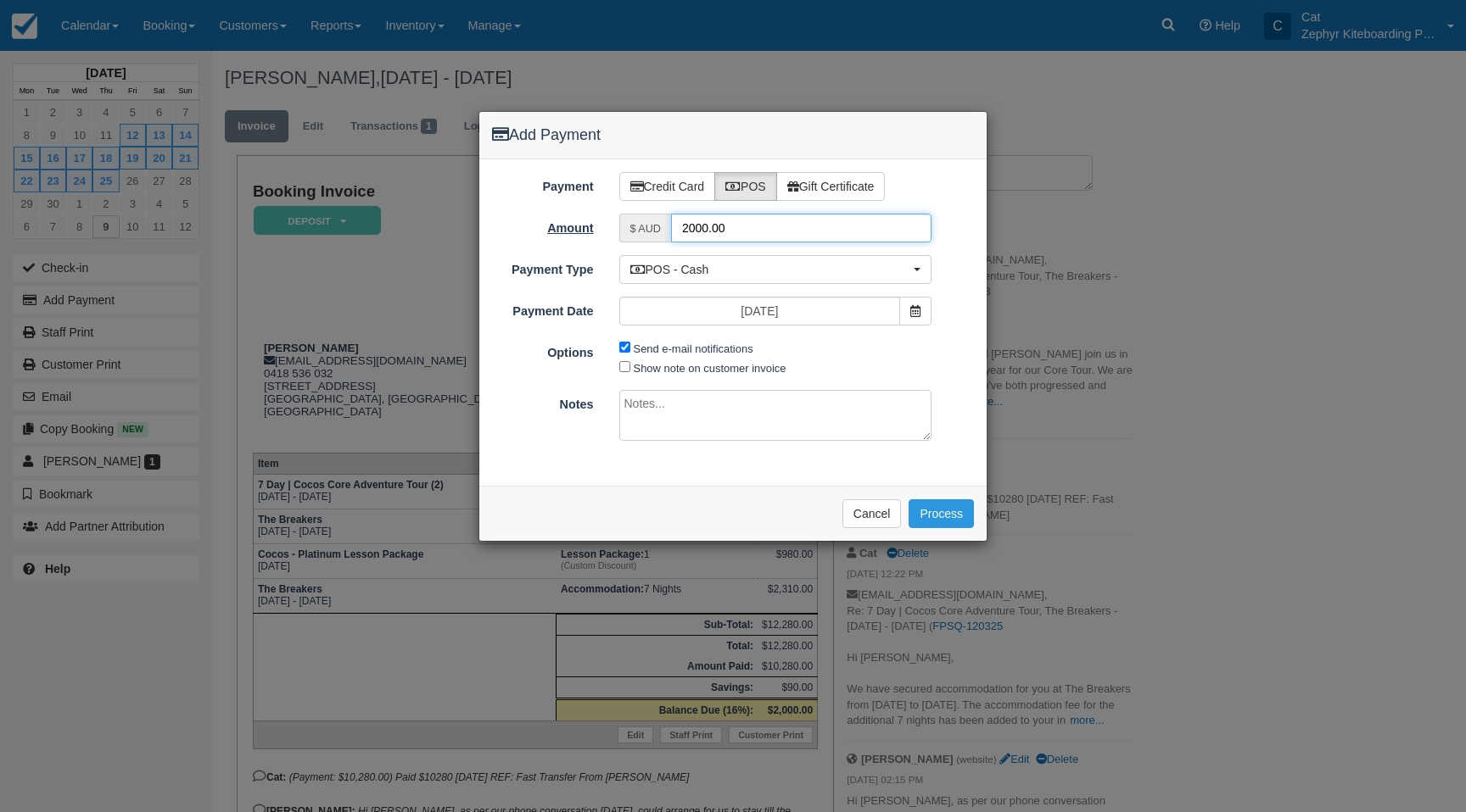
drag, startPoint x: 743, startPoint y: 224, endPoint x: 593, endPoint y: 224, distance: 150.0
click at [593, 224] on div "Amount $ AUD 2000.00" at bounding box center [733, 228] width 507 height 29
type input "1020"
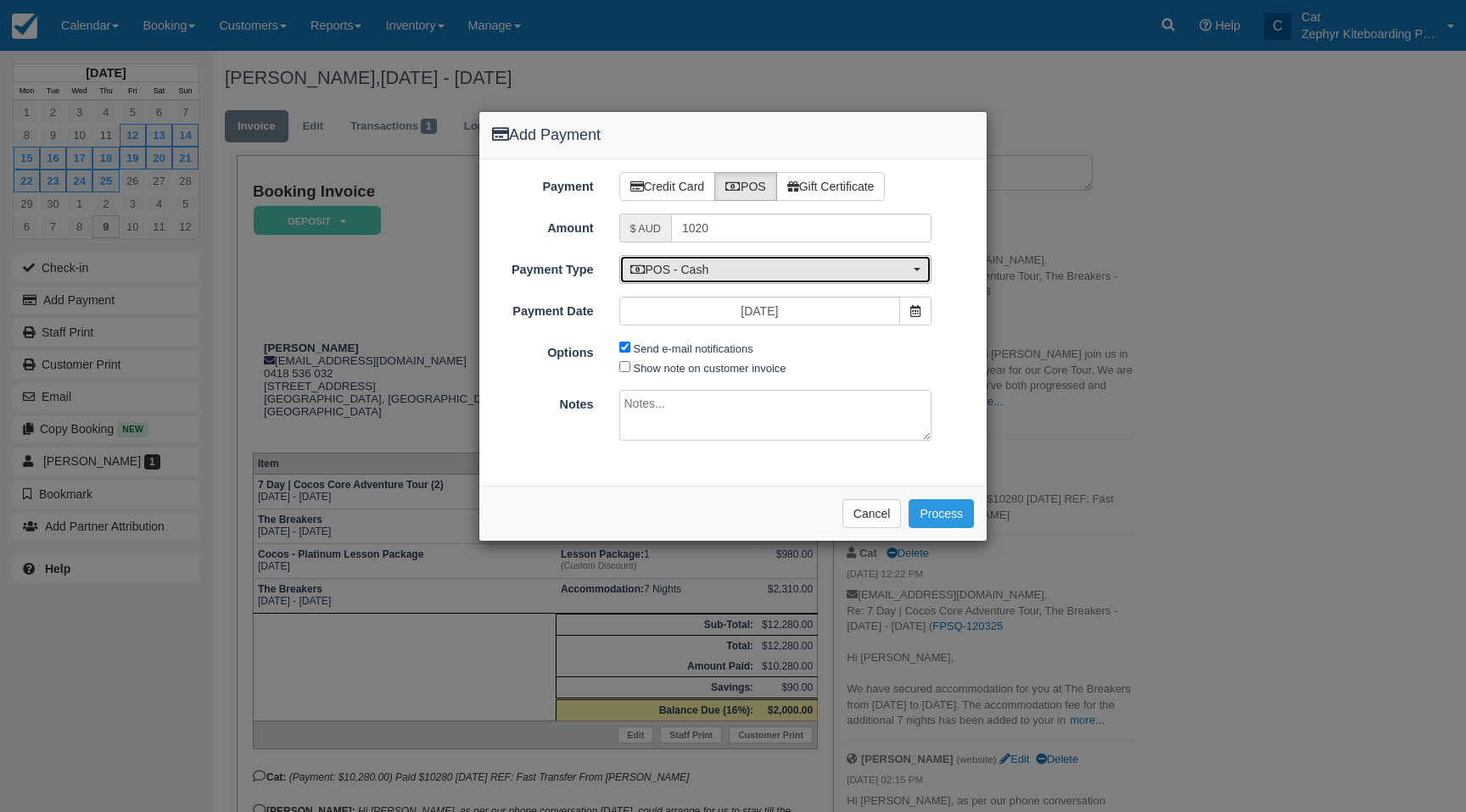
click at [704, 262] on span "POS - Cash" at bounding box center [771, 270] width 280 height 17
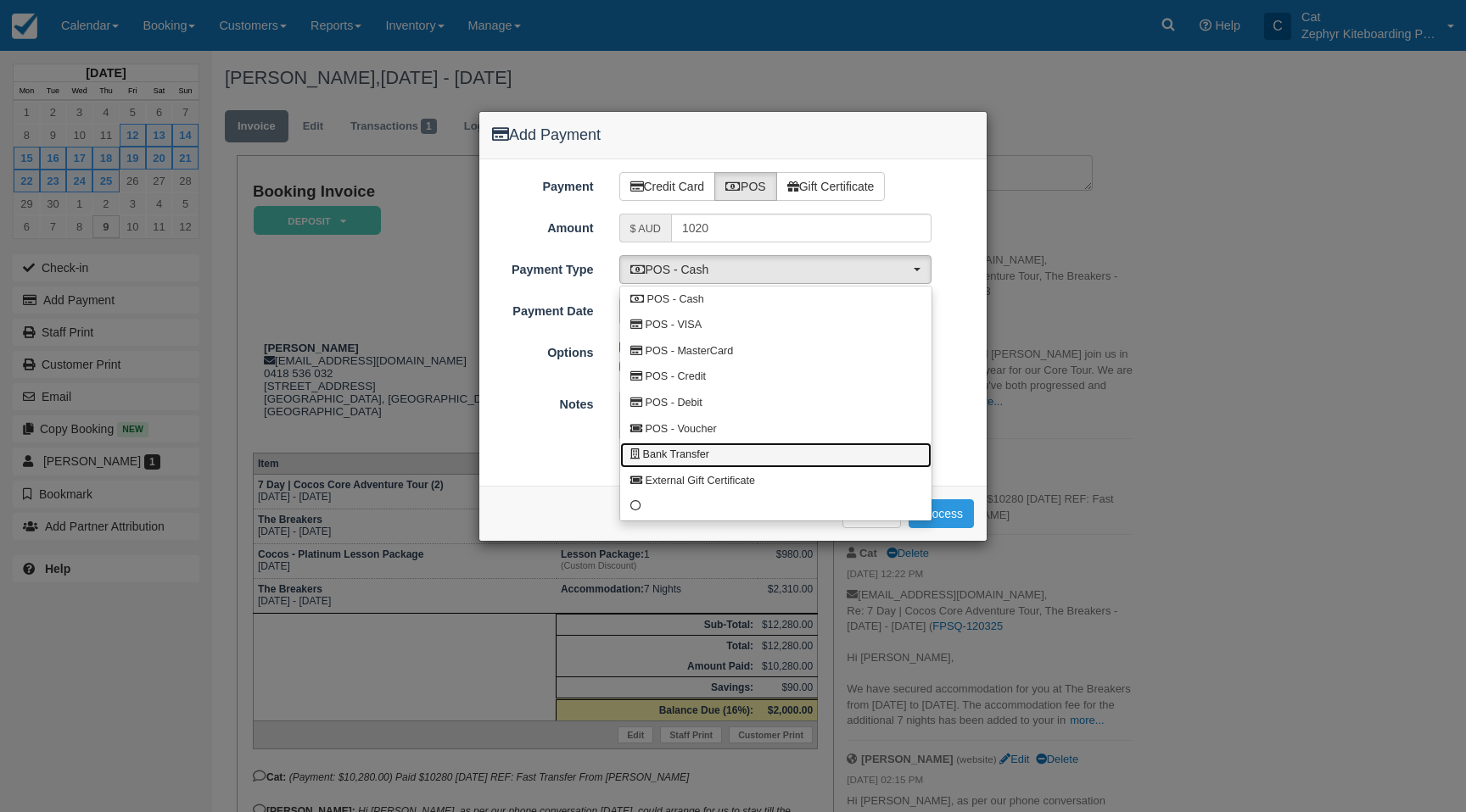
click at [724, 448] on link "Bank Transfer" at bounding box center [776, 456] width 312 height 26
select select "BANK"
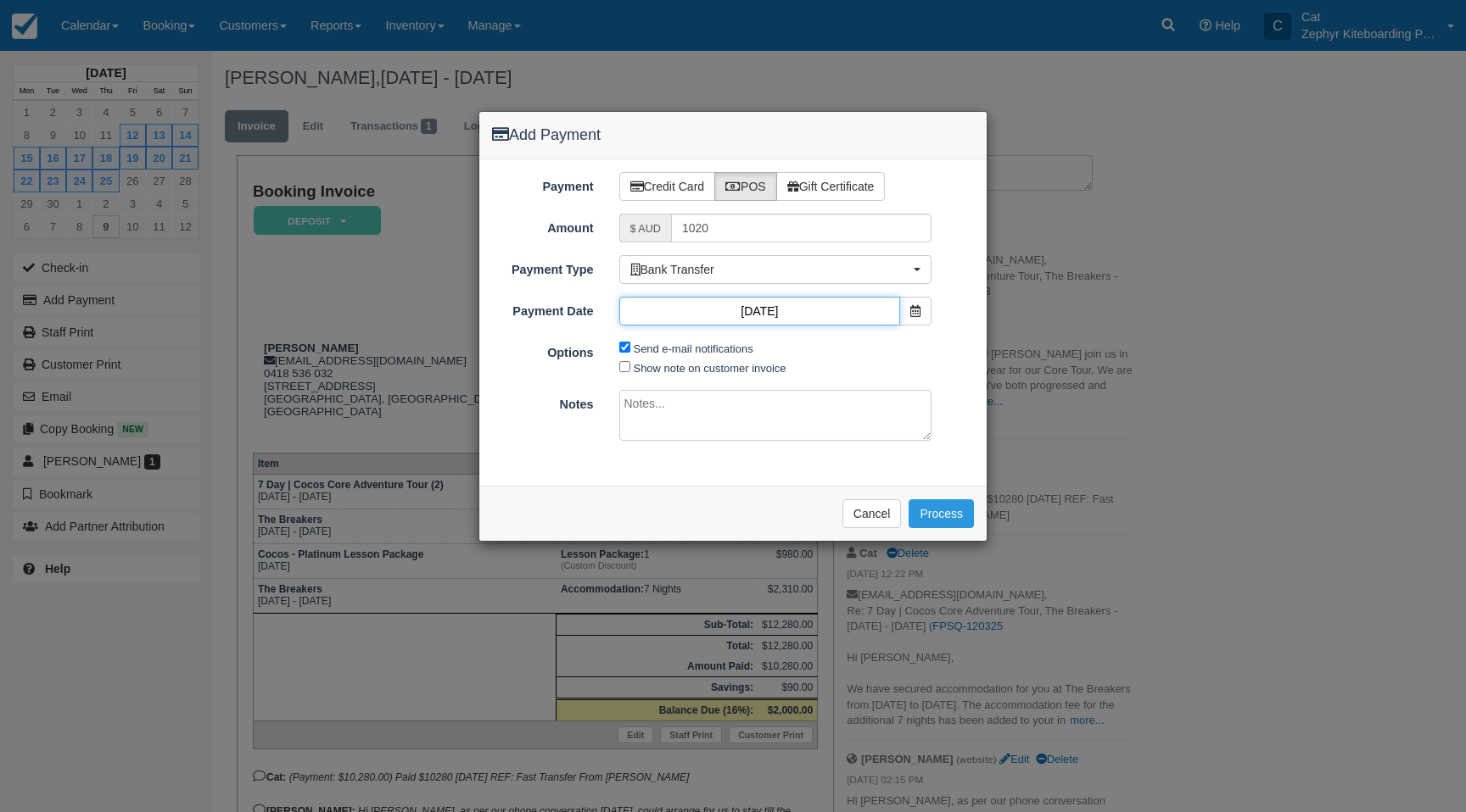
click at [758, 313] on input "09/10/25" at bounding box center [760, 311] width 282 height 29
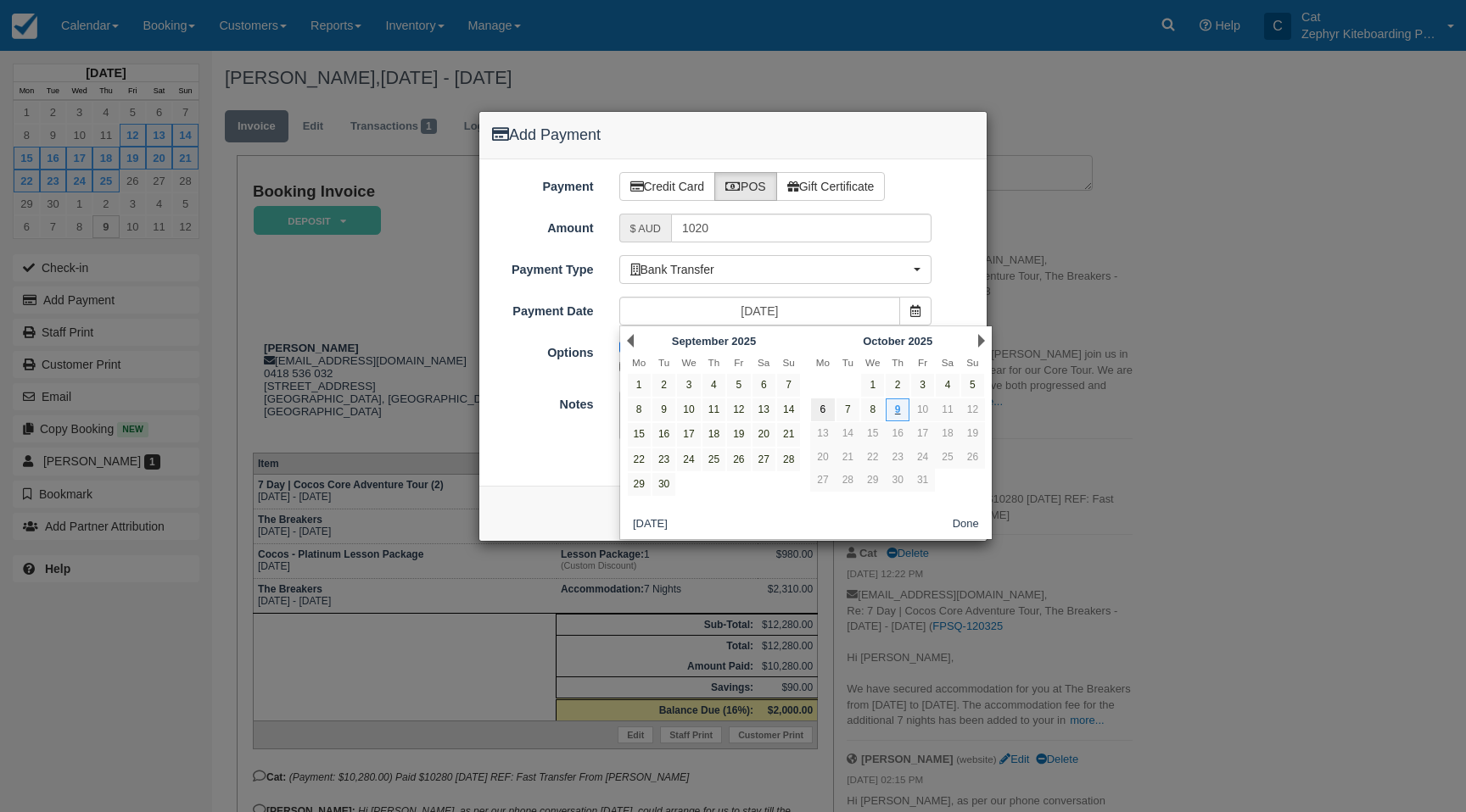
click at [823, 403] on link "6" at bounding box center [822, 410] width 23 height 23
type input "06/10/25"
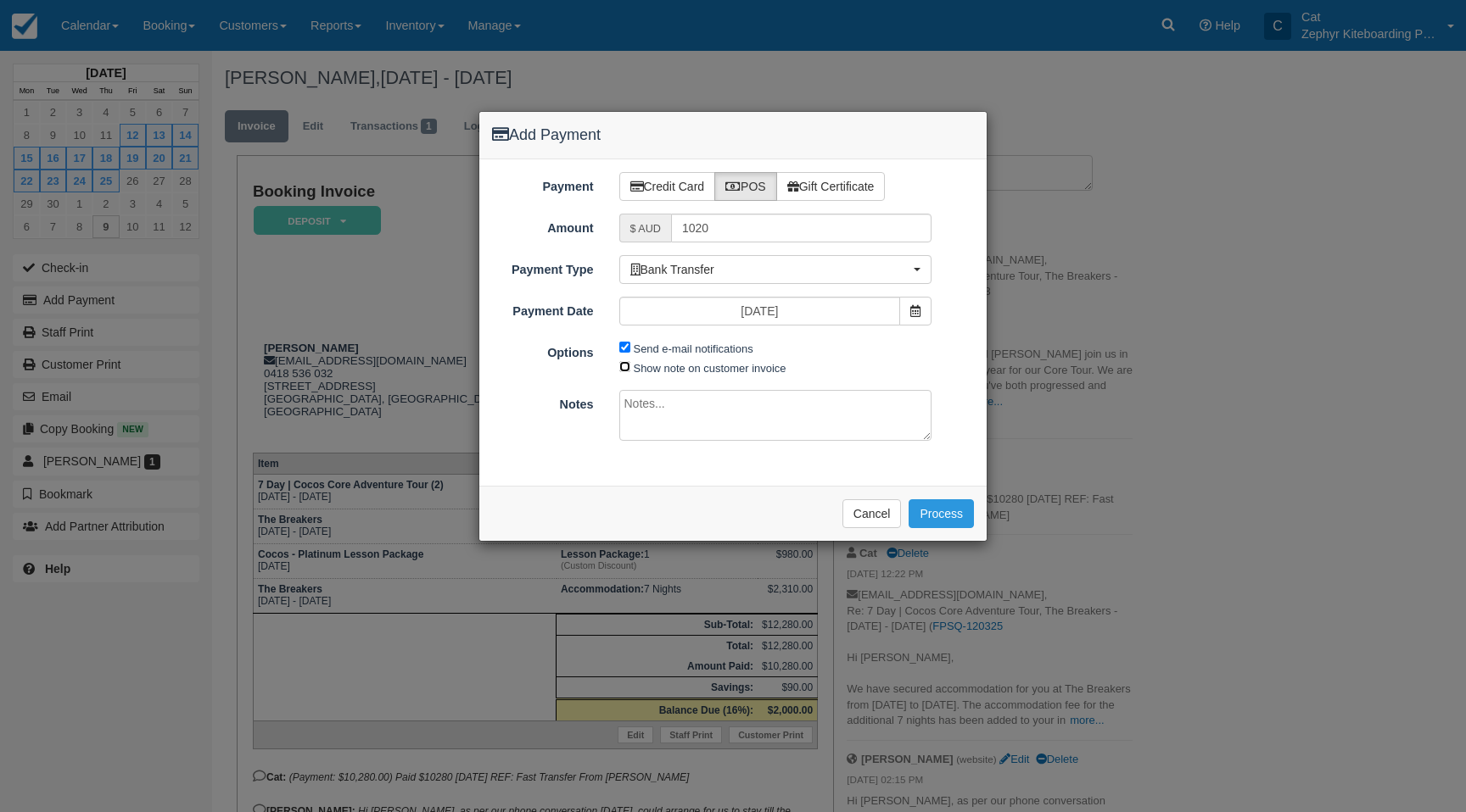
click at [621, 365] on input "Show note on customer invoice" at bounding box center [625, 367] width 11 height 11
checkbox input "true"
click at [635, 407] on textarea at bounding box center [776, 415] width 313 height 51
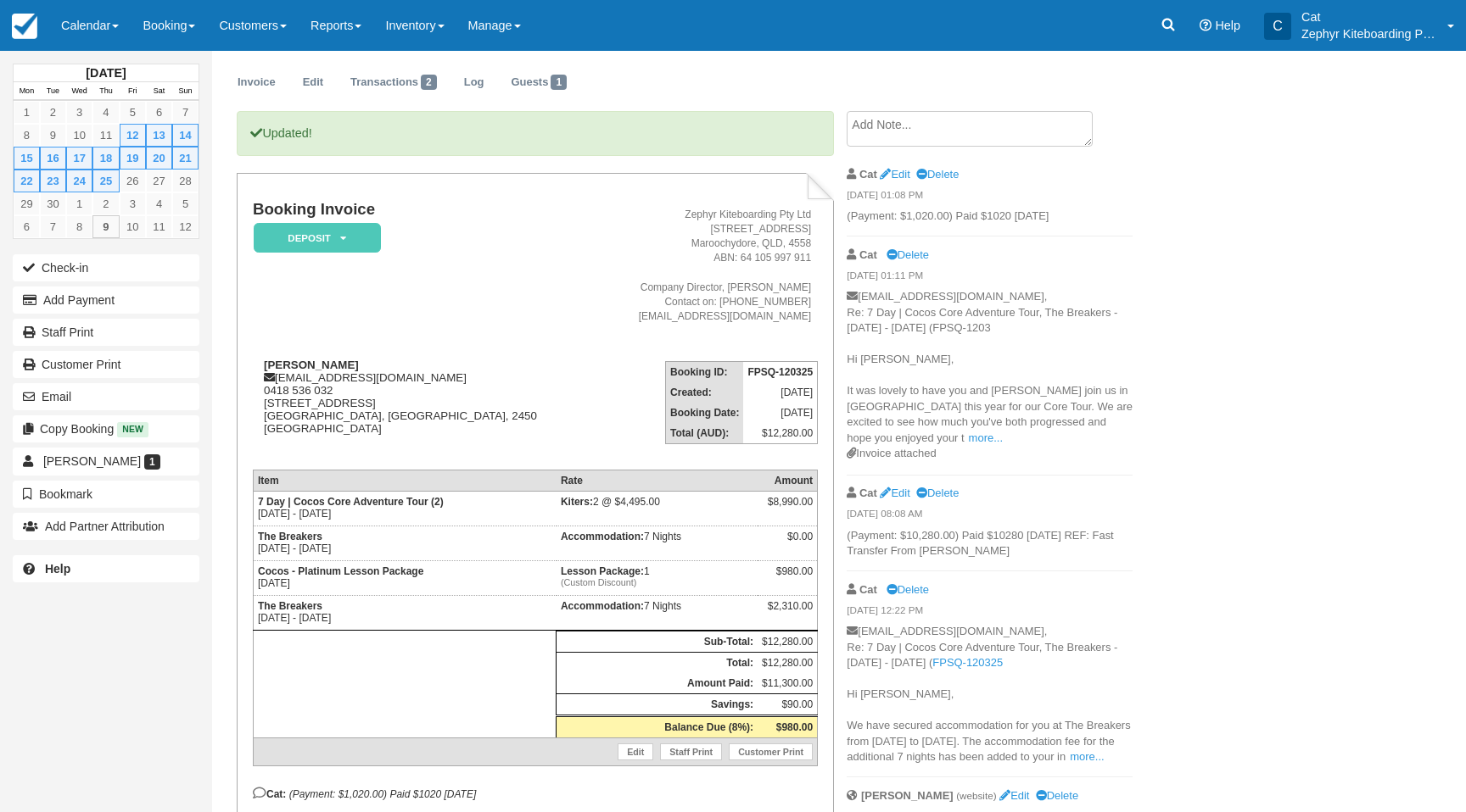
scroll to position [145, 0]
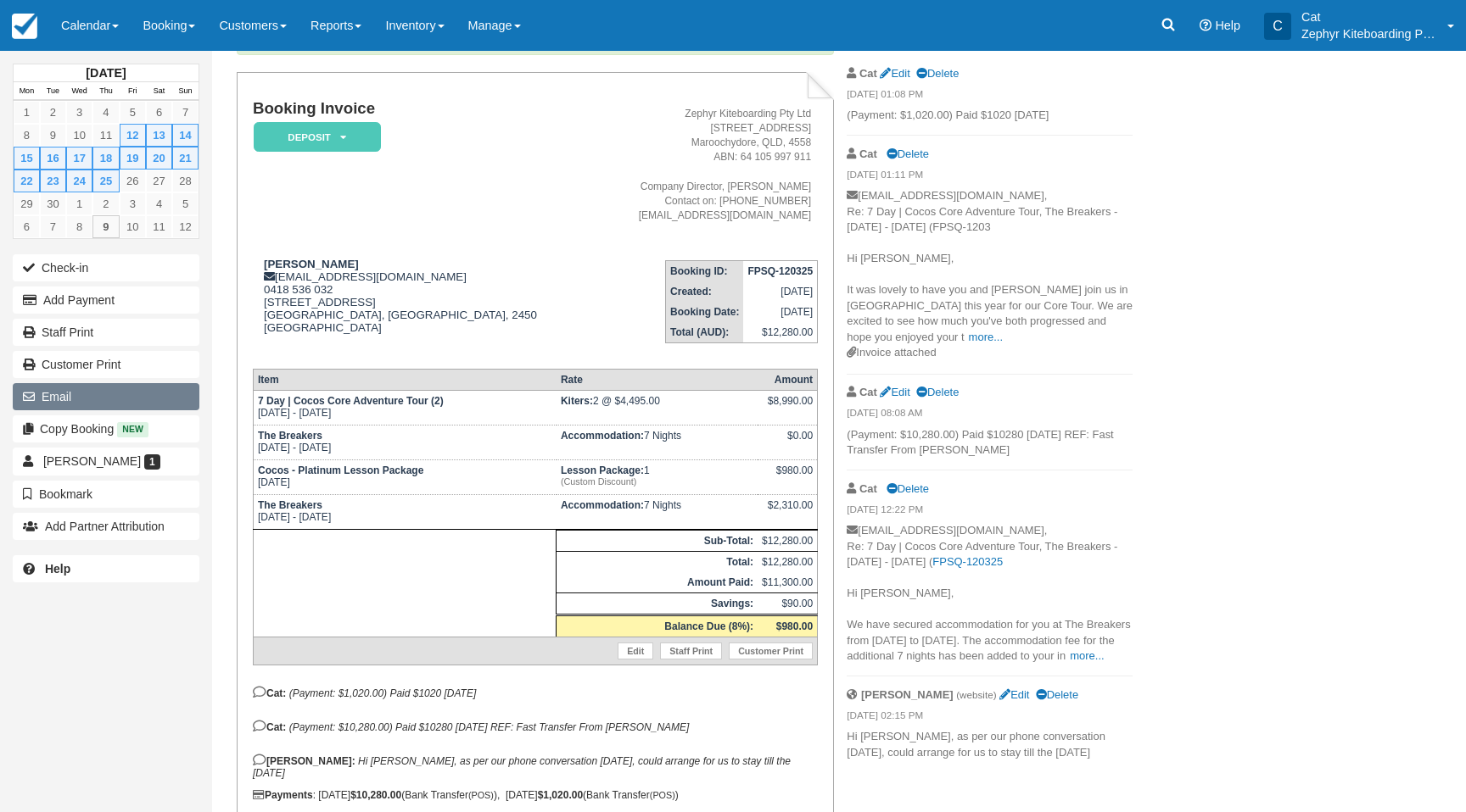
click at [76, 393] on button "Email" at bounding box center [106, 397] width 186 height 27
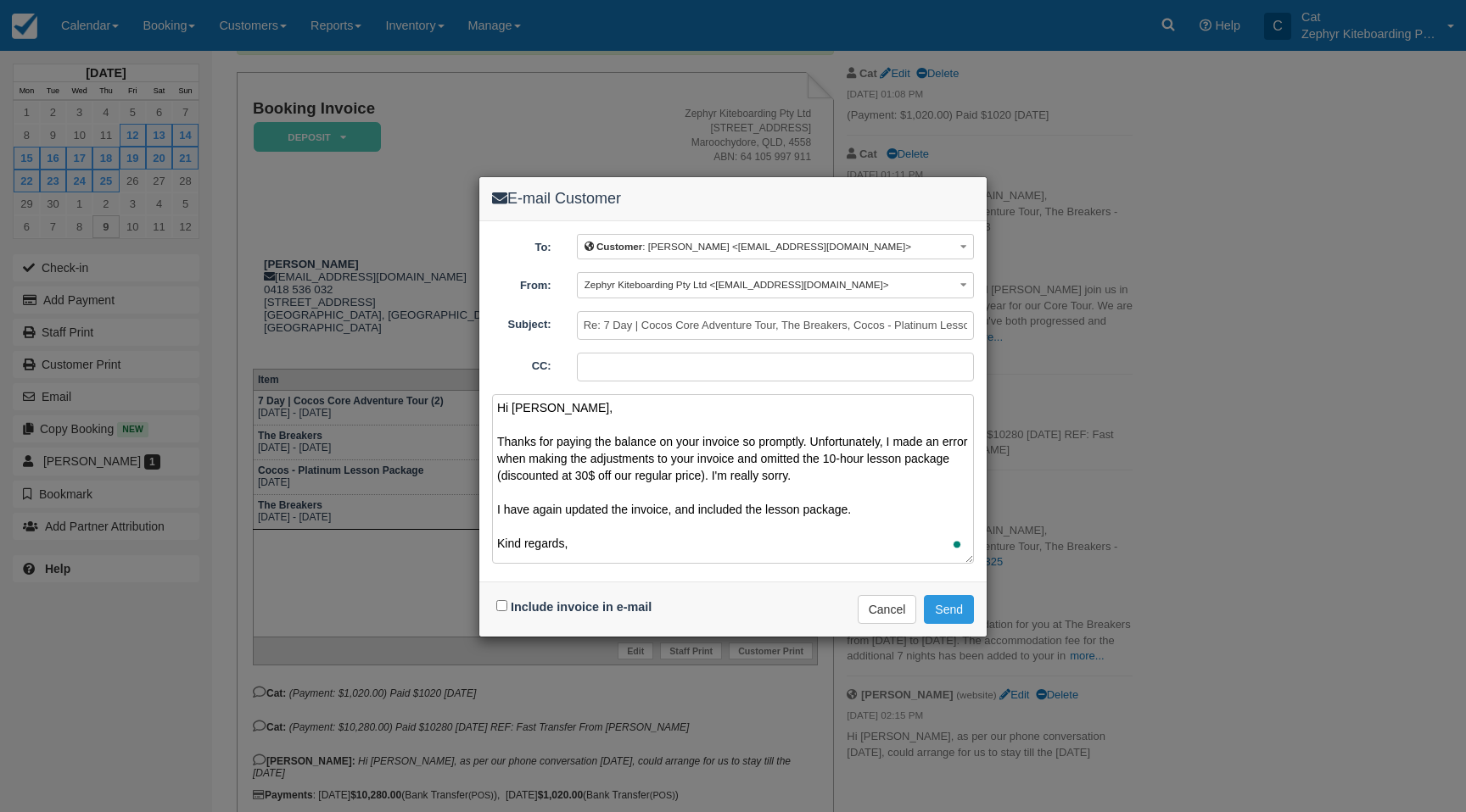
scroll to position [5, 0]
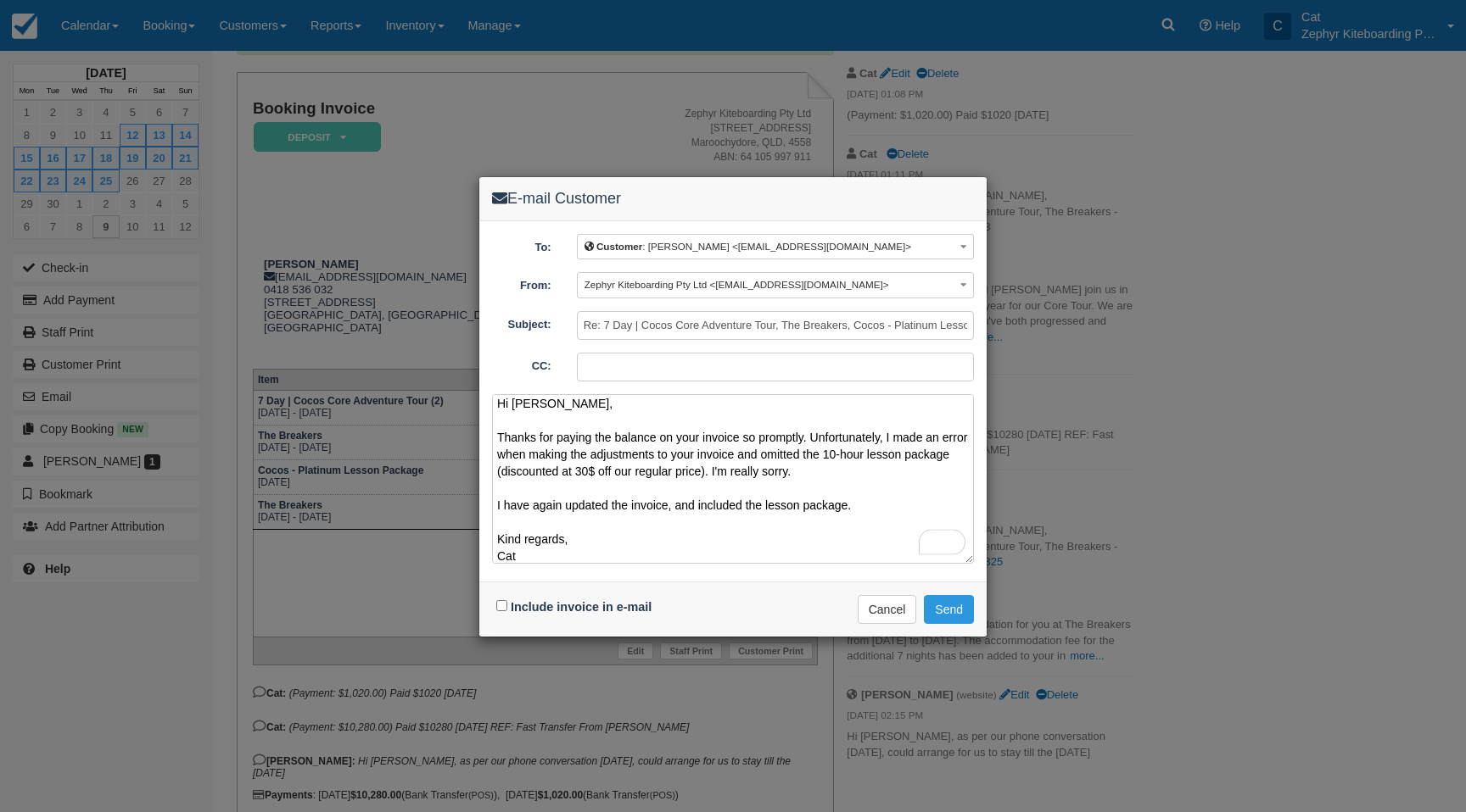
type textarea "Hi [PERSON_NAME], Thanks for paying the balance on your invoice so promptly. Un…"
click at [502, 607] on input "Include invoice in e-mail" at bounding box center [502, 606] width 11 height 11
checkbox input "true"
drag, startPoint x: 850, startPoint y: 508, endPoint x: 490, endPoint y: 436, distance: 367.1
click at [490, 436] on div "To: Customer : [PERSON_NAME] <[EMAIL_ADDRESS][DOMAIN_NAME]> Customer : [PERSON_…" at bounding box center [733, 401] width 507 height 361
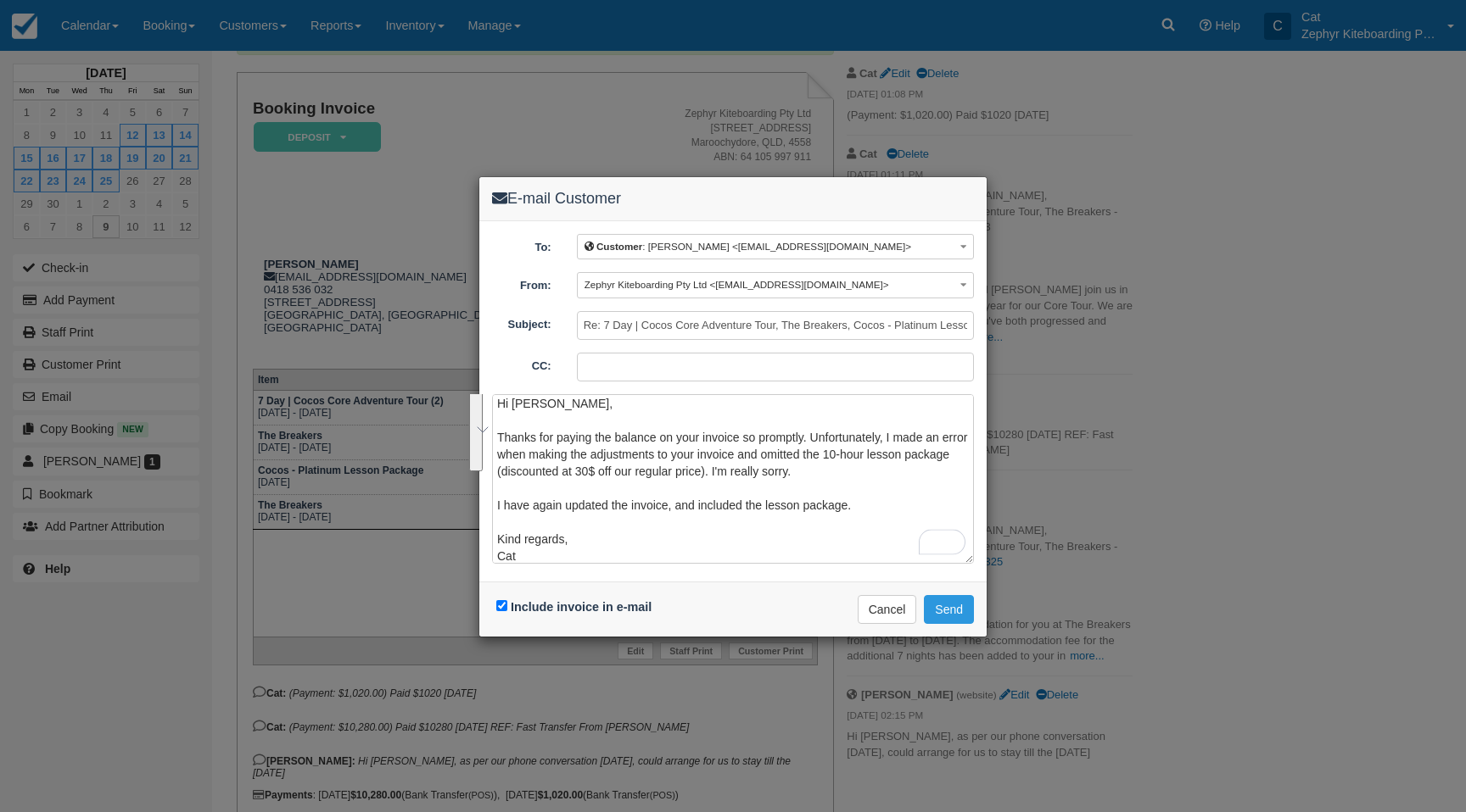
click at [483, 449] on button "See rewrite suggestions" at bounding box center [476, 431] width 14 height 82
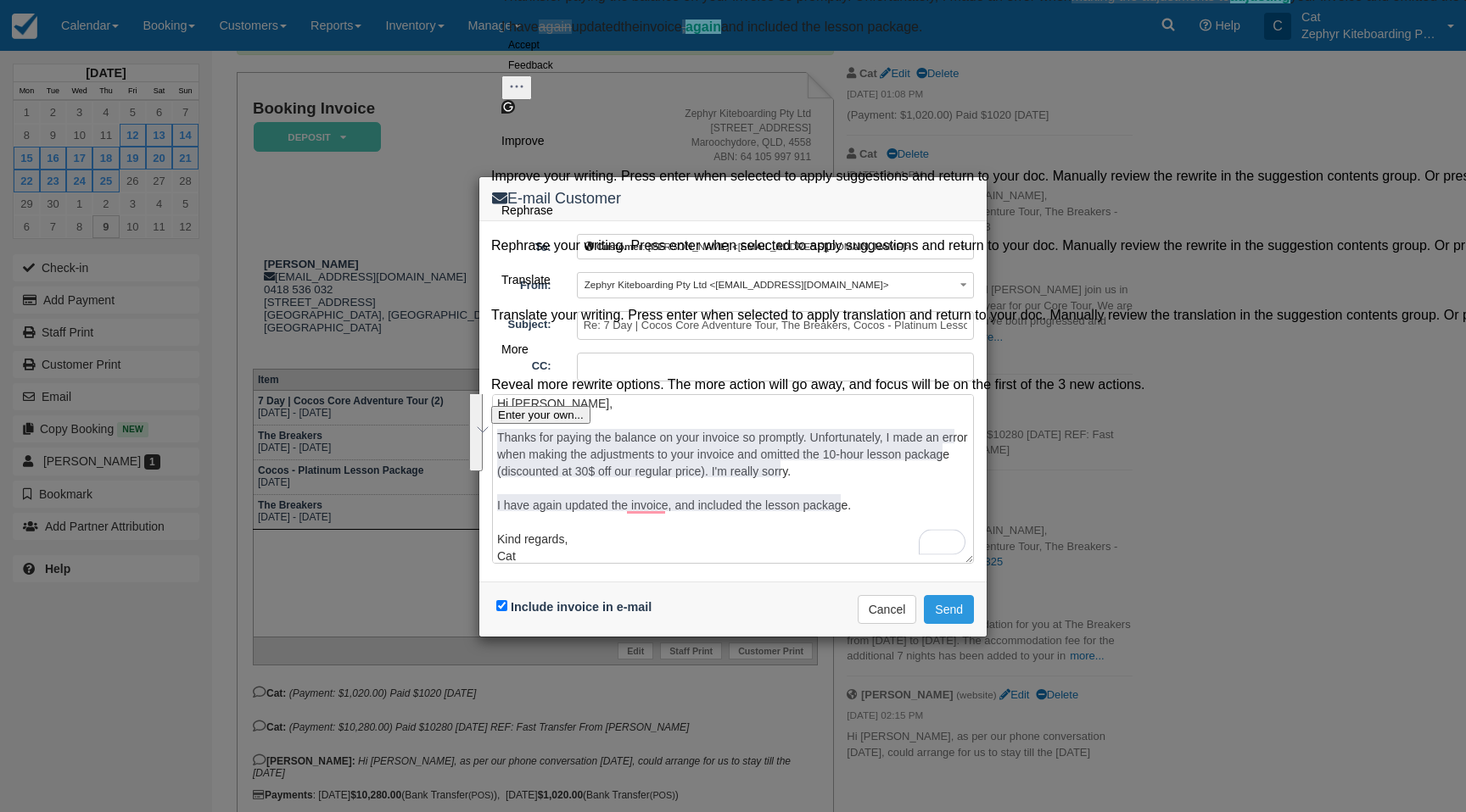
click at [542, 55] on button "Accept" at bounding box center [524, 45] width 45 height 20
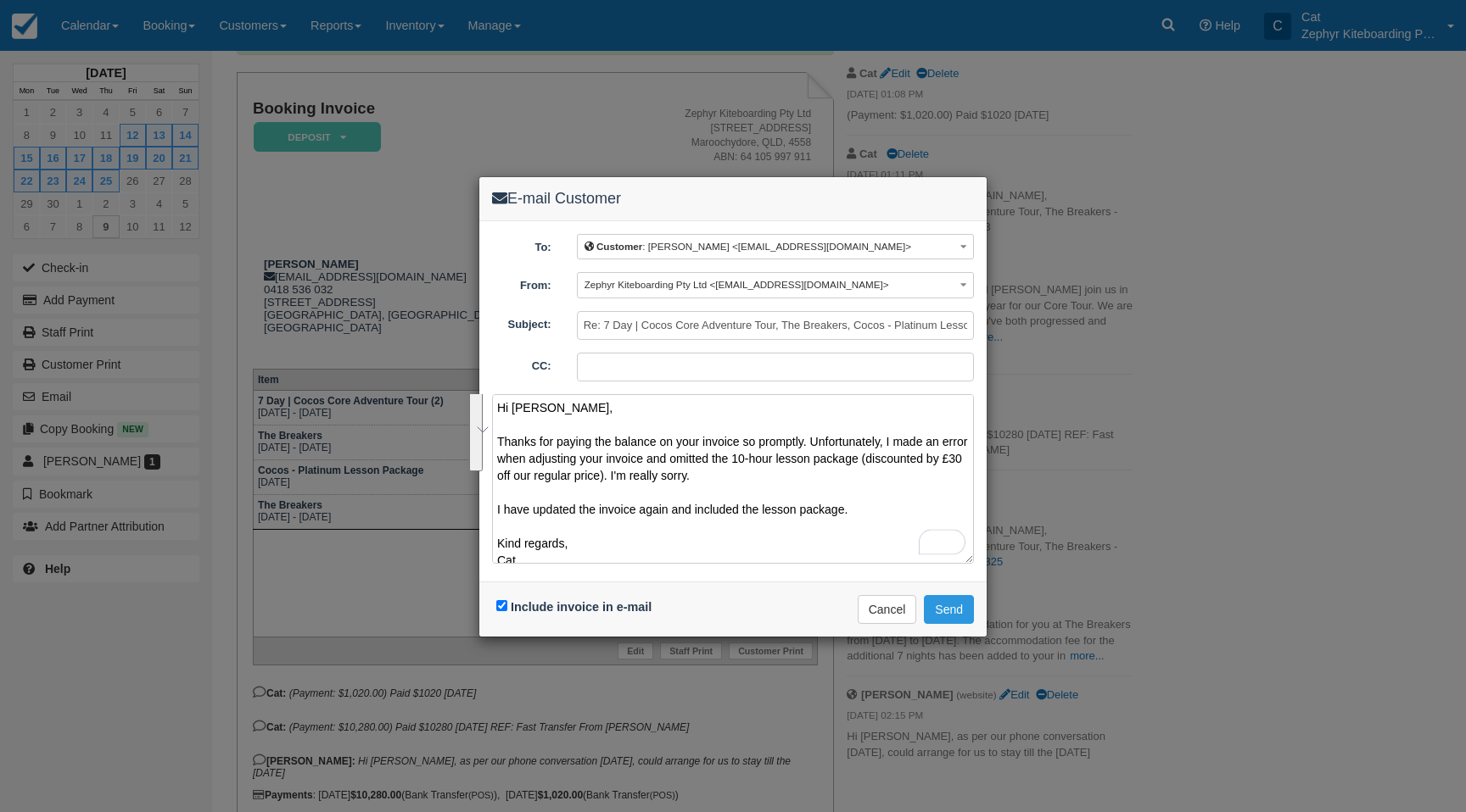
scroll to position [0, 0]
click at [950, 458] on textarea "Hi Paul, Thanks for paying the balance on your invoice so promptly. Unfortunate…" at bounding box center [733, 478] width 482 height 170
drag, startPoint x: 842, startPoint y: 512, endPoint x: 491, endPoint y: 439, distance: 358.5
click at [491, 439] on div "To: Customer : Paul Cox <pcox@tpg.com.au> Customer : Paul Cox <pcox@tpg.com.au>…" at bounding box center [733, 401] width 507 height 361
type textarea "Hi Paul, Thanks for paying the balance on your invoice so promptly. Unfortunate…"
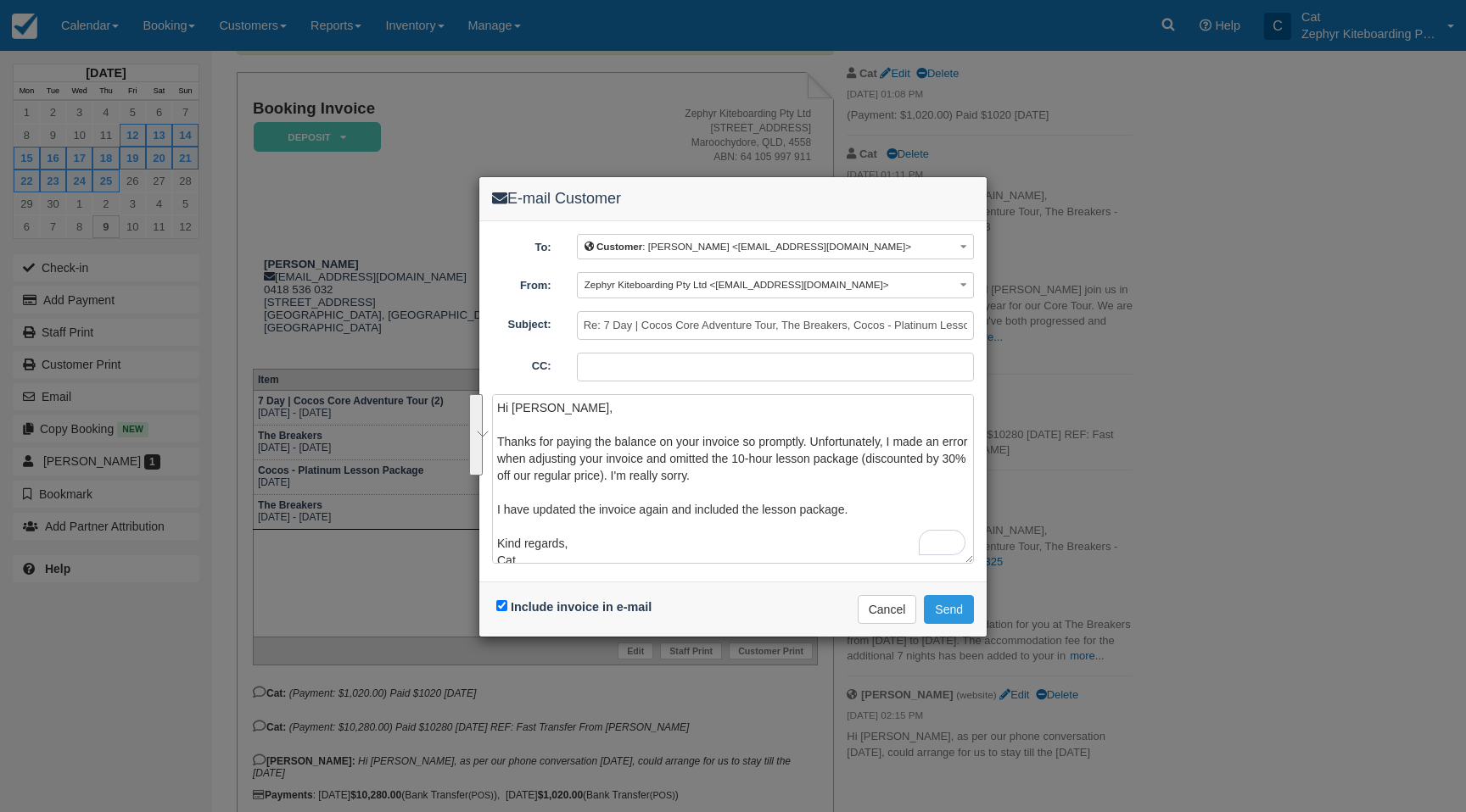
click at [489, 449] on div "To: Customer : Paul Cox <pcox@tpg.com.au> Customer : Paul Cox <pcox@tpg.com.au>…" at bounding box center [733, 401] width 507 height 361
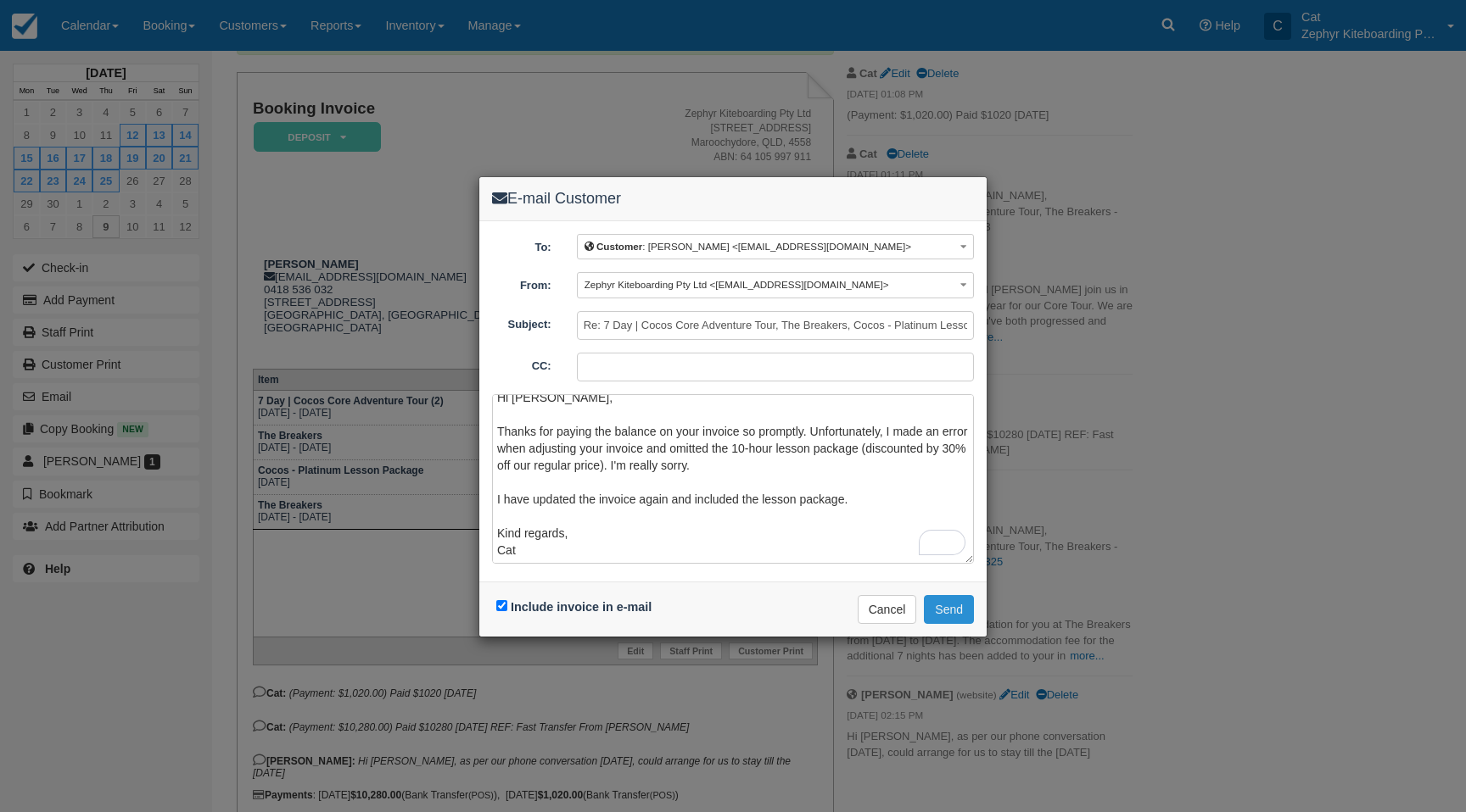
click at [943, 610] on button "Send" at bounding box center [949, 609] width 50 height 29
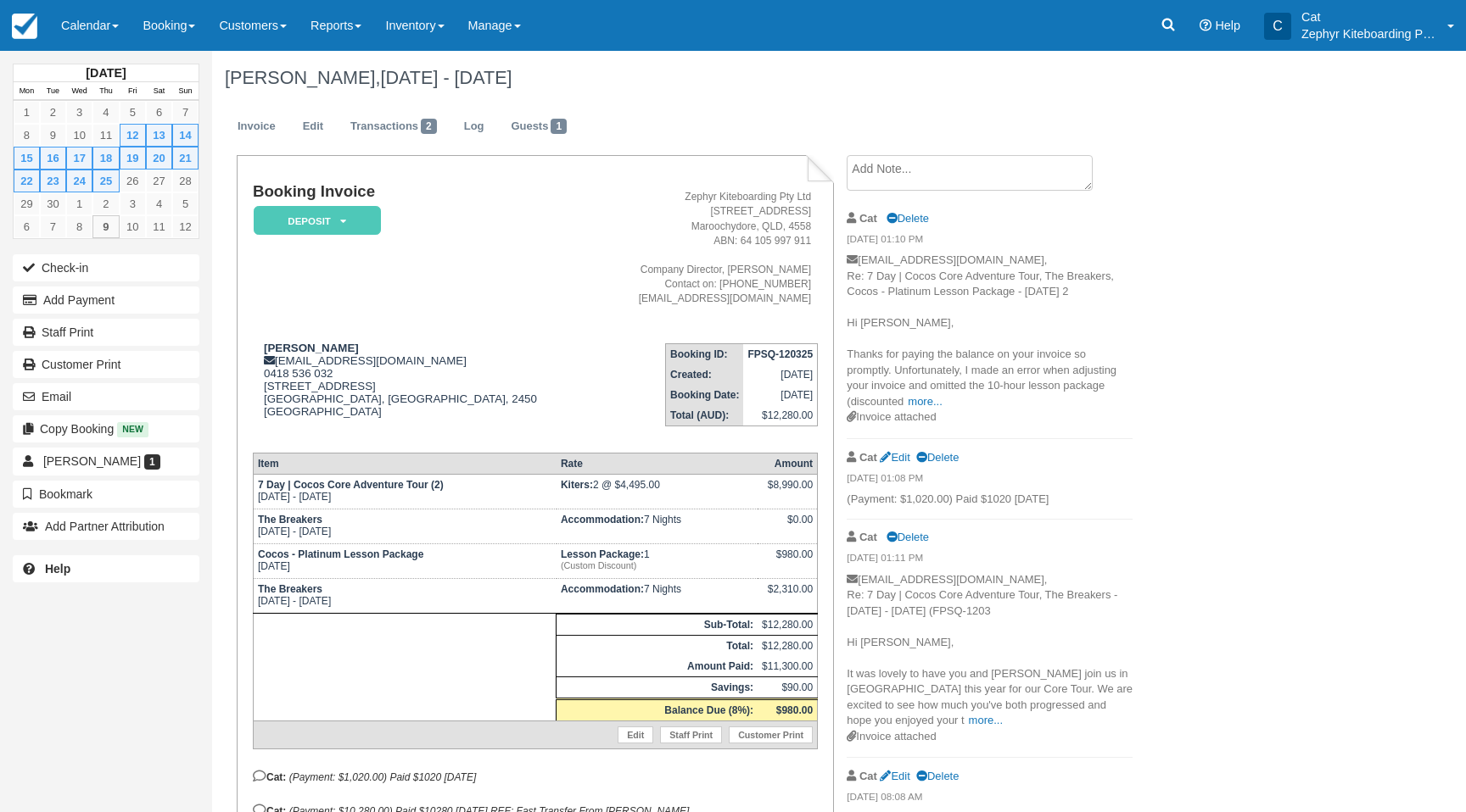
click at [757, 358] on strong "FPSQ-120325" at bounding box center [780, 354] width 65 height 12
copy tbody "FPSQ-120325"
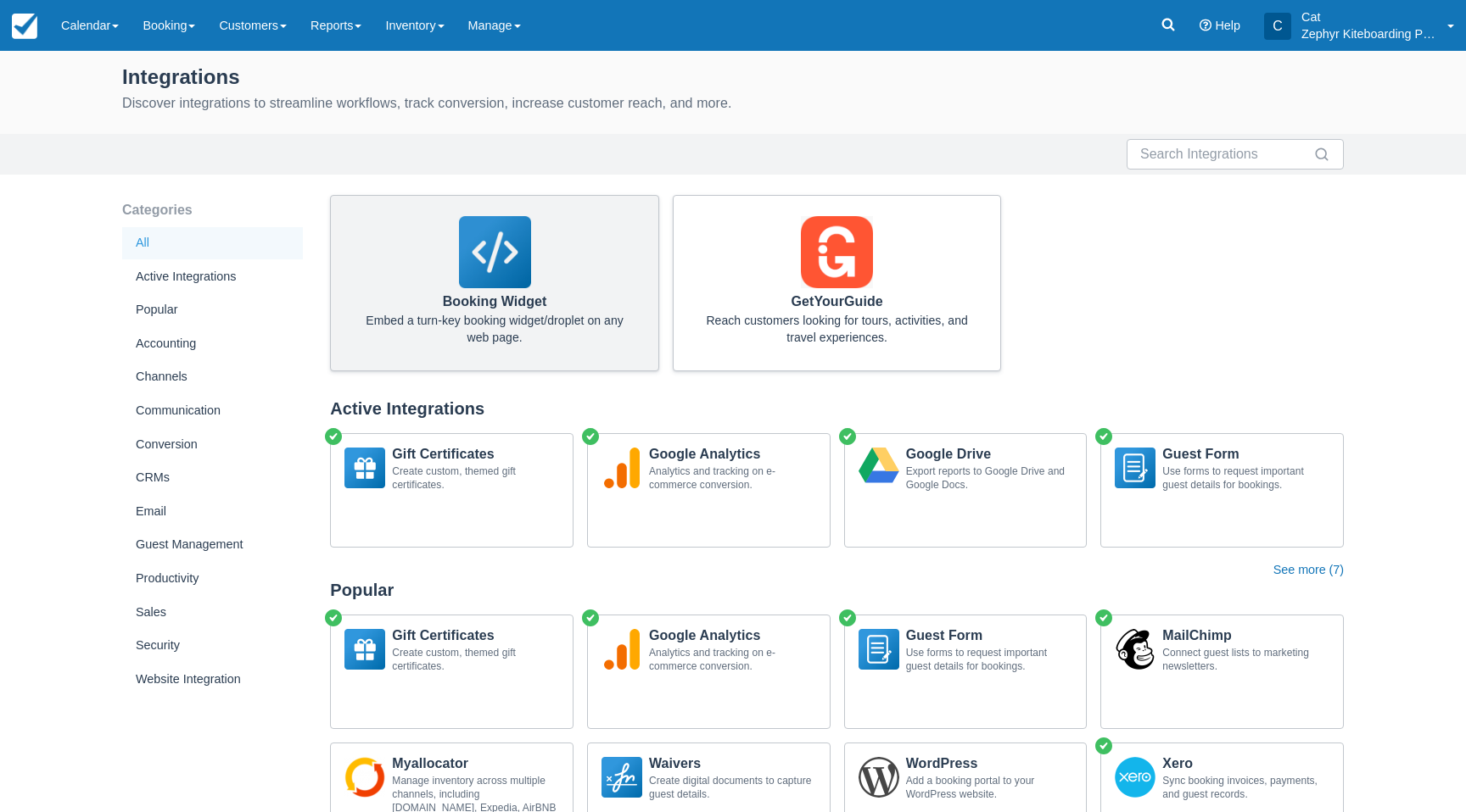
click at [503, 274] on img at bounding box center [495, 252] width 72 height 72
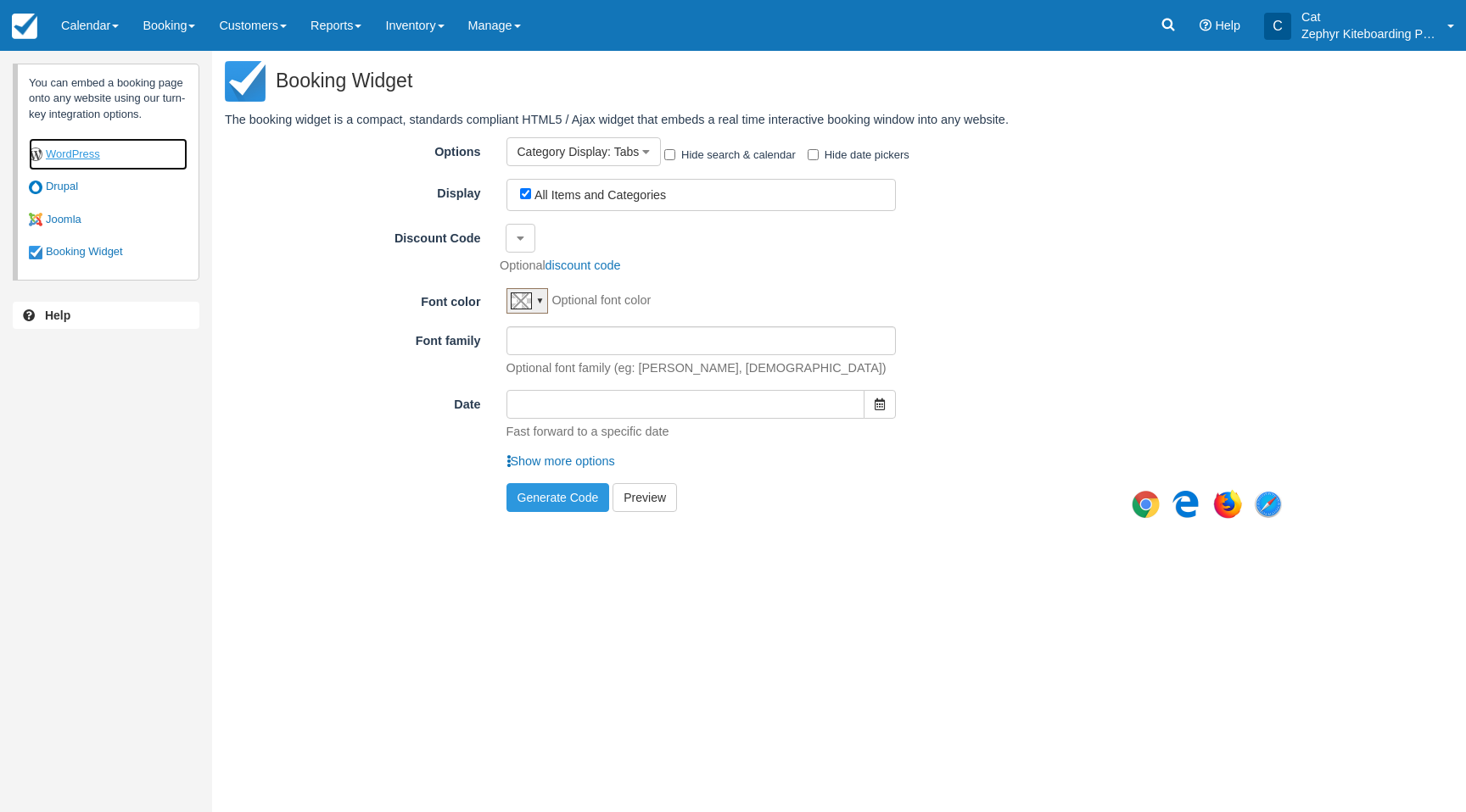
click at [95, 148] on link "WordPress" at bounding box center [108, 155] width 159 height 33
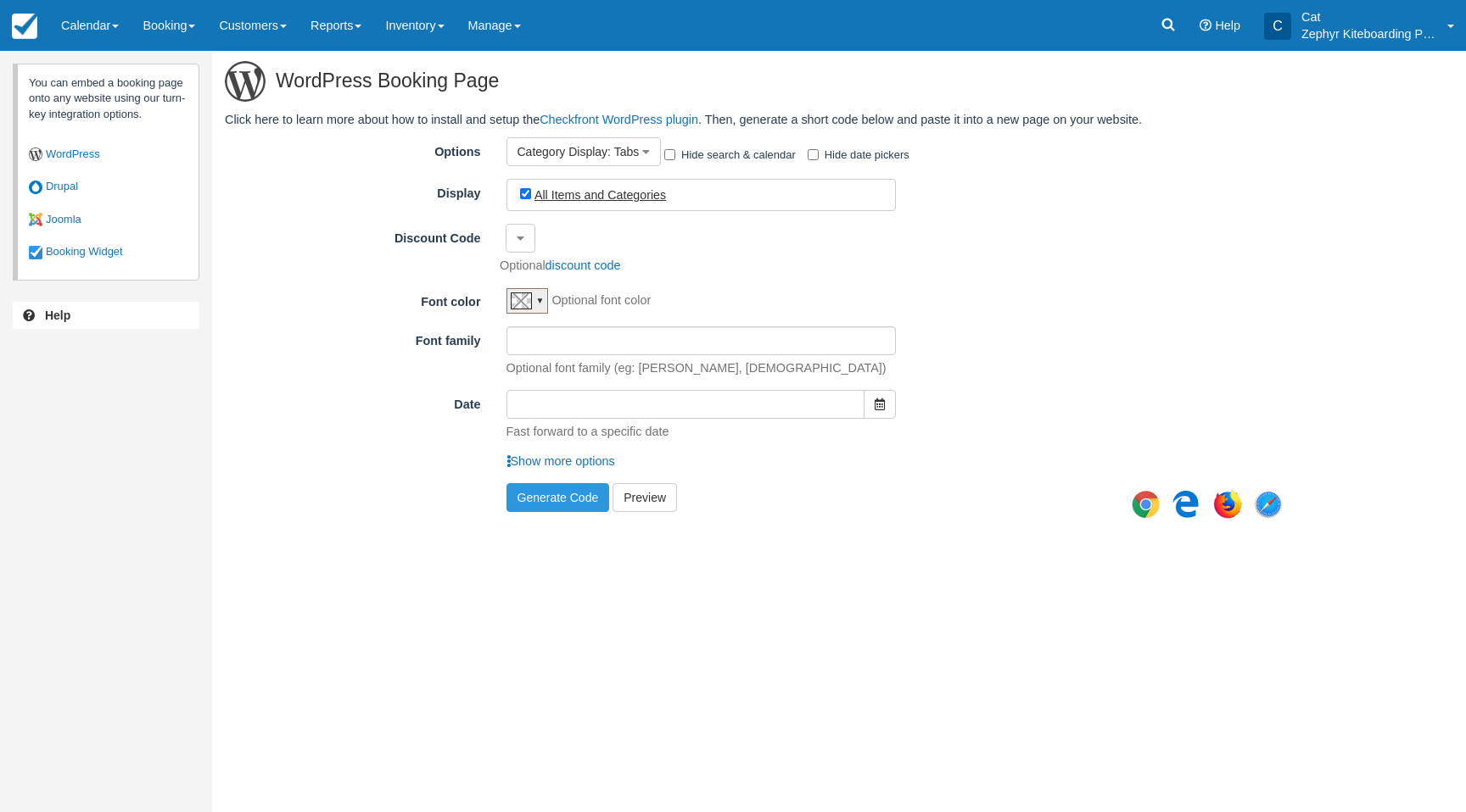
click at [653, 197] on label "All Items and Categories" at bounding box center [600, 195] width 132 height 14
click at [531, 197] on input "All Items and Categories" at bounding box center [526, 194] width 11 height 11
checkbox input "false"
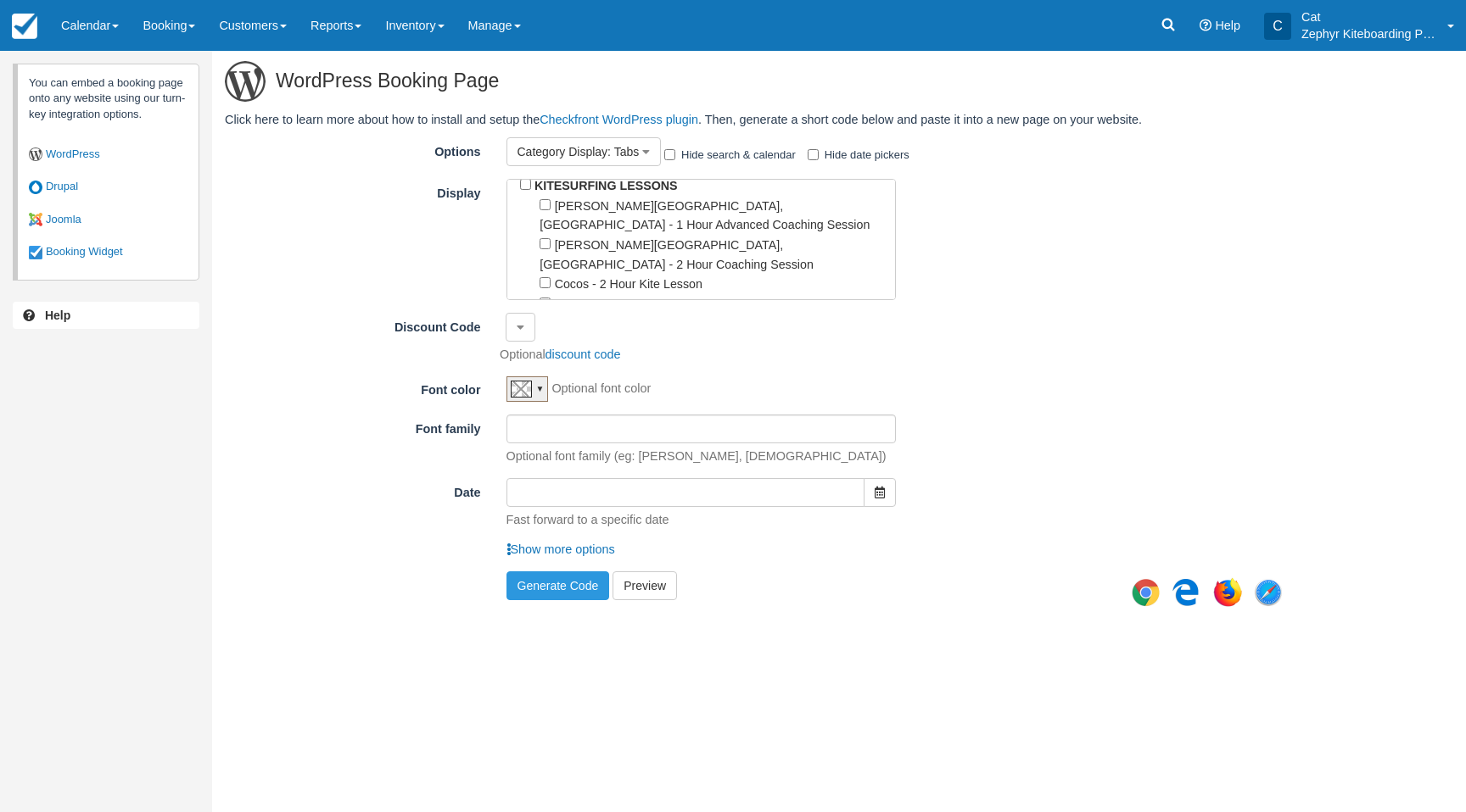
scroll to position [292, 0]
click at [545, 275] on input "Cocos - 2 Hour Kite Lesson" at bounding box center [545, 281] width 11 height 11
checkbox input "true"
click at [546, 293] on div "Cocos - Progression Lesson Package" at bounding box center [716, 303] width 352 height 20
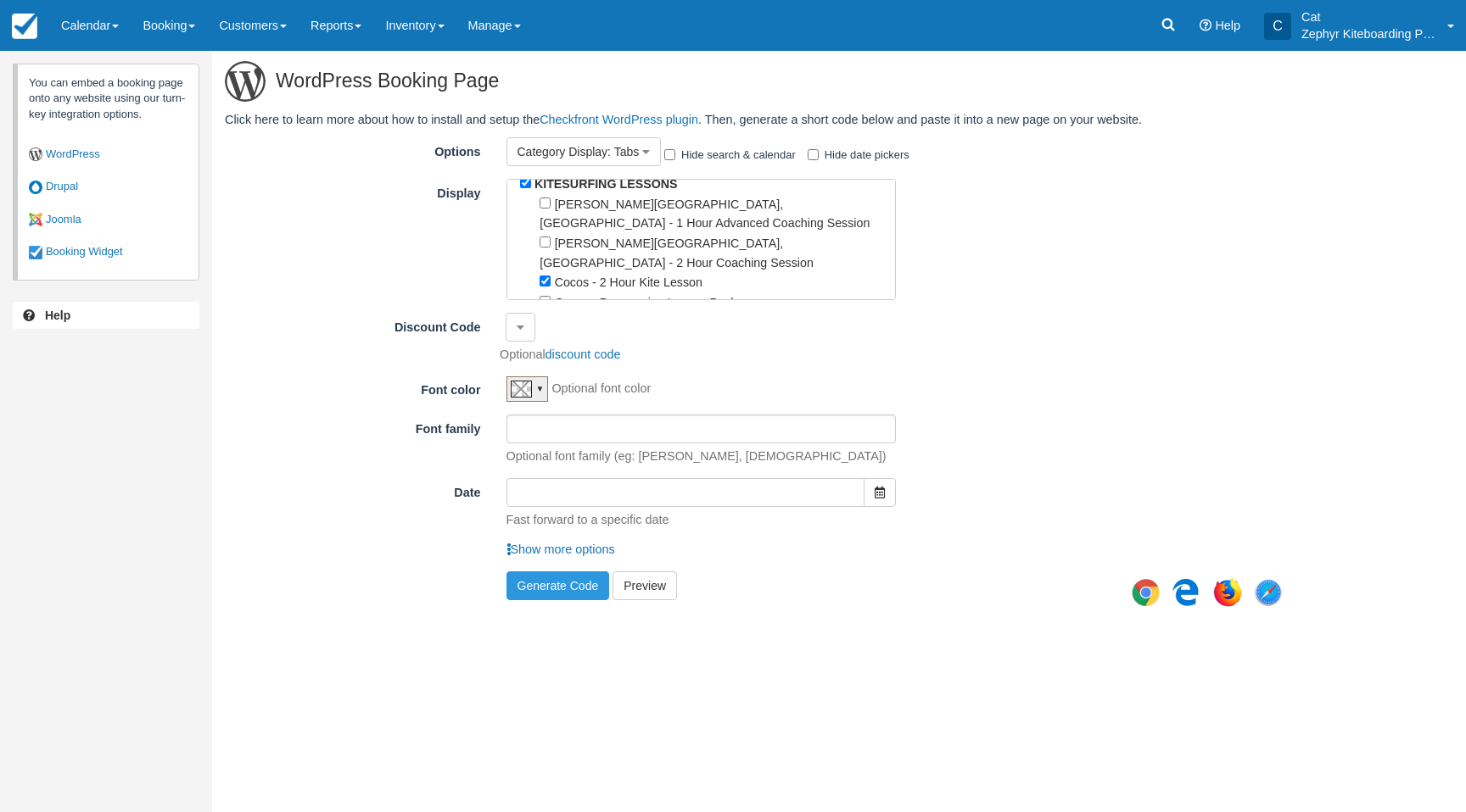
click at [546, 315] on input "Cocos - Platinum Lesson Package" at bounding box center [545, 321] width 11 height 11
checkbox input "true"
click at [545, 296] on input "Cocos - Progression Lesson Package" at bounding box center [545, 301] width 11 height 11
checkbox input "true"
click at [546, 336] on input "Cocos - 1 Hour Kite Experience" at bounding box center [545, 341] width 11 height 11
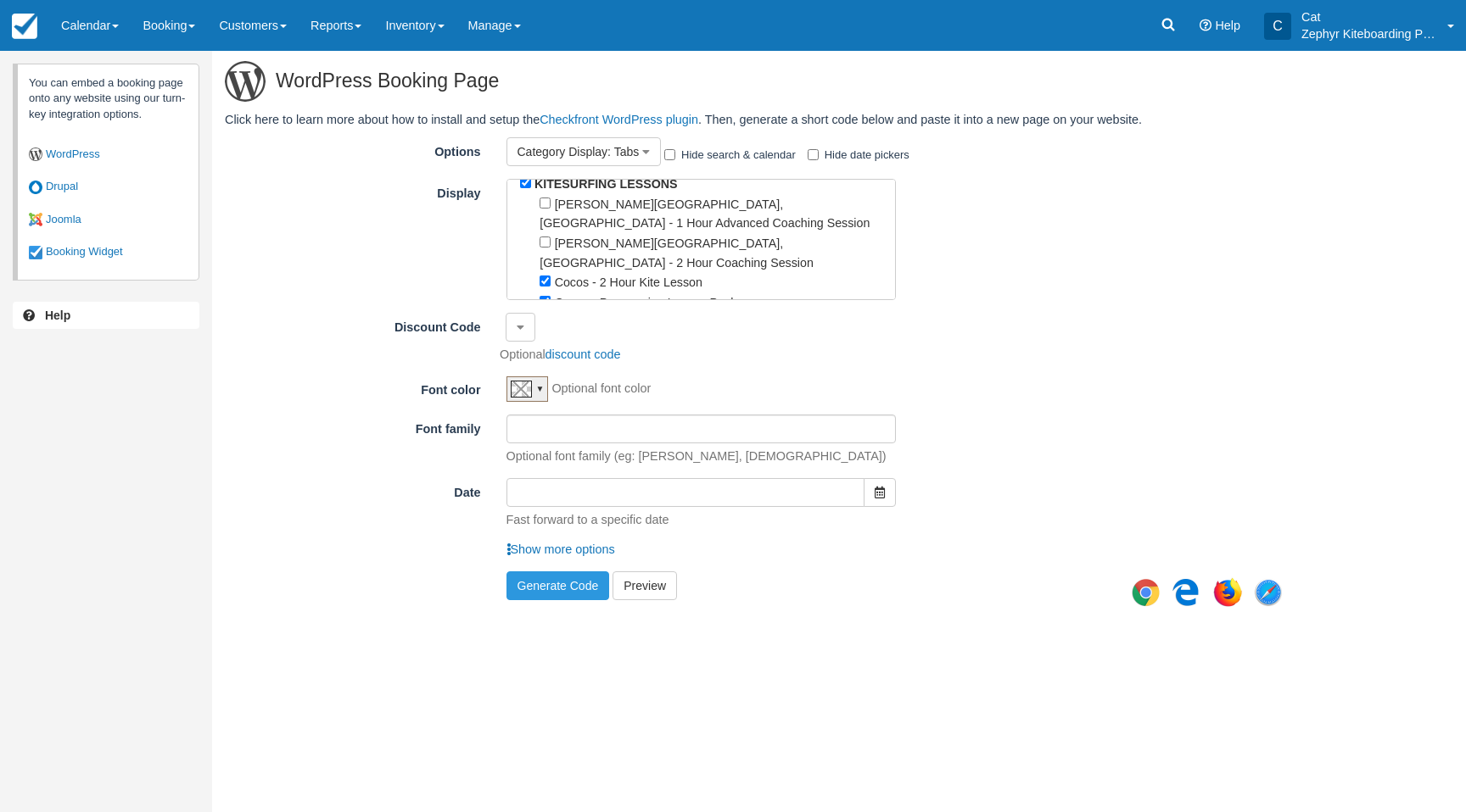
checkbox input "true"
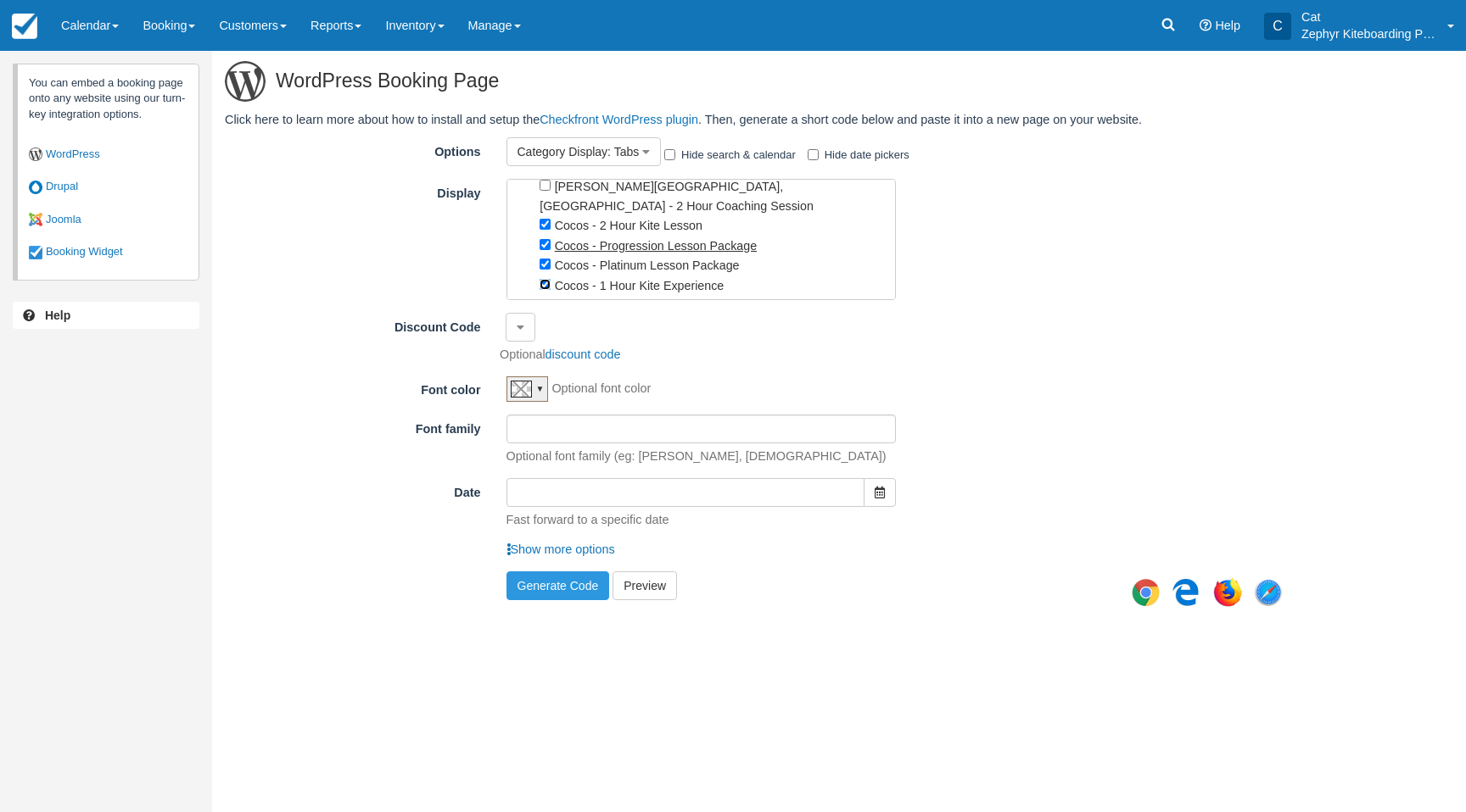
scroll to position [350, 0]
click at [876, 493] on icon "button" at bounding box center [879, 492] width 10 height 12
click at [1005, 463] on div "Optional font family (eg: Arial, Tahoma)" at bounding box center [896, 439] width 806 height 51
click at [304, 552] on div "Show more options" at bounding box center [761, 550] width 1074 height 18
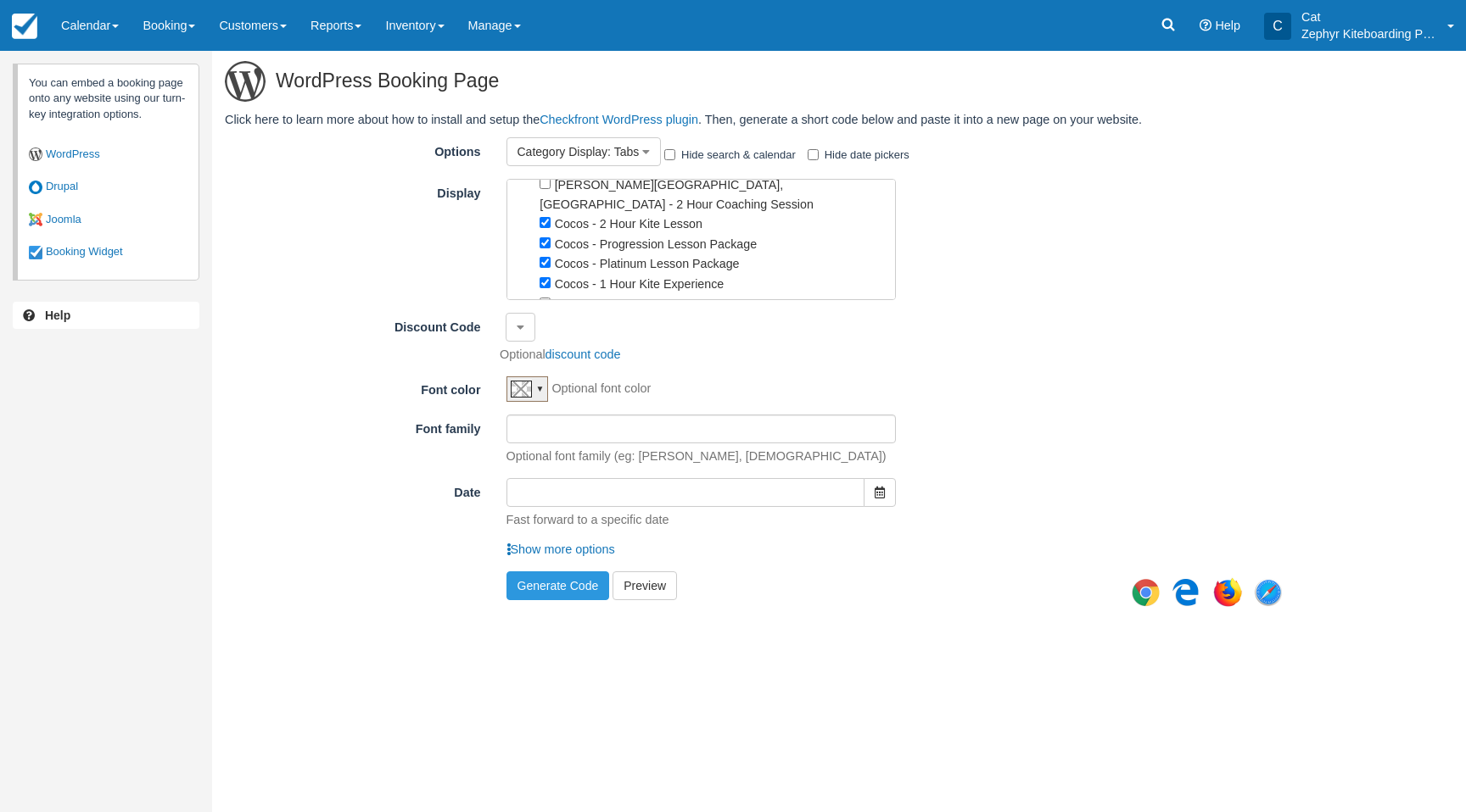
click at [778, 670] on div "You can embed a booking page onto any website using our turn-key integration op…" at bounding box center [733, 432] width 1466 height 762
click at [556, 591] on button "Generate Code" at bounding box center [558, 586] width 104 height 29
type textarea "[checkfront item_id="76,126,160,210" category_id="13" options=tabs]"
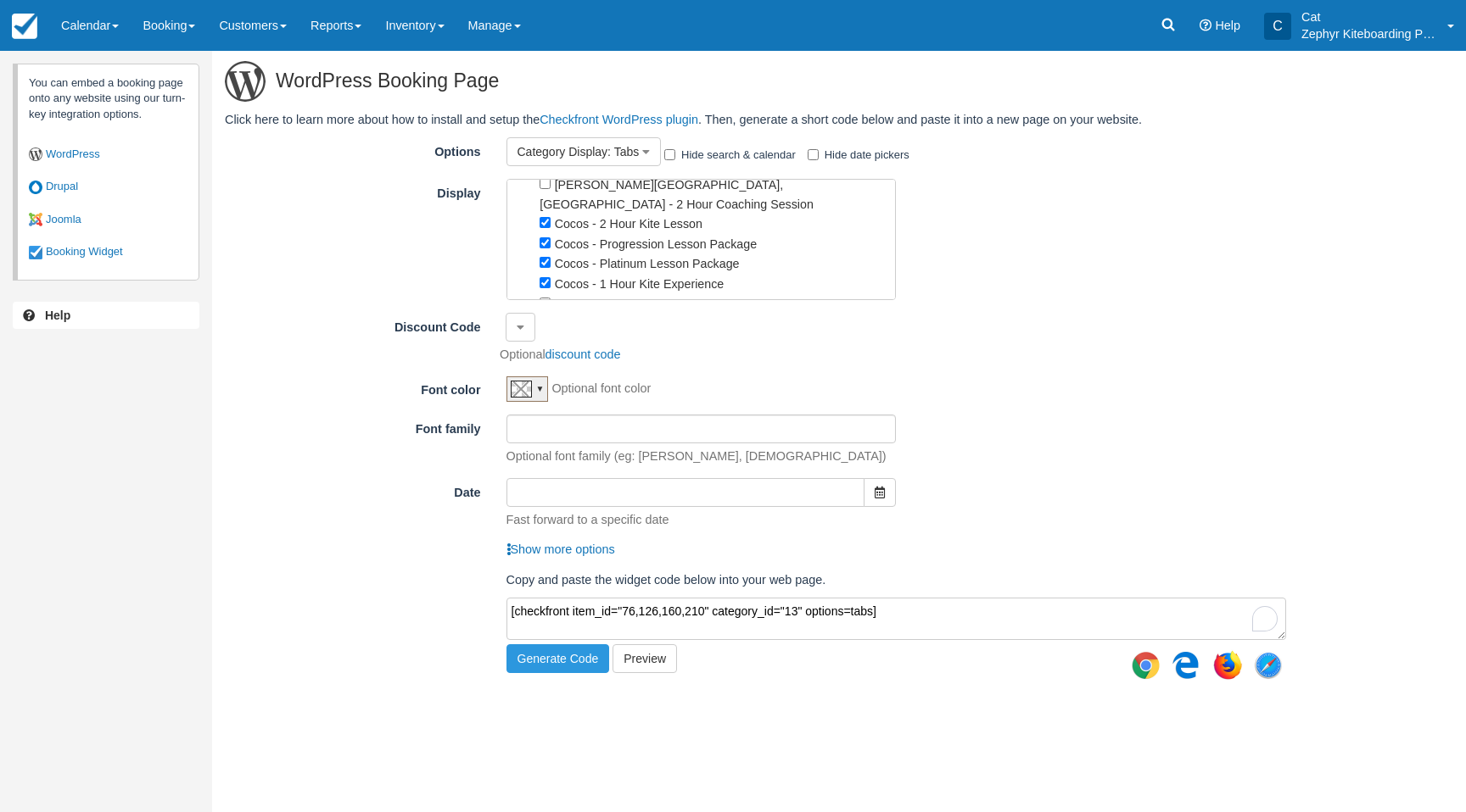
drag, startPoint x: 892, startPoint y: 618, endPoint x: 493, endPoint y: 615, distance: 399.0
click at [493, 615] on div "Copy and paste the widget code below into your web page. [checkfront item_id="7…" at bounding box center [896, 608] width 806 height 73
